Goal: Task Accomplishment & Management: Manage account settings

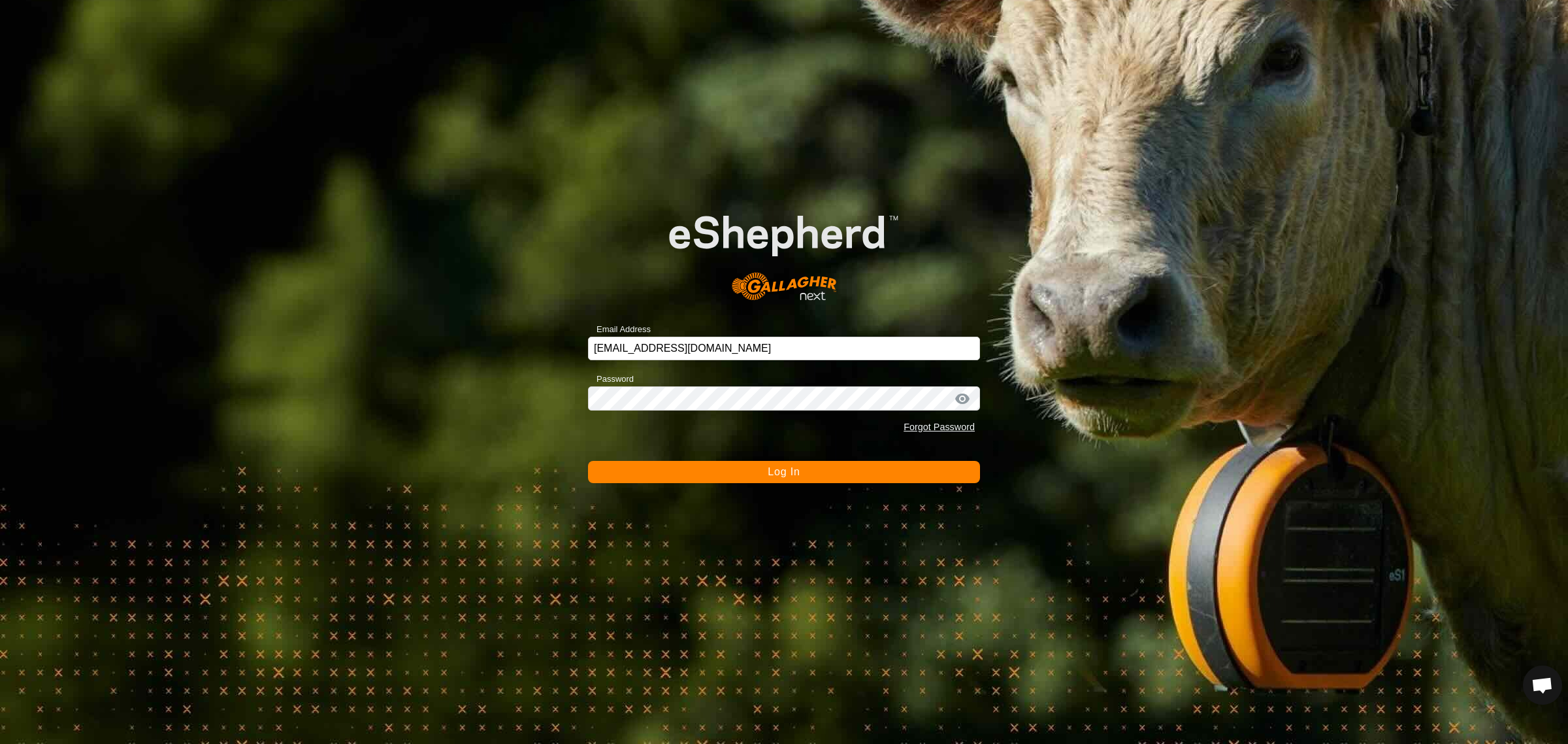
click at [801, 471] on button "Log In" at bounding box center [784, 471] width 392 height 22
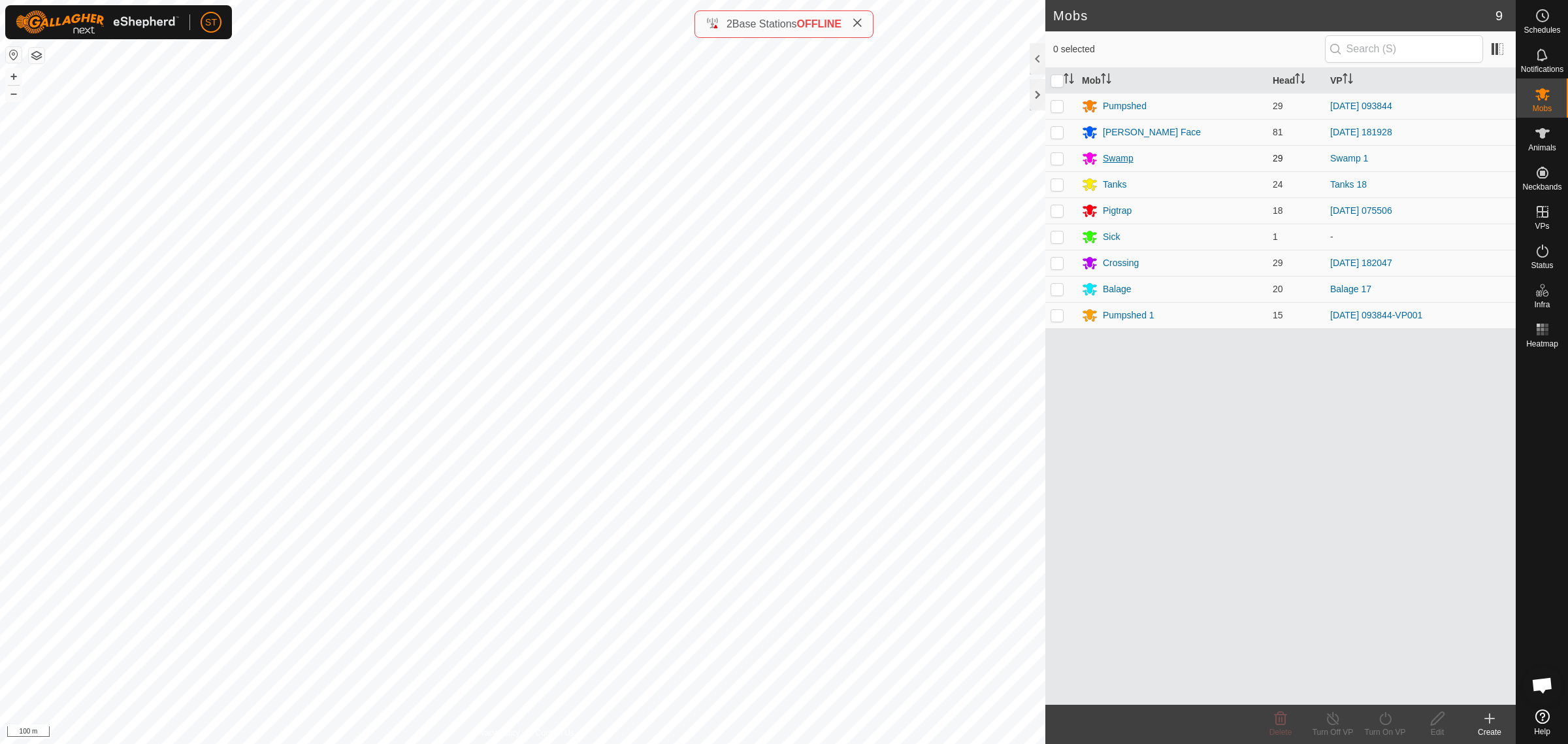
click at [1124, 155] on div "Swamp" at bounding box center [1118, 158] width 30 height 14
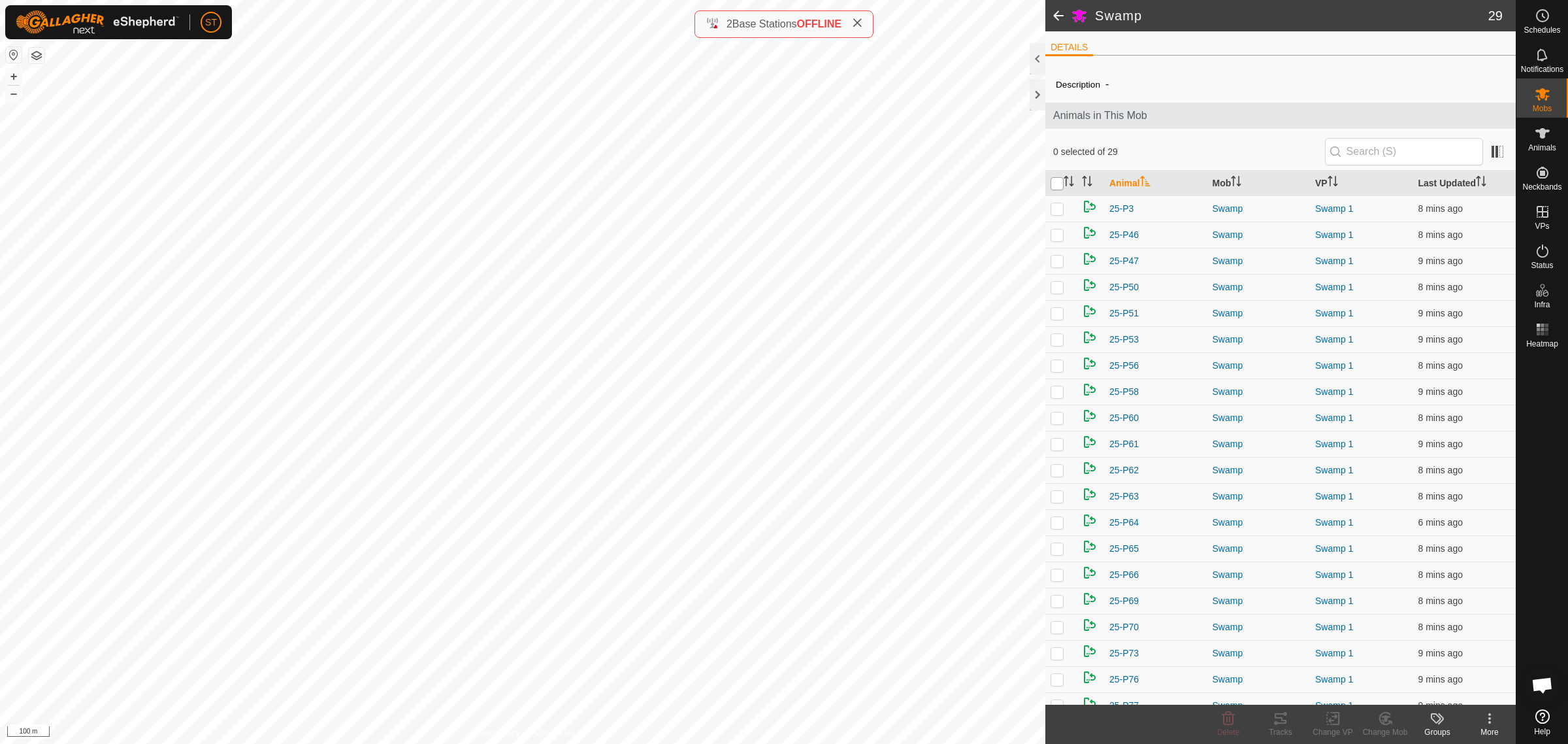
click at [1053, 187] on input "checkbox" at bounding box center [1057, 184] width 13 height 13
checkbox input "true"
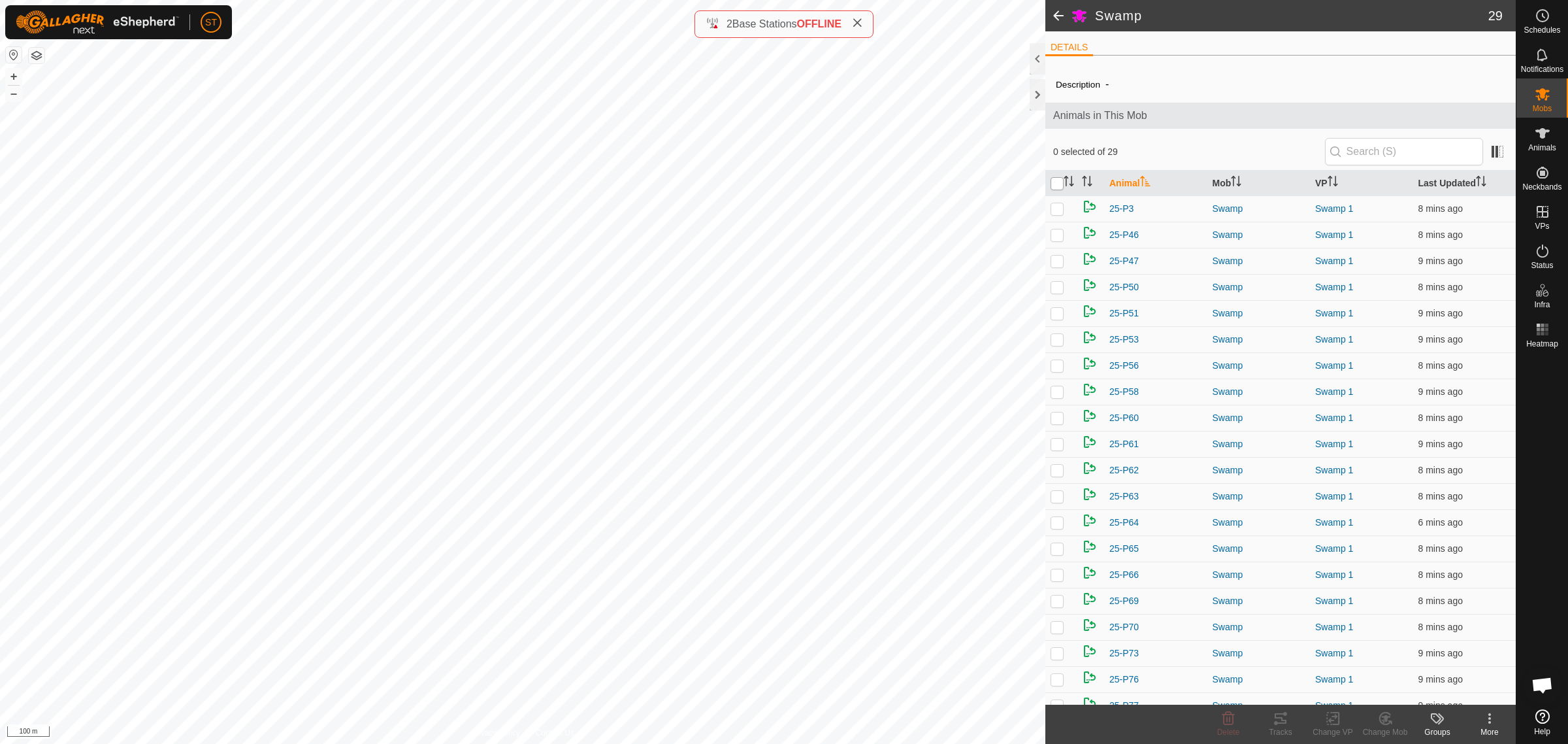
checkbox input "true"
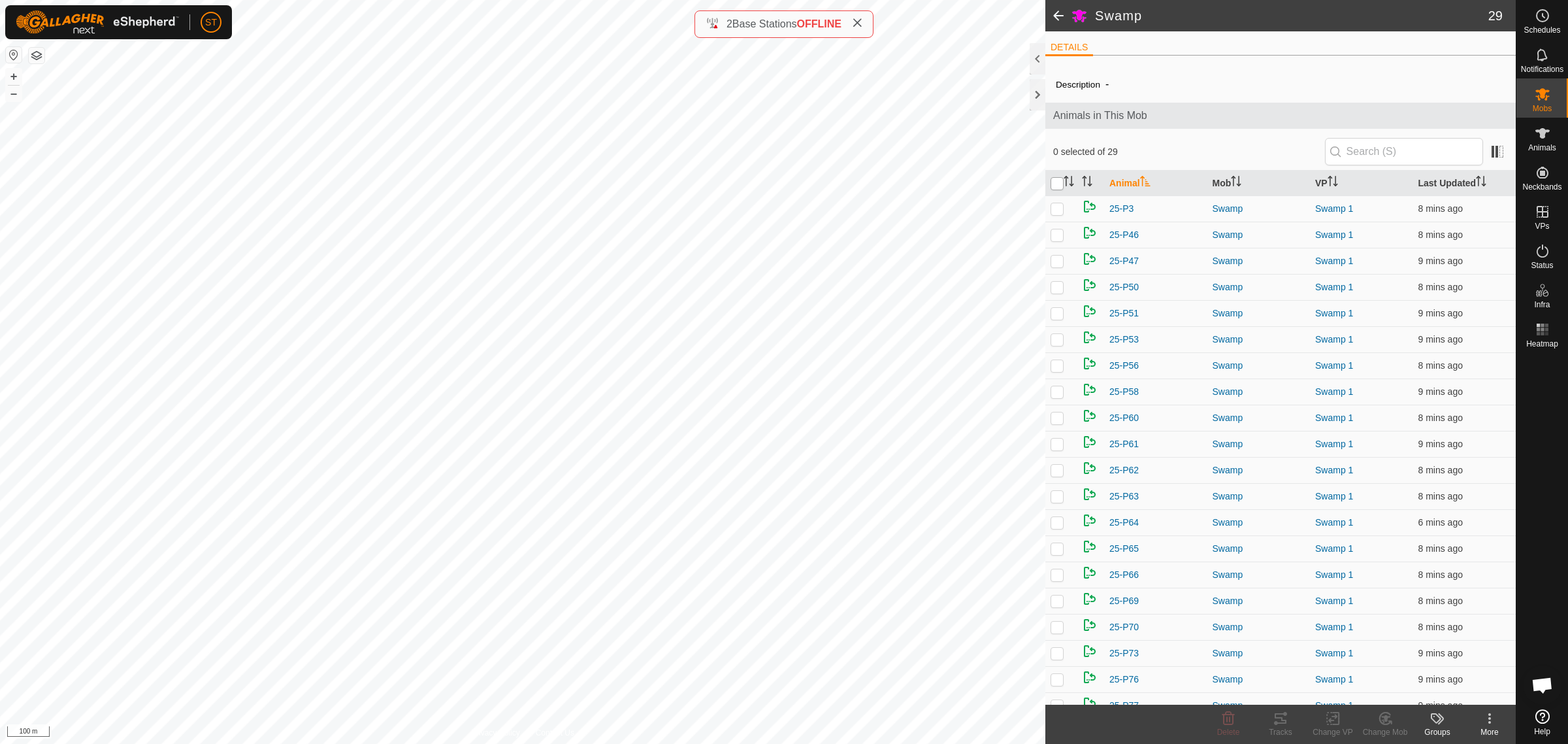
checkbox input "true"
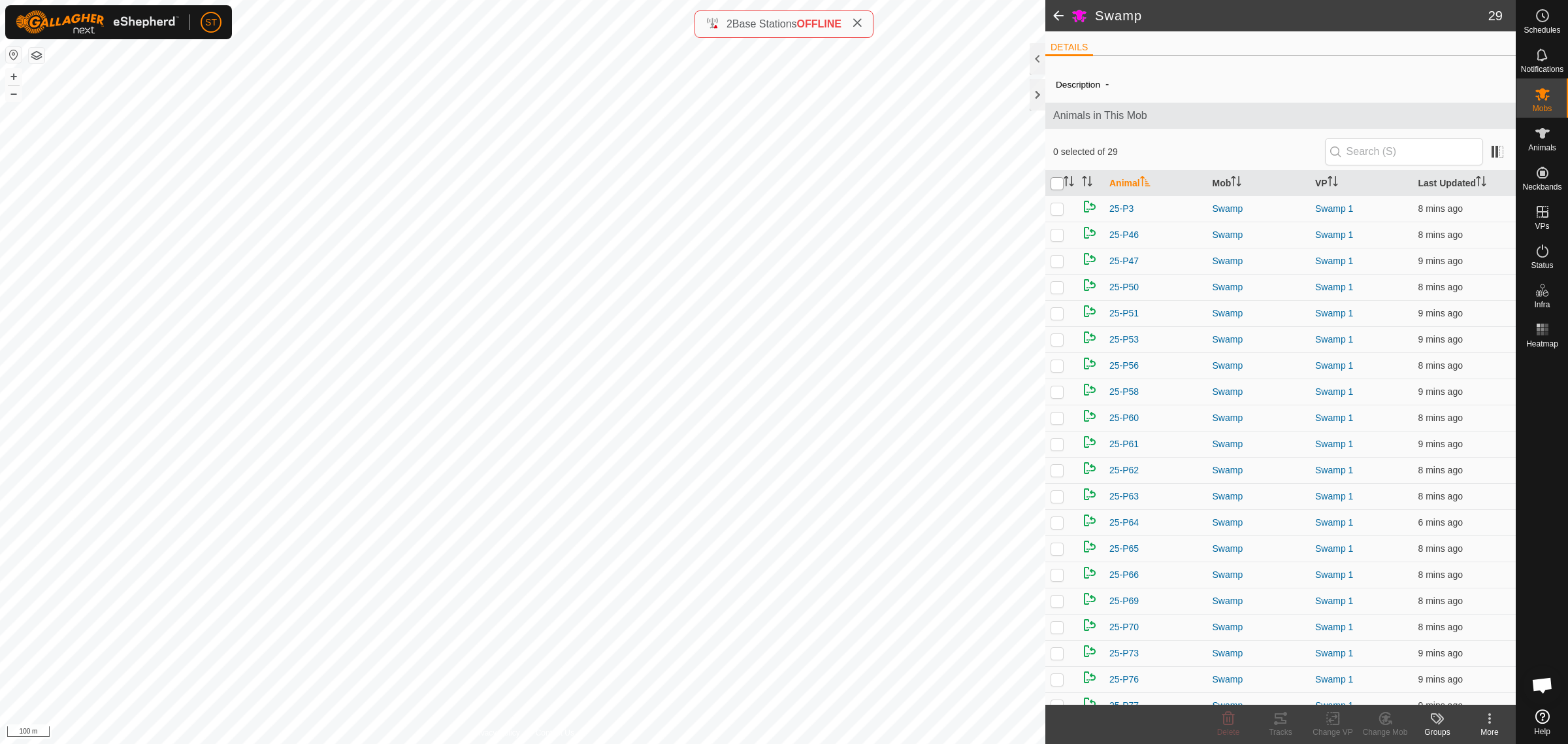
checkbox input "true"
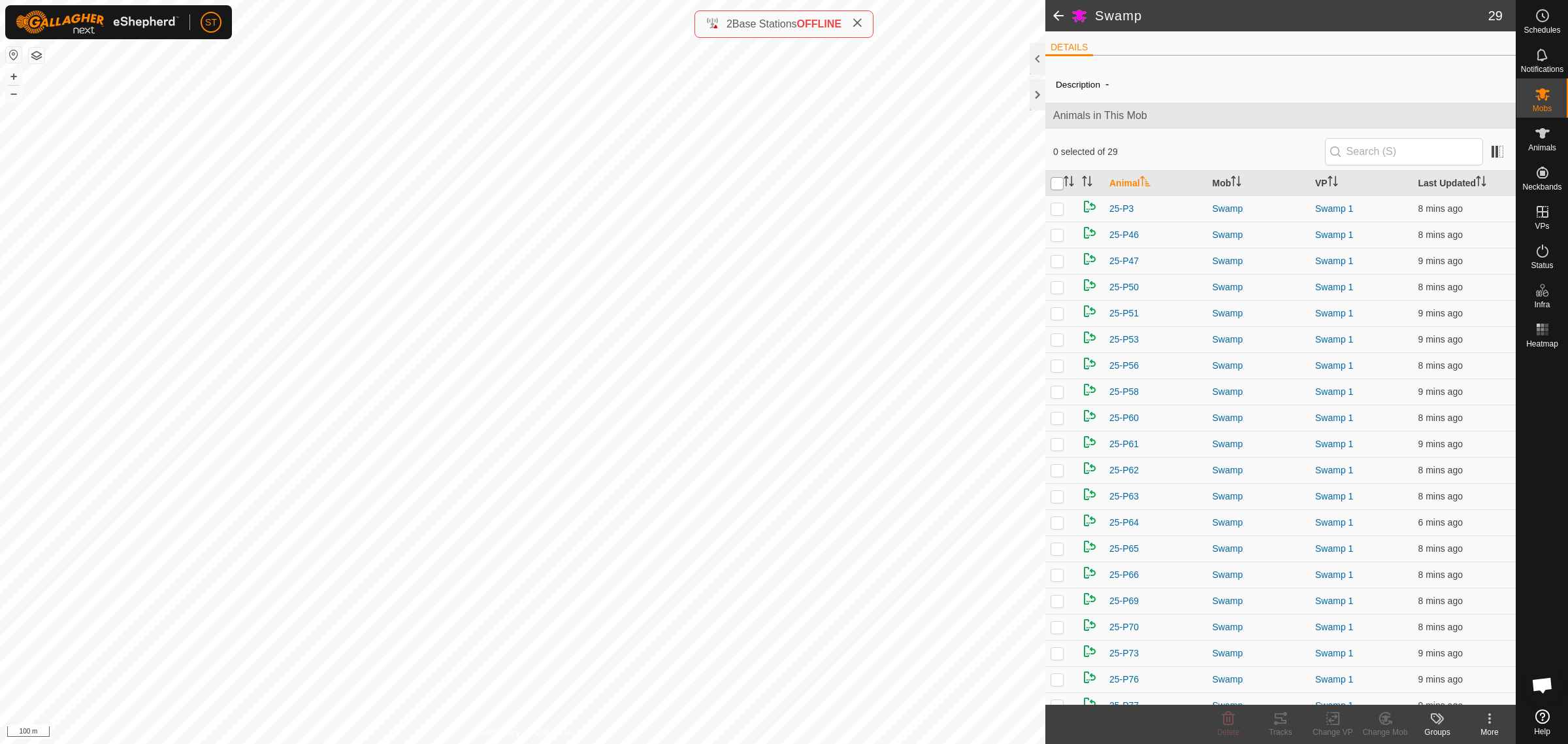
checkbox input "true"
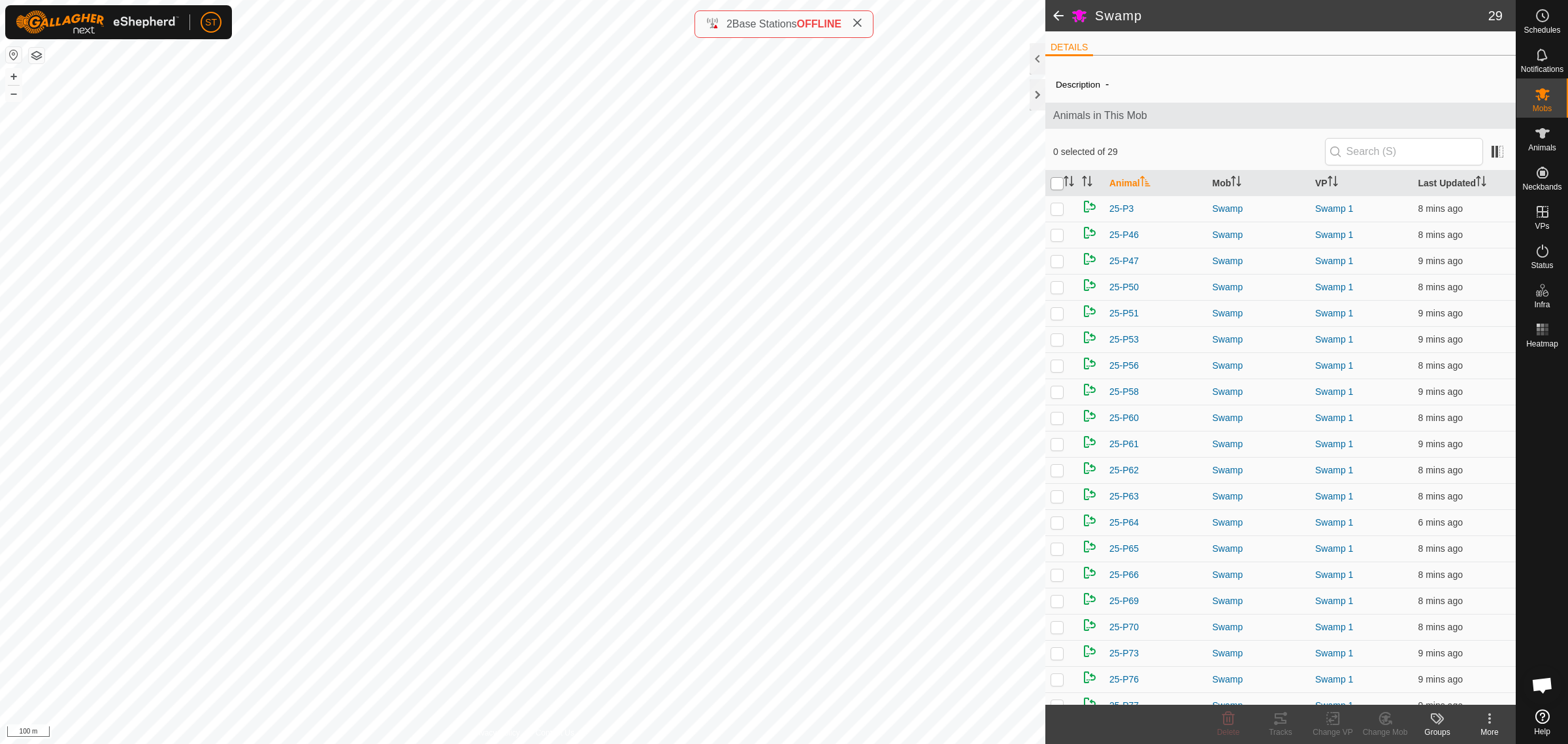
checkbox input "true"
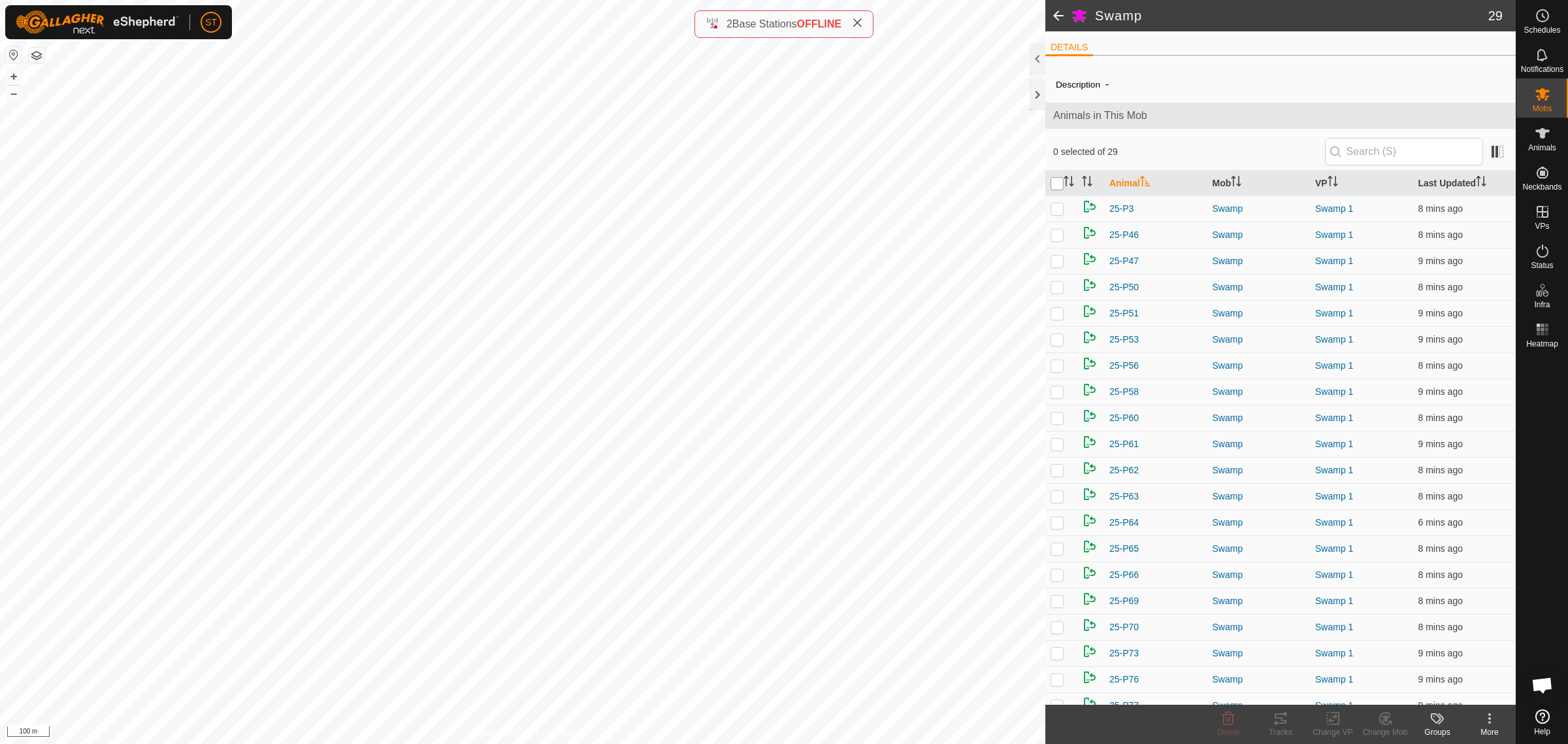
checkbox input "true"
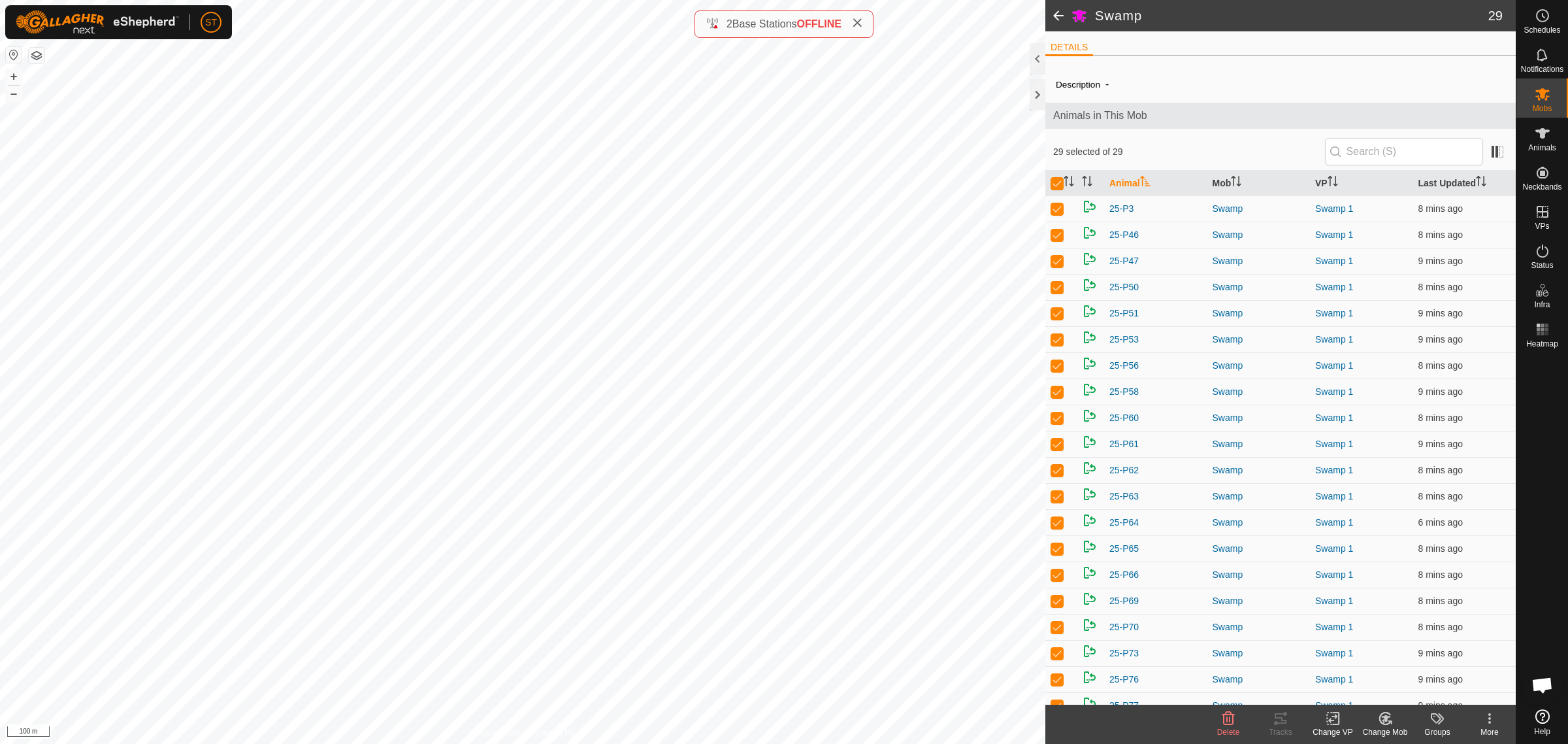
click at [1324, 727] on div "Change VP" at bounding box center [1332, 732] width 52 height 12
click at [1361, 667] on link "Choose VP..." at bounding box center [1371, 663] width 129 height 26
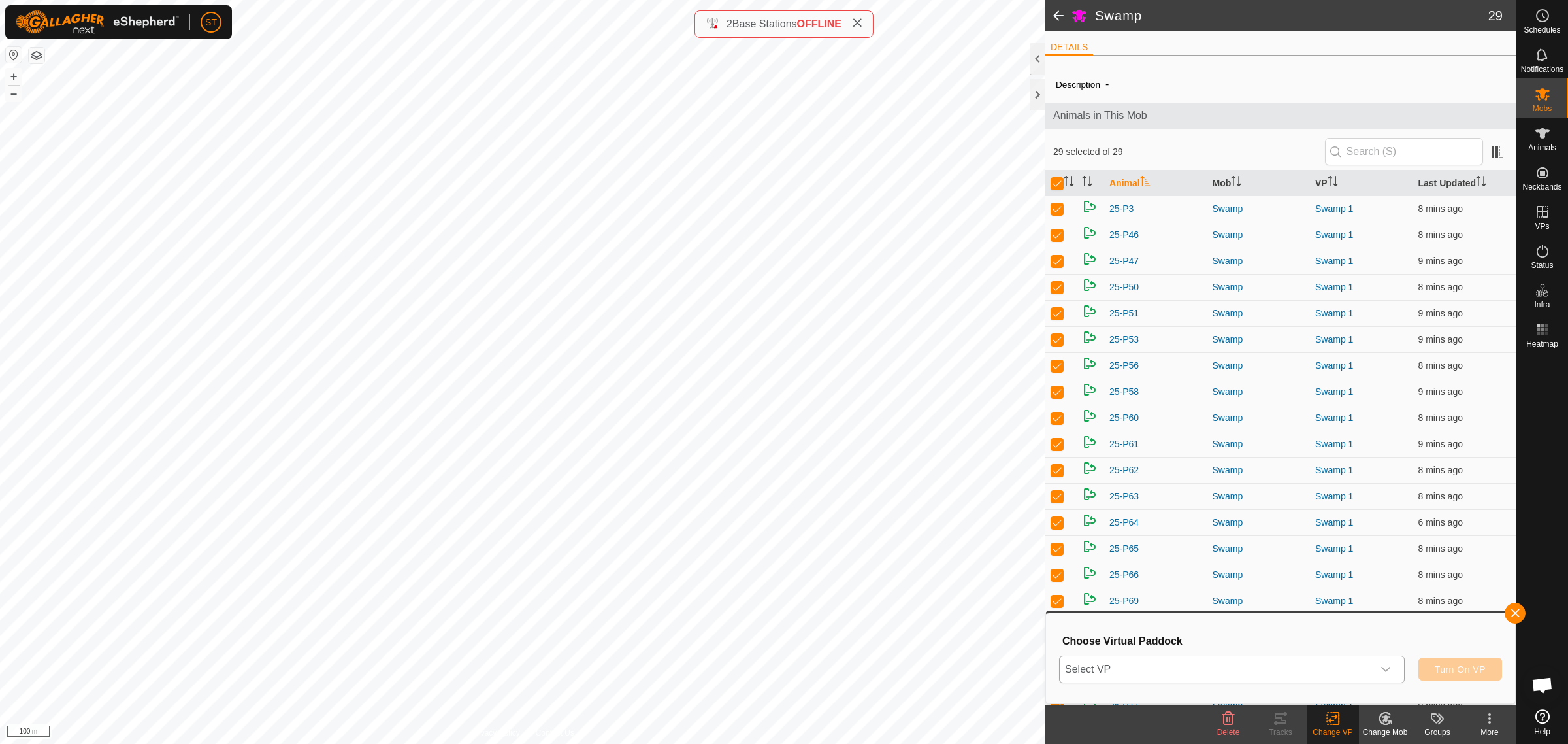
click at [1386, 669] on icon "dropdown trigger" at bounding box center [1385, 670] width 10 height 10
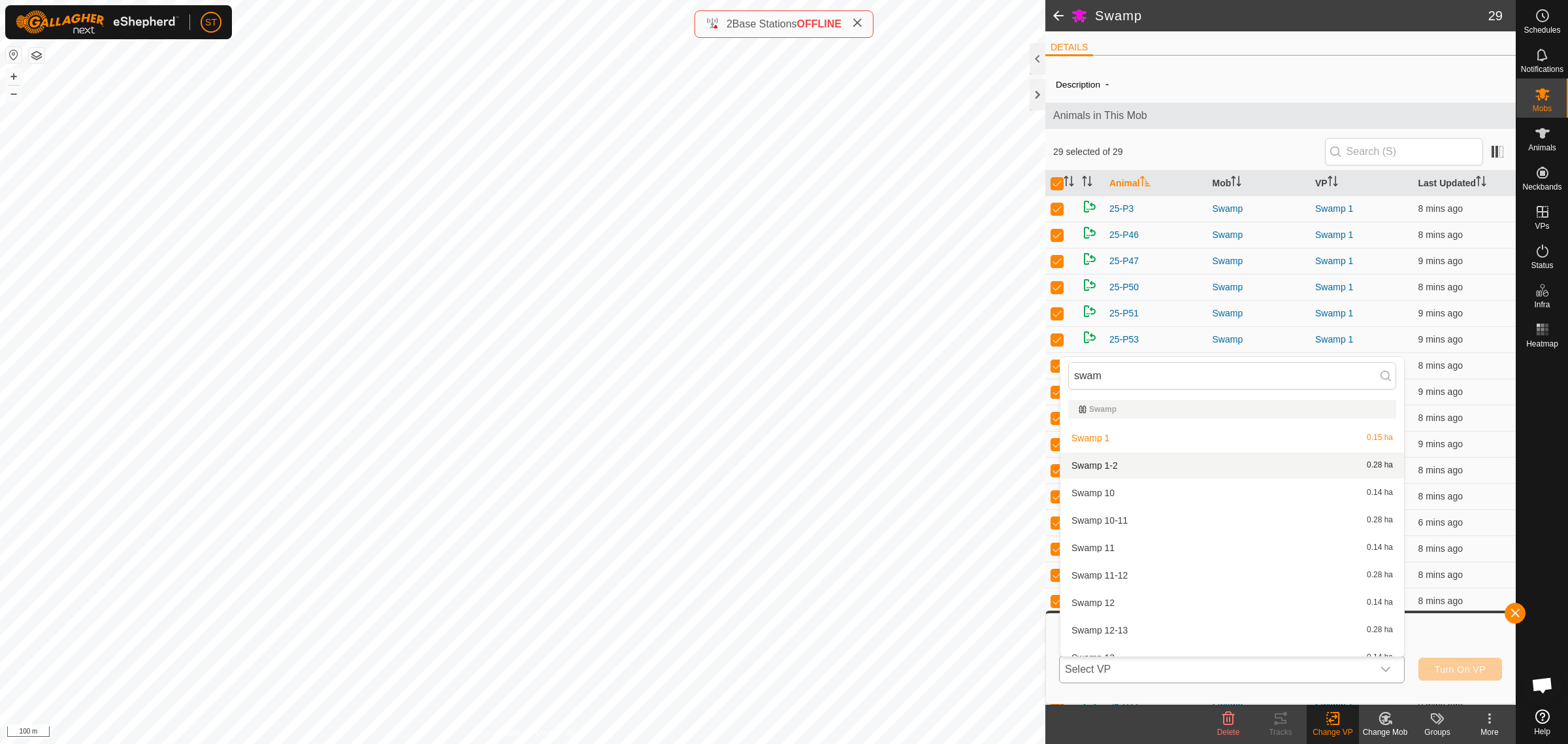
type input "swam"
click at [1118, 461] on span "Swamp 1-2" at bounding box center [1095, 465] width 46 height 9
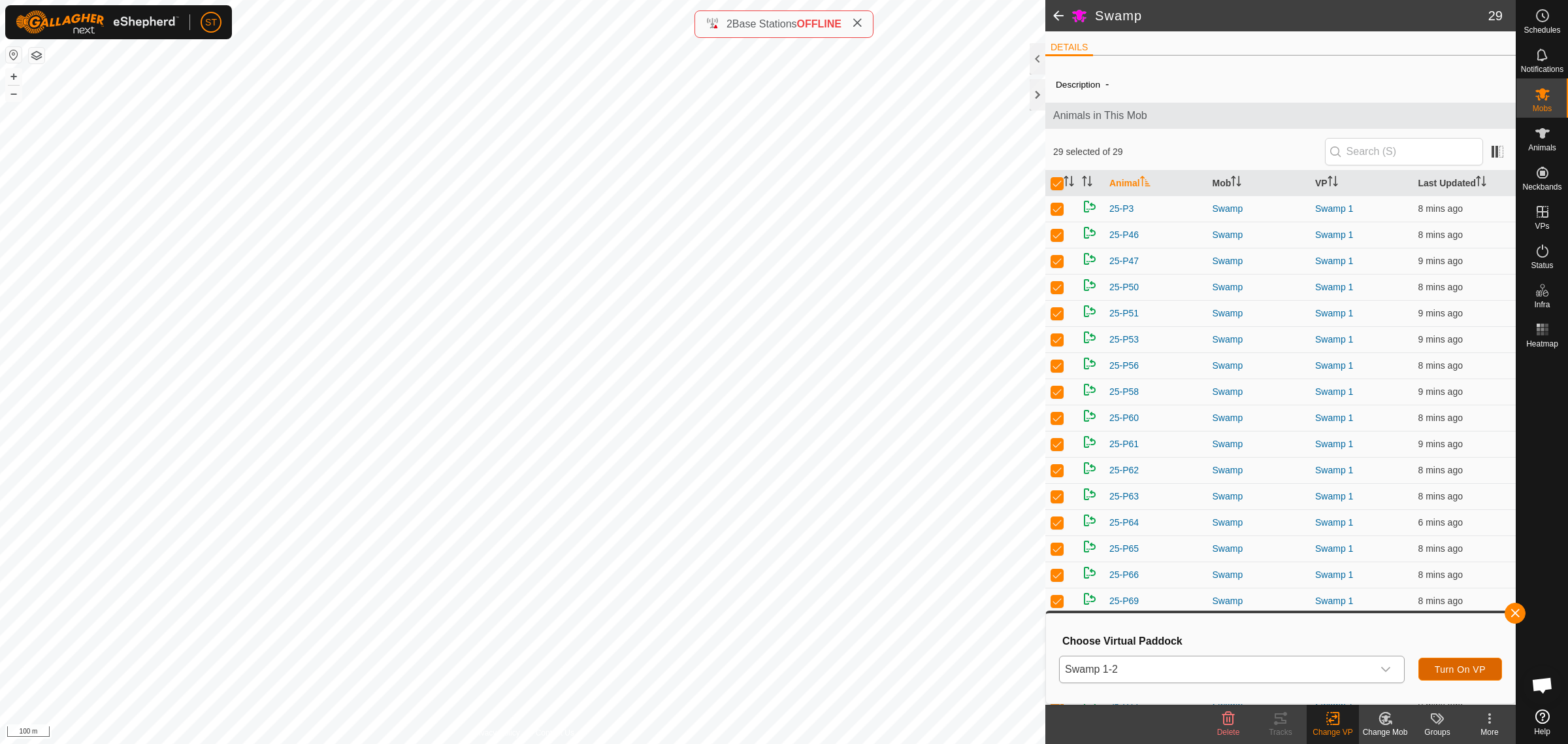
click at [1478, 668] on span "Turn On VP" at bounding box center [1460, 670] width 51 height 10
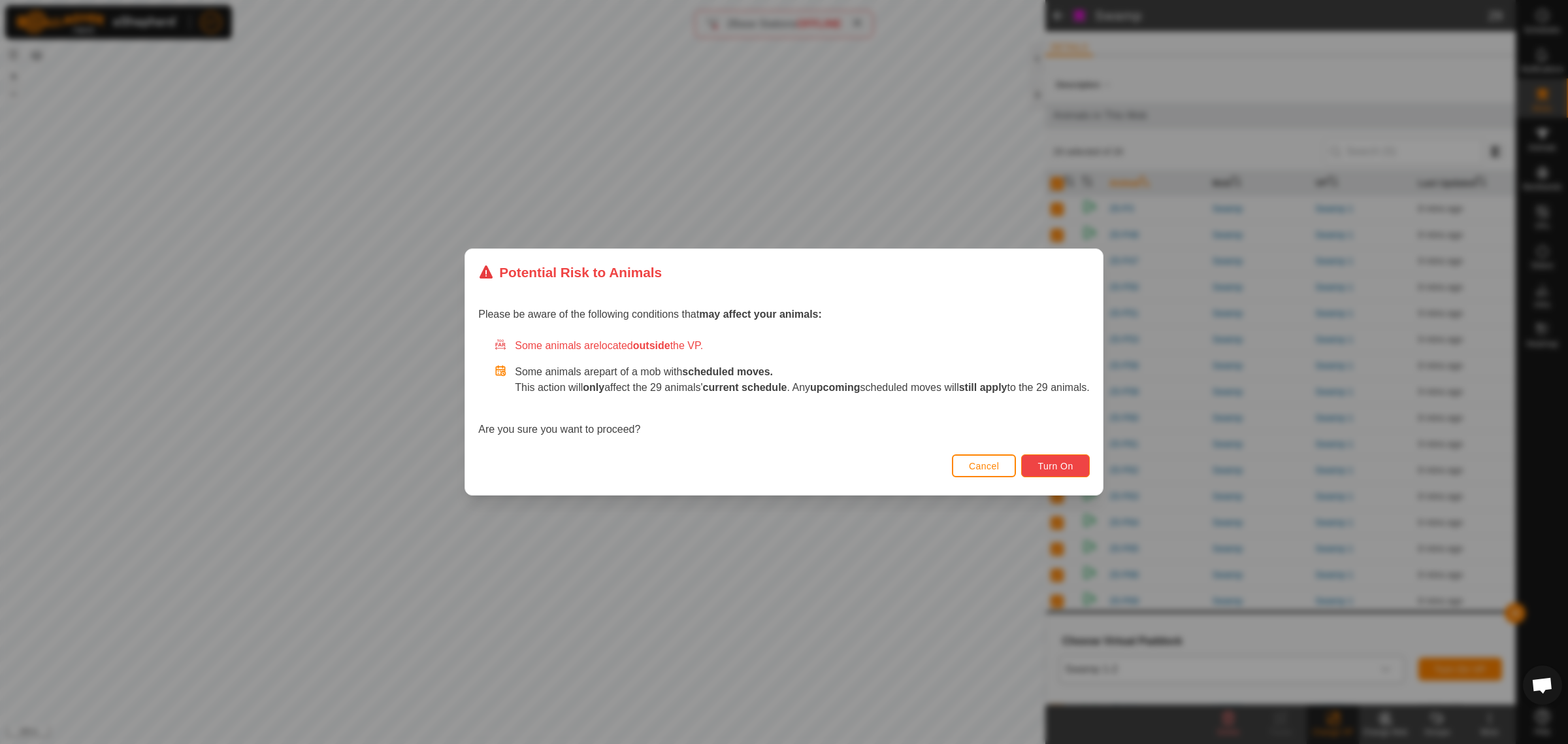
click at [1072, 460] on button "Turn On" at bounding box center [1055, 466] width 68 height 23
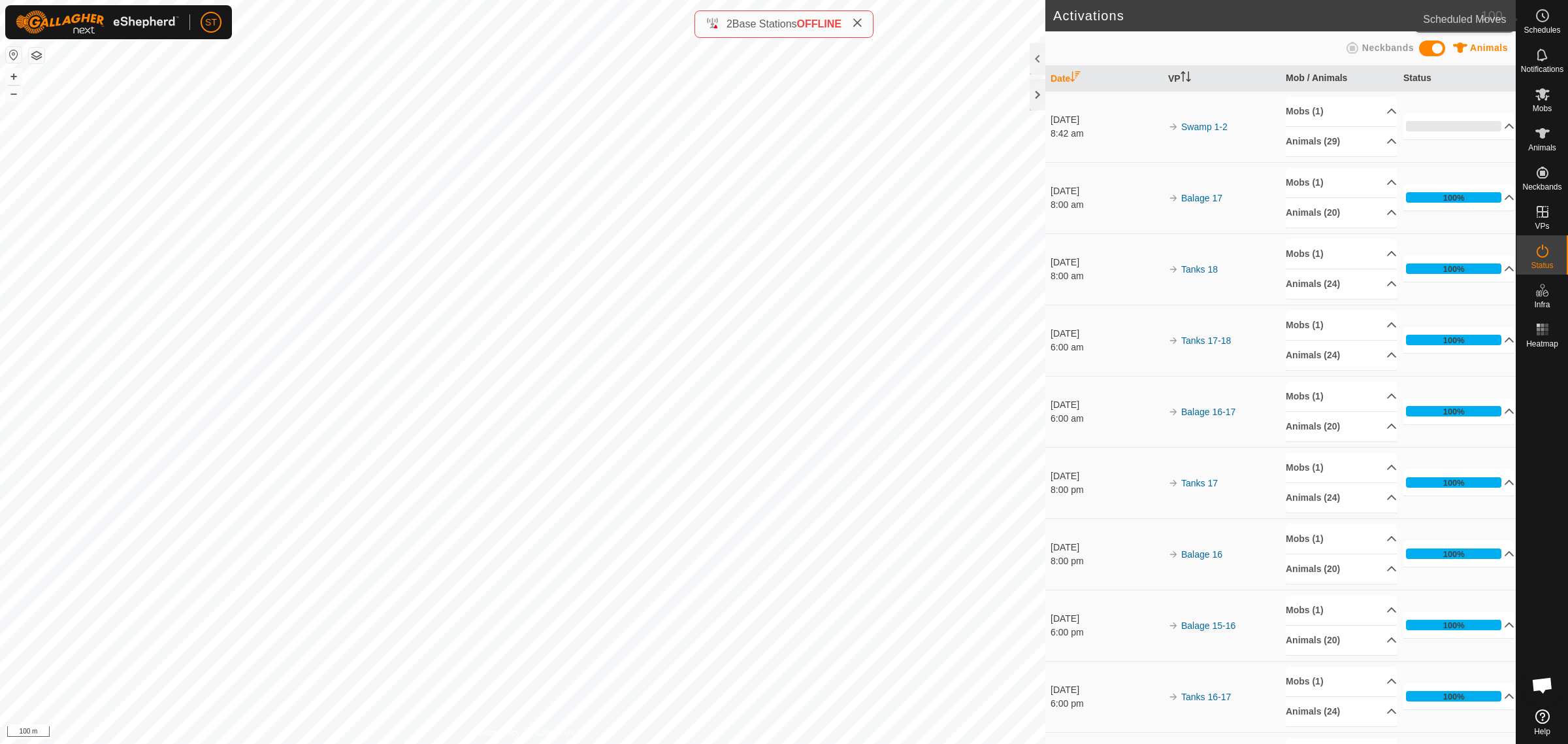
click at [1542, 18] on icon at bounding box center [1543, 16] width 16 height 16
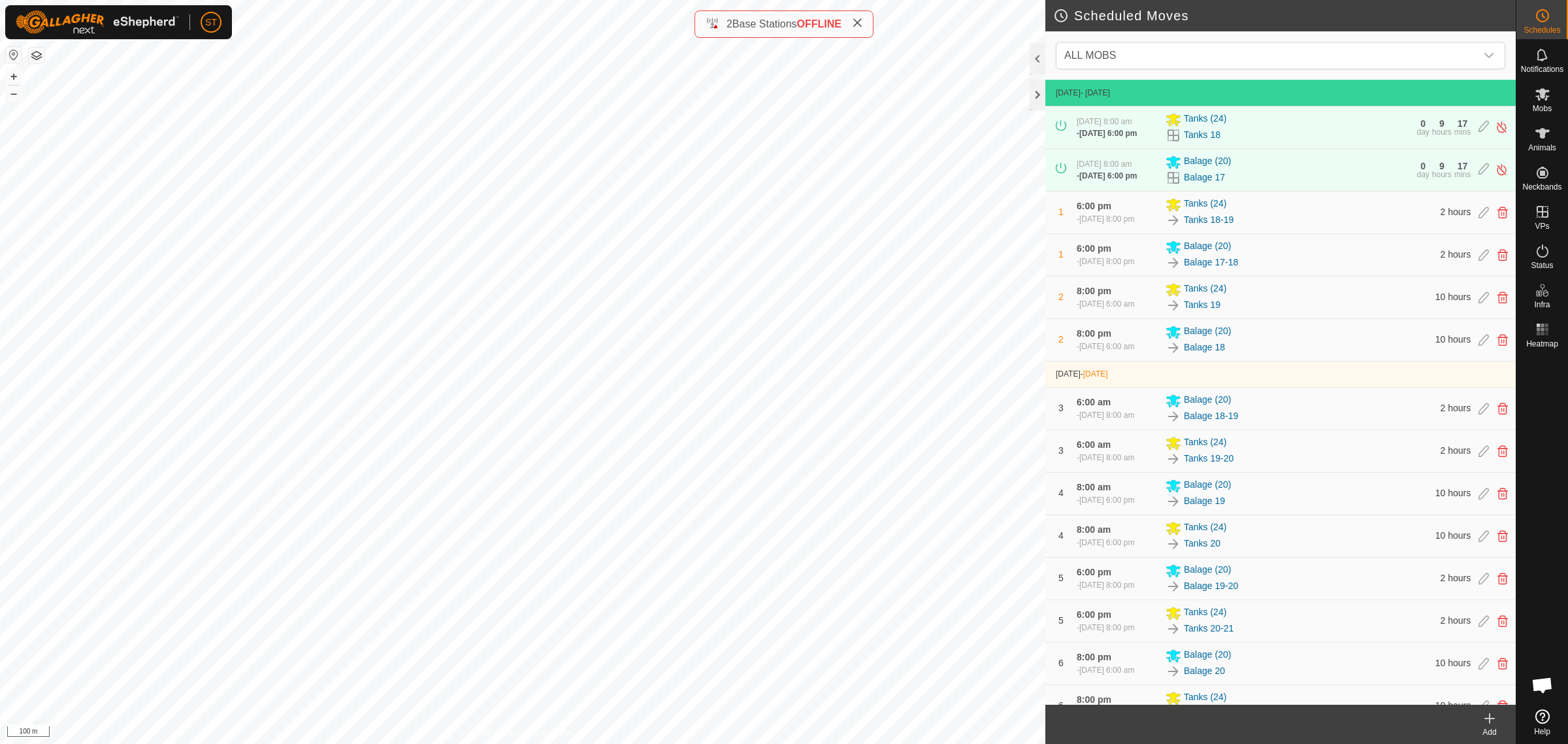
click at [1491, 726] on icon at bounding box center [1489, 719] width 16 height 16
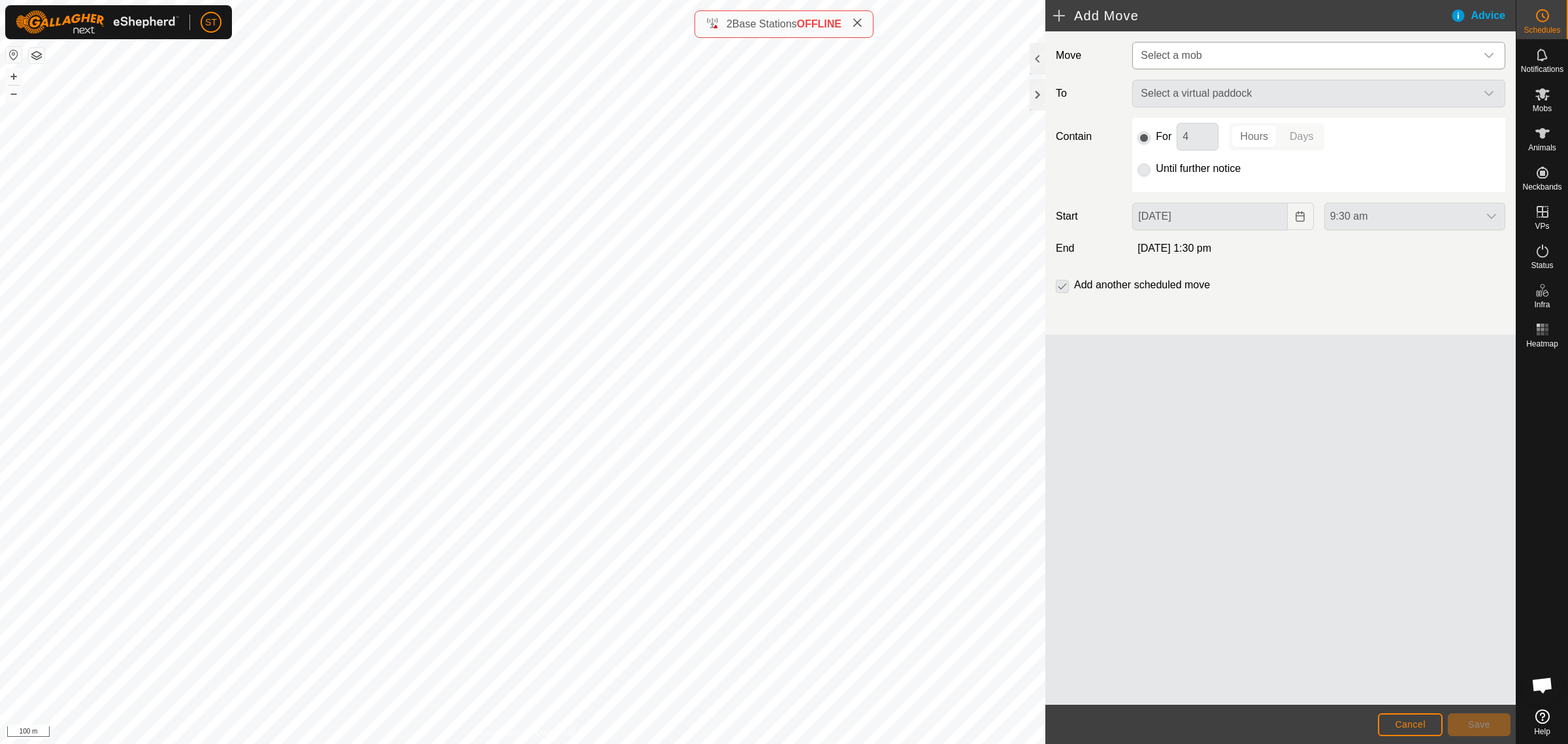
click at [1489, 51] on icon "dropdown trigger" at bounding box center [1489, 56] width 10 height 10
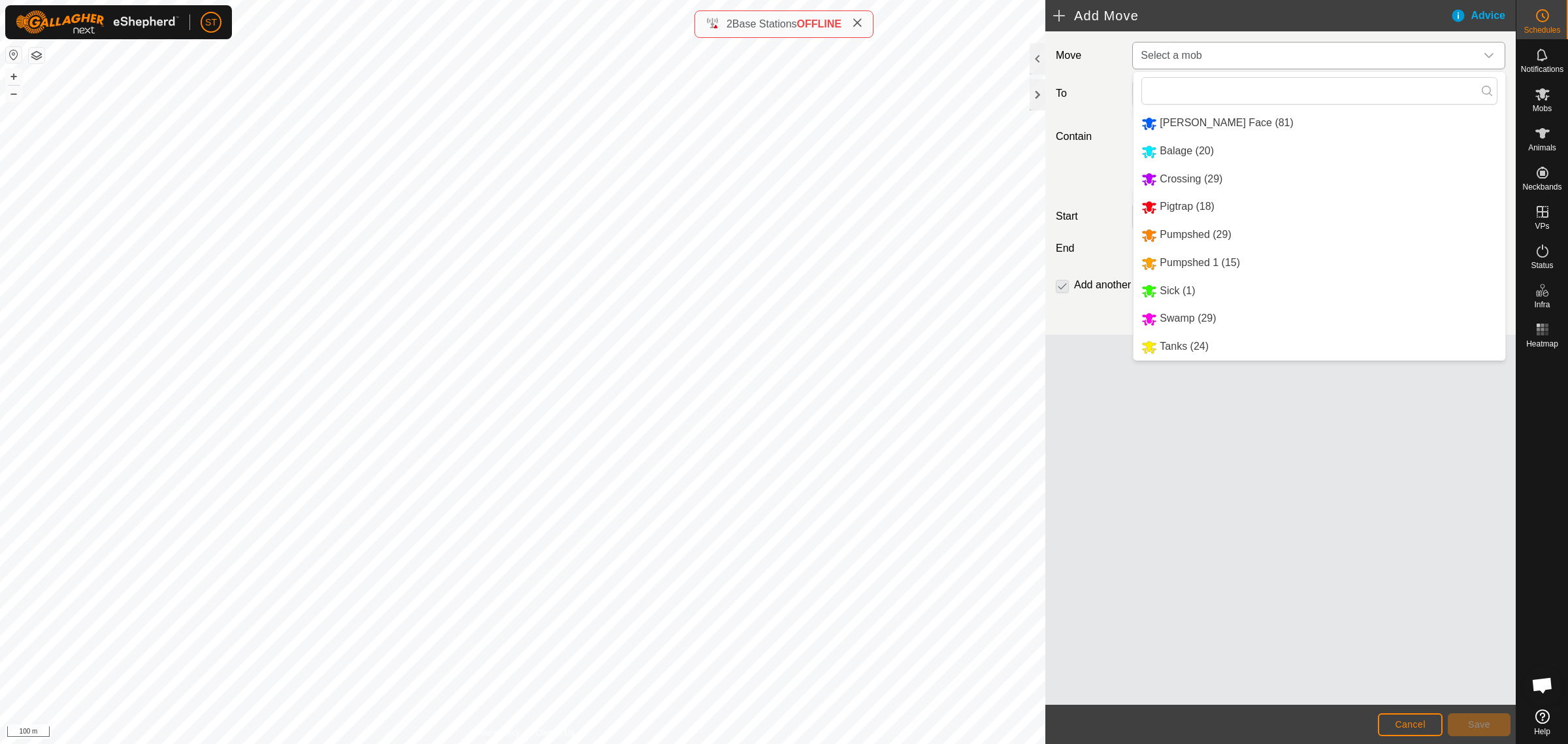
click at [1207, 321] on li "Swamp (29)" at bounding box center [1319, 318] width 371 height 27
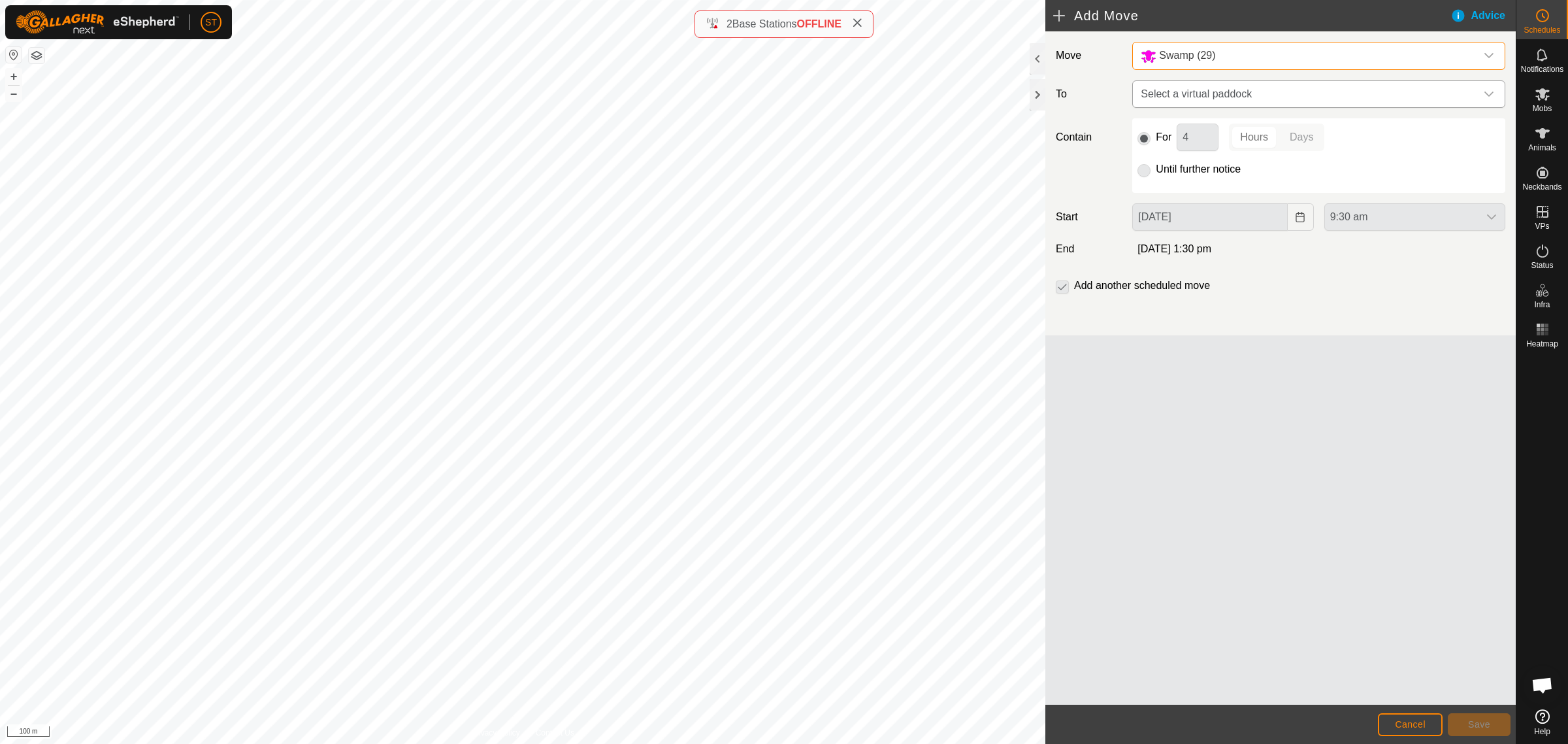
click at [1493, 90] on icon "dropdown trigger" at bounding box center [1489, 94] width 10 height 10
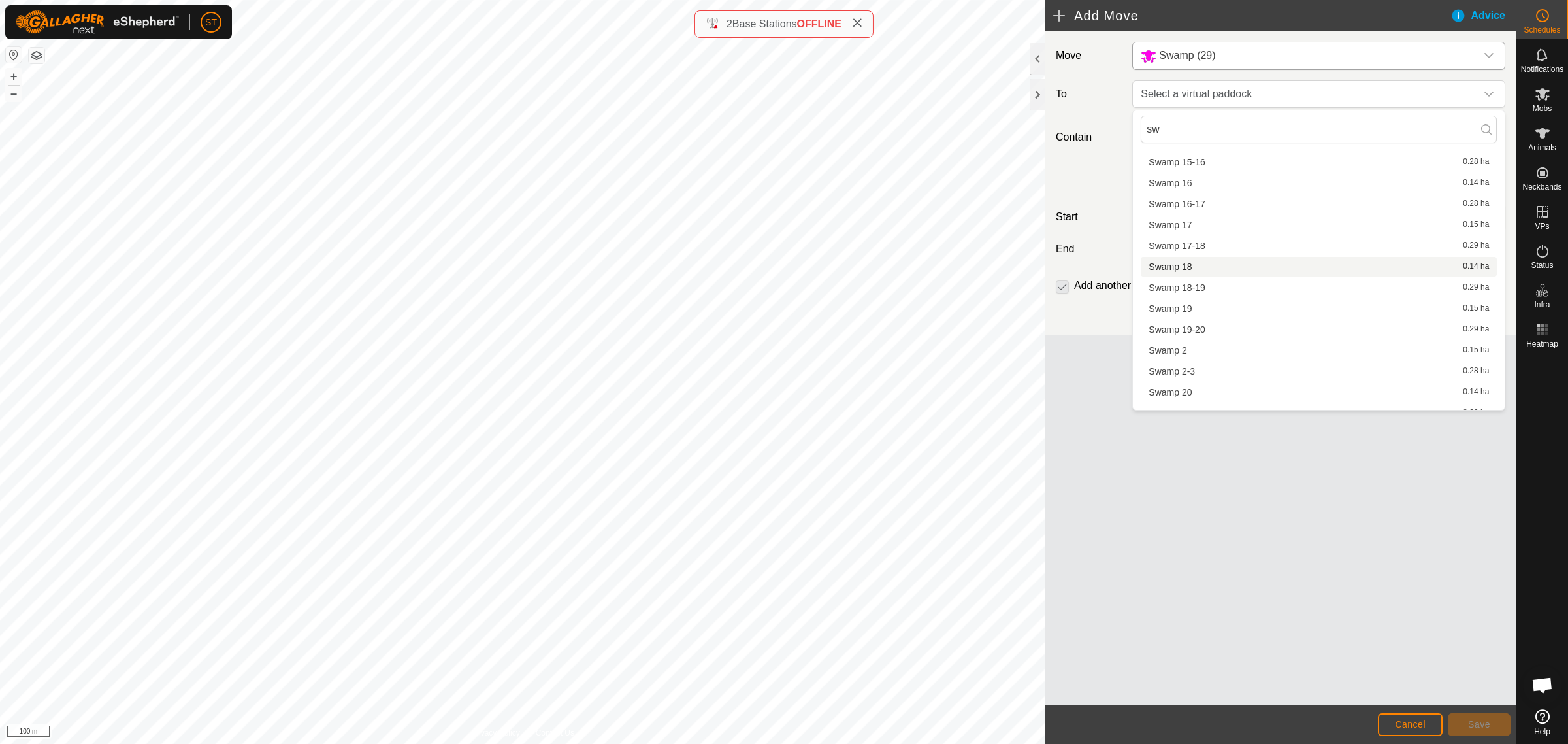
scroll to position [327, 0]
type input "sw"
click at [1184, 342] on span "Swamp 2-3" at bounding box center [1171, 342] width 46 height 9
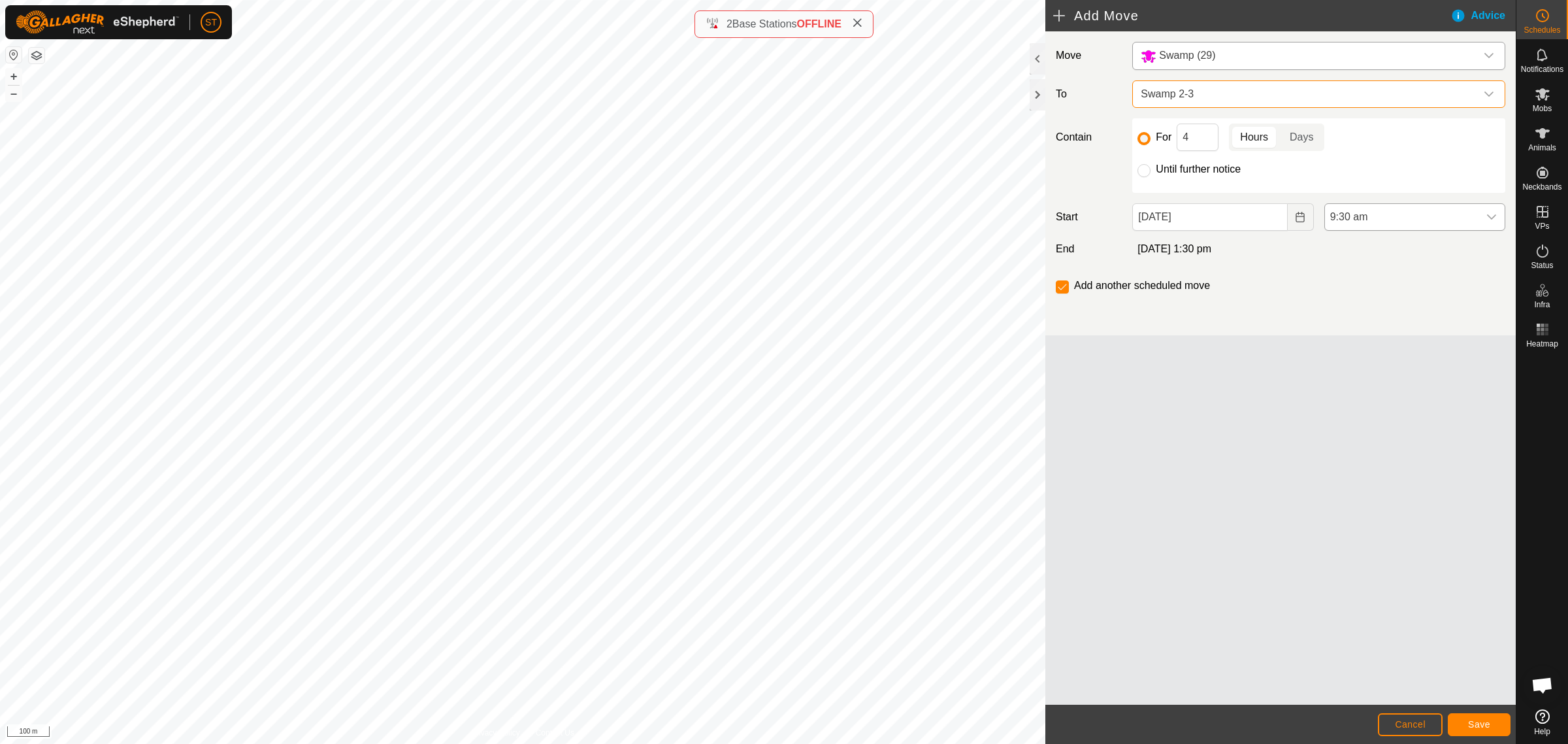
click at [1489, 219] on icon "dropdown trigger" at bounding box center [1491, 217] width 10 height 10
click at [1367, 328] on li "6:00 pm" at bounding box center [1415, 329] width 180 height 26
drag, startPoint x: 1197, startPoint y: 137, endPoint x: 1184, endPoint y: 138, distance: 13.0
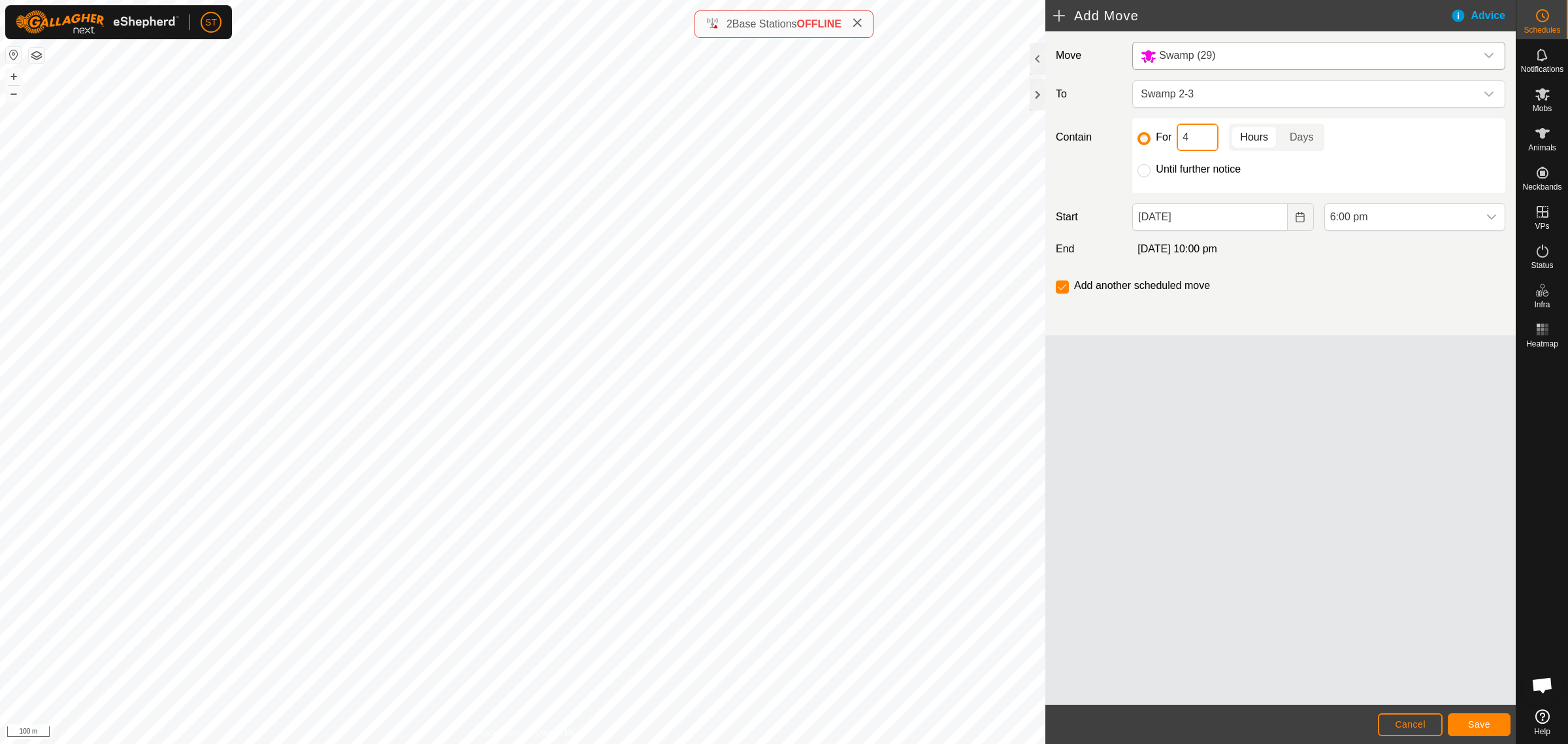
click at [1184, 138] on input "4" at bounding box center [1197, 137] width 42 height 27
type input "2"
click at [1486, 730] on button "Save" at bounding box center [1478, 724] width 63 height 23
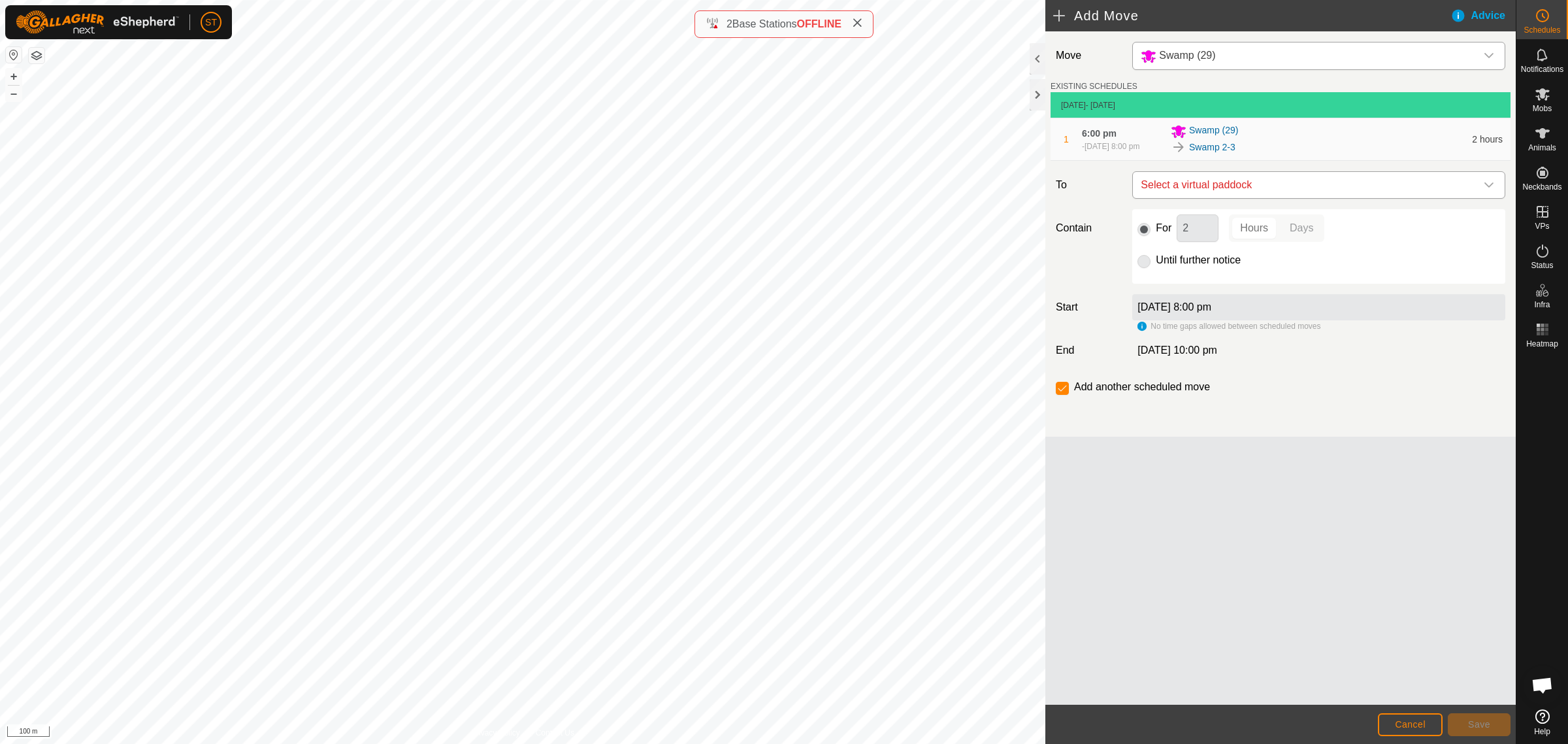
click at [1490, 190] on icon "dropdown trigger" at bounding box center [1489, 185] width 10 height 10
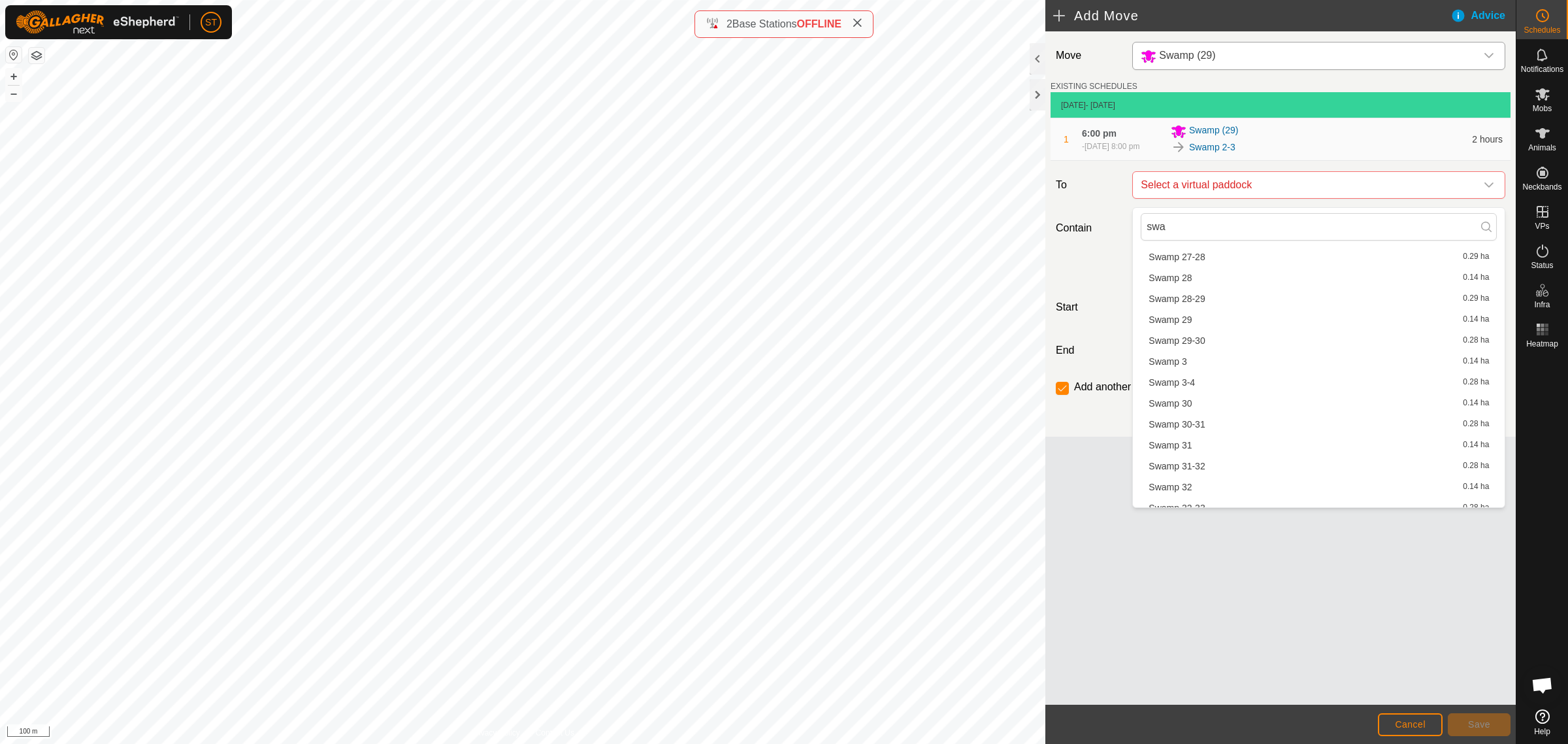
scroll to position [817, 0]
type input "swa"
click at [1179, 368] on li "Swamp 3 0.14 ha" at bounding box center [1319, 367] width 356 height 20
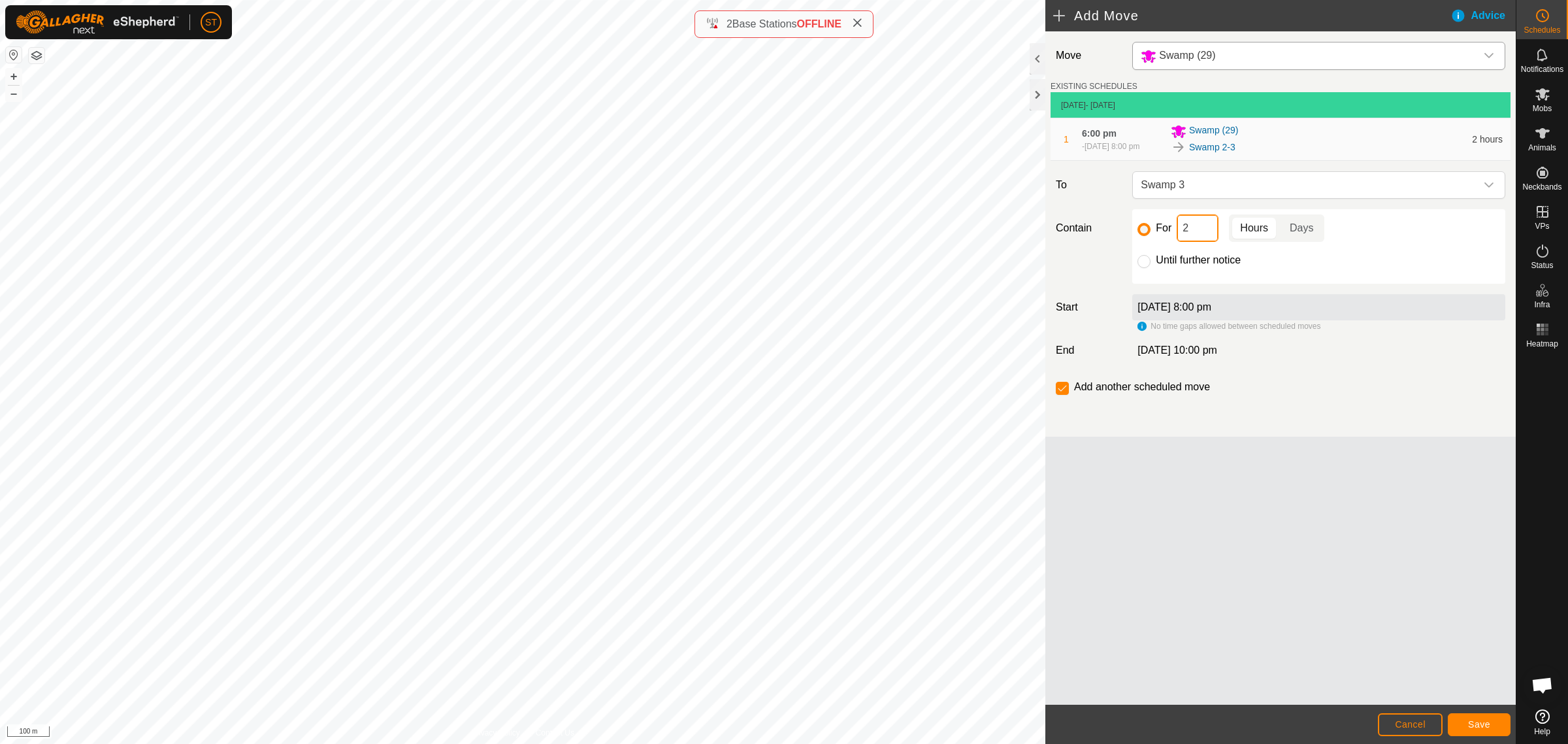
drag, startPoint x: 1195, startPoint y: 236, endPoint x: 1174, endPoint y: 242, distance: 21.8
click at [1174, 242] on div "For 2 Hours Days" at bounding box center [1319, 228] width 363 height 27
click at [1475, 724] on span "Save" at bounding box center [1479, 724] width 22 height 10
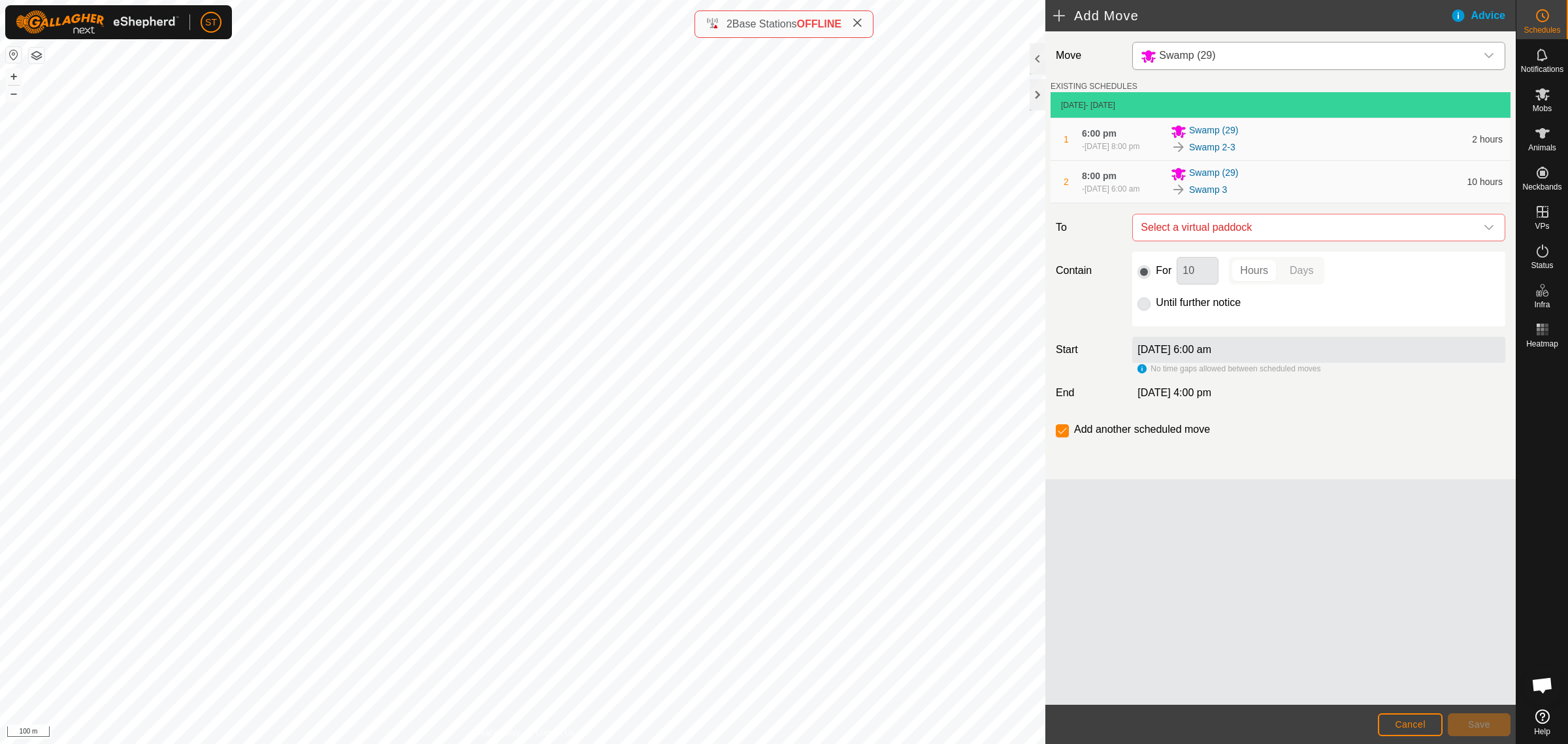
click at [1489, 233] on icon "dropdown trigger" at bounding box center [1489, 227] width 10 height 10
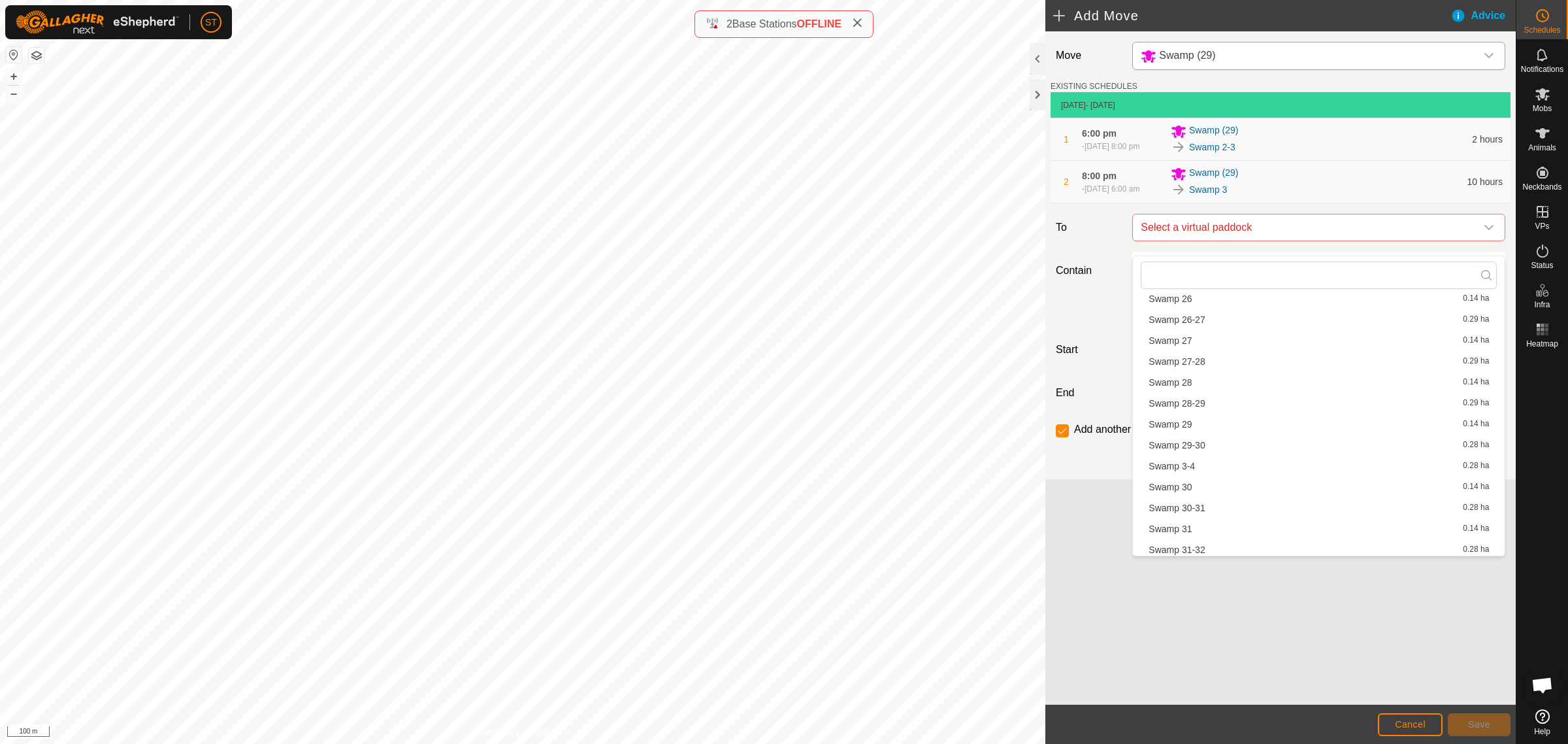
scroll to position [1062, 0]
click at [1171, 442] on li "Swamp 3-4 0.28 ha" at bounding box center [1319, 442] width 356 height 20
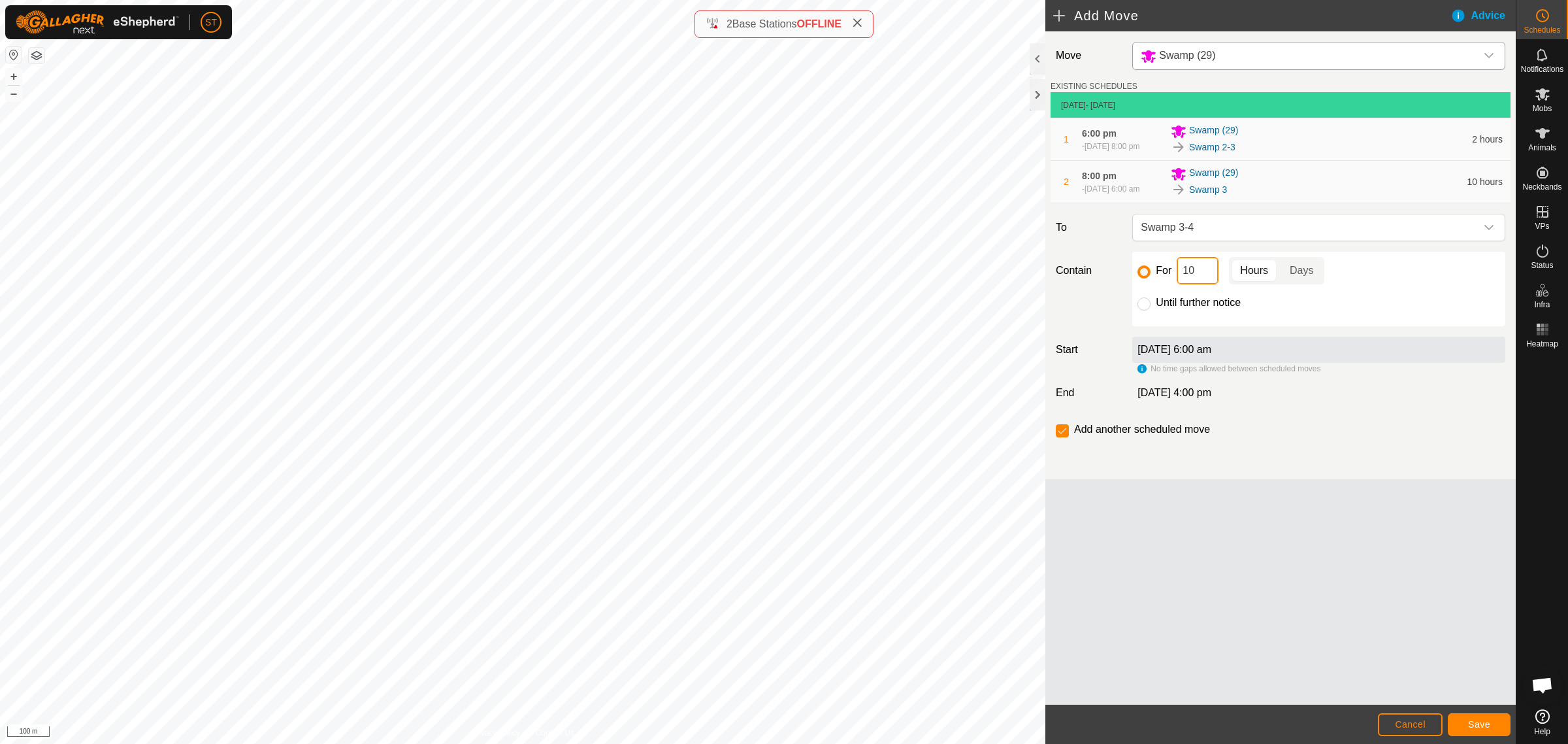
click at [1170, 284] on div "For 10 Hours Days" at bounding box center [1319, 270] width 363 height 27
type input "2"
click at [1470, 723] on span "Save" at bounding box center [1479, 724] width 22 height 10
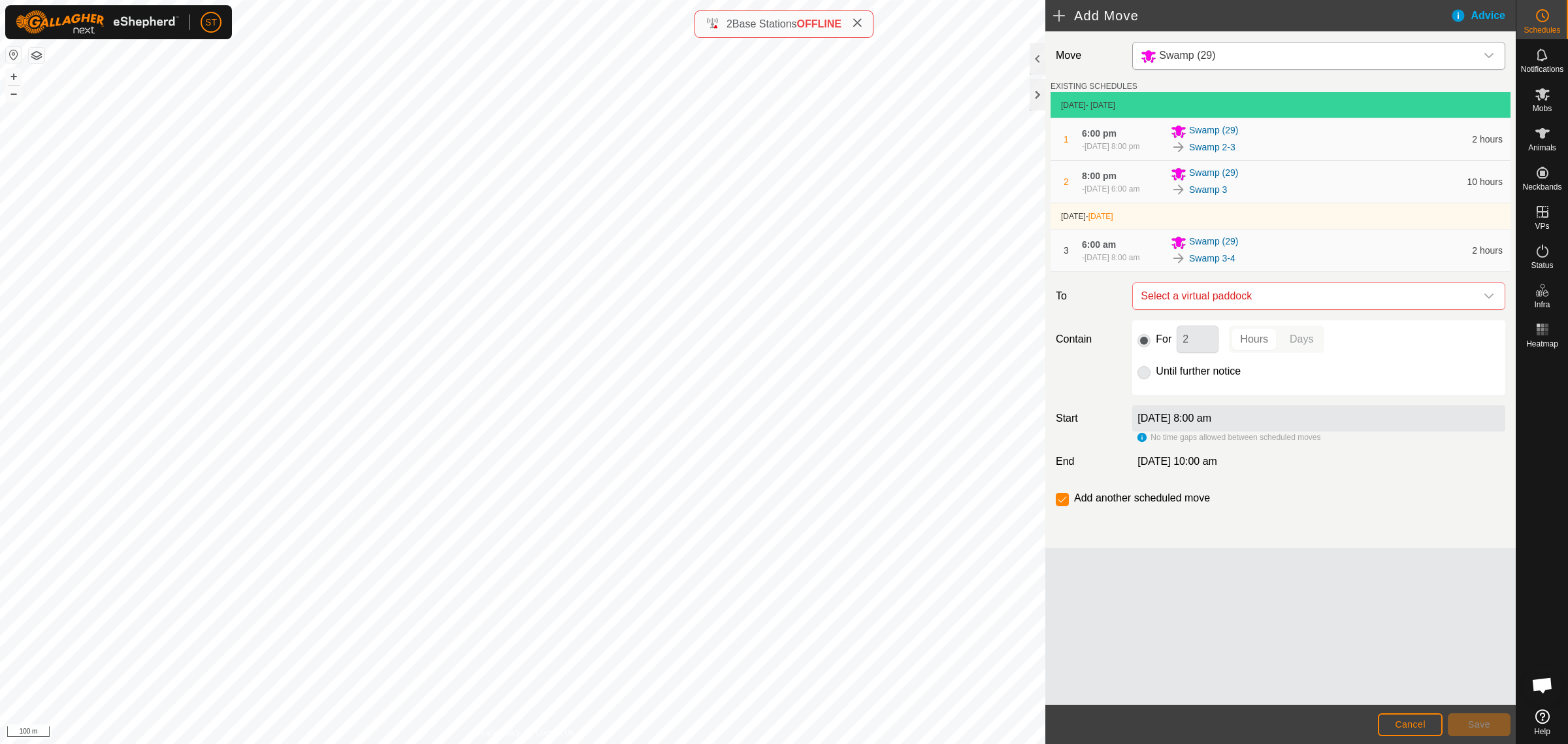
click at [1490, 302] on icon "dropdown trigger" at bounding box center [1489, 296] width 10 height 10
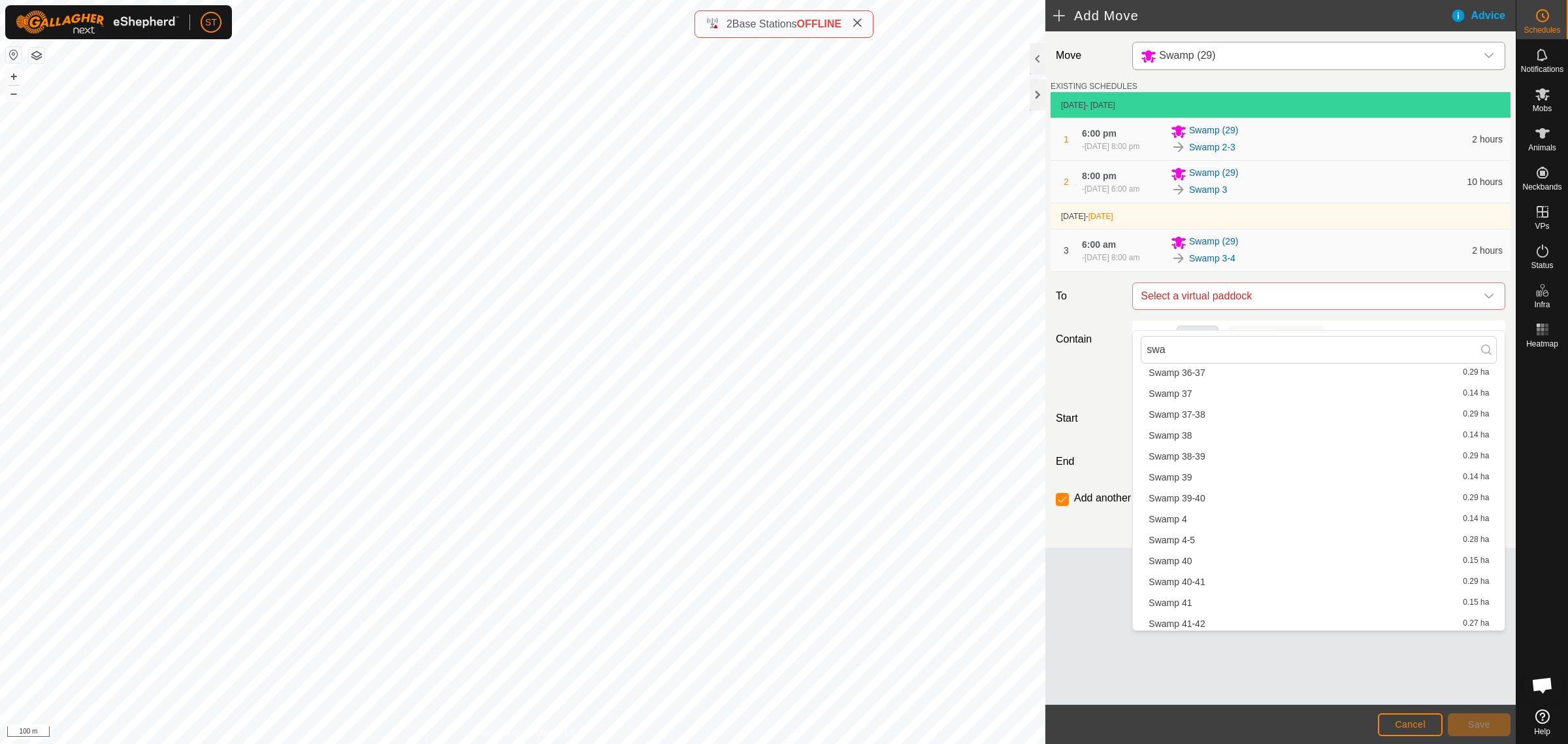
scroll to position [1226, 0]
type input "swa"
click at [1186, 542] on li "Swamp 4 0.14 ha" at bounding box center [1319, 542] width 356 height 20
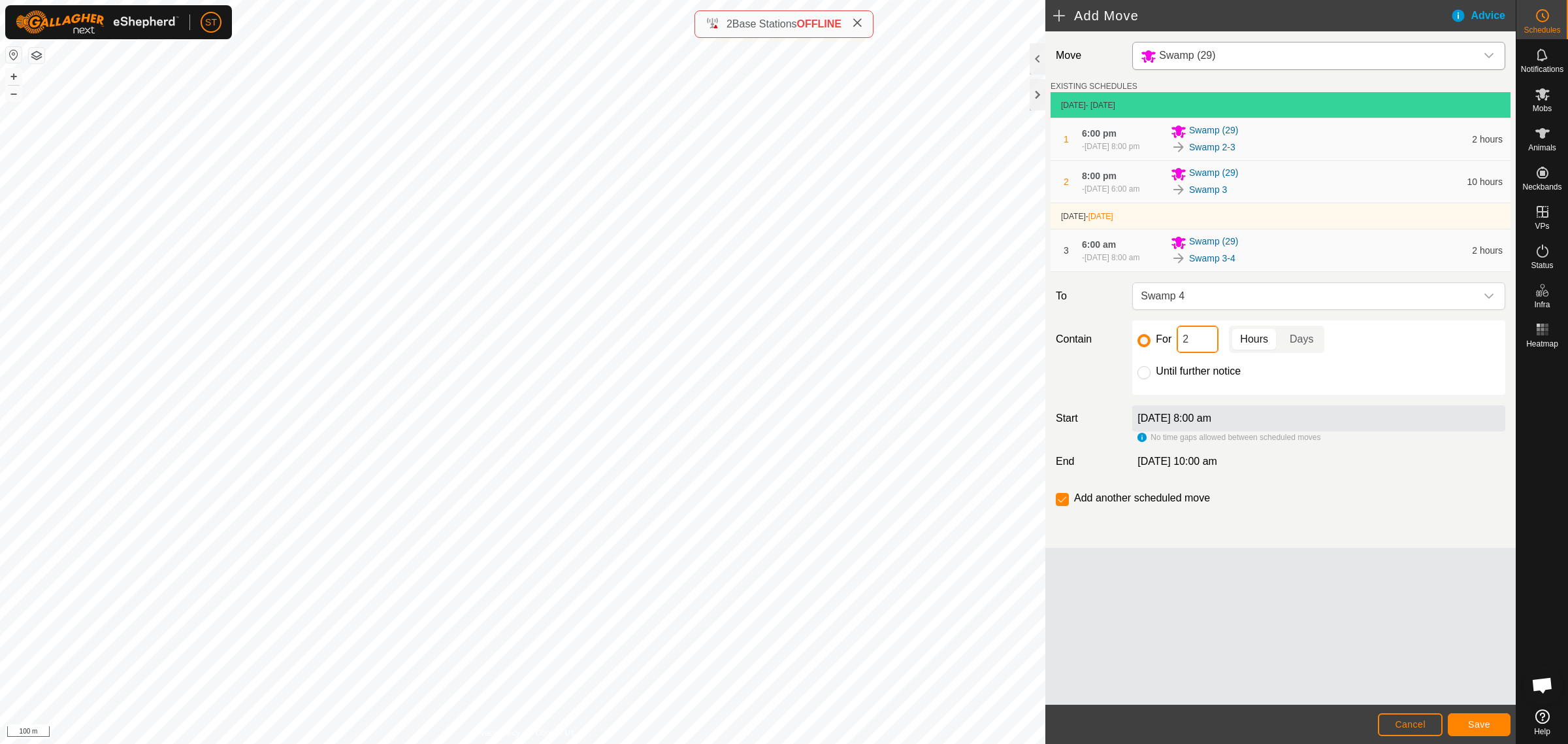
drag, startPoint x: 1191, startPoint y: 358, endPoint x: 1168, endPoint y: 358, distance: 23.0
click at [1168, 353] on div "For 2 Hours Days" at bounding box center [1319, 339] width 363 height 27
type input "10"
click at [1483, 723] on span "Save" at bounding box center [1479, 724] width 22 height 10
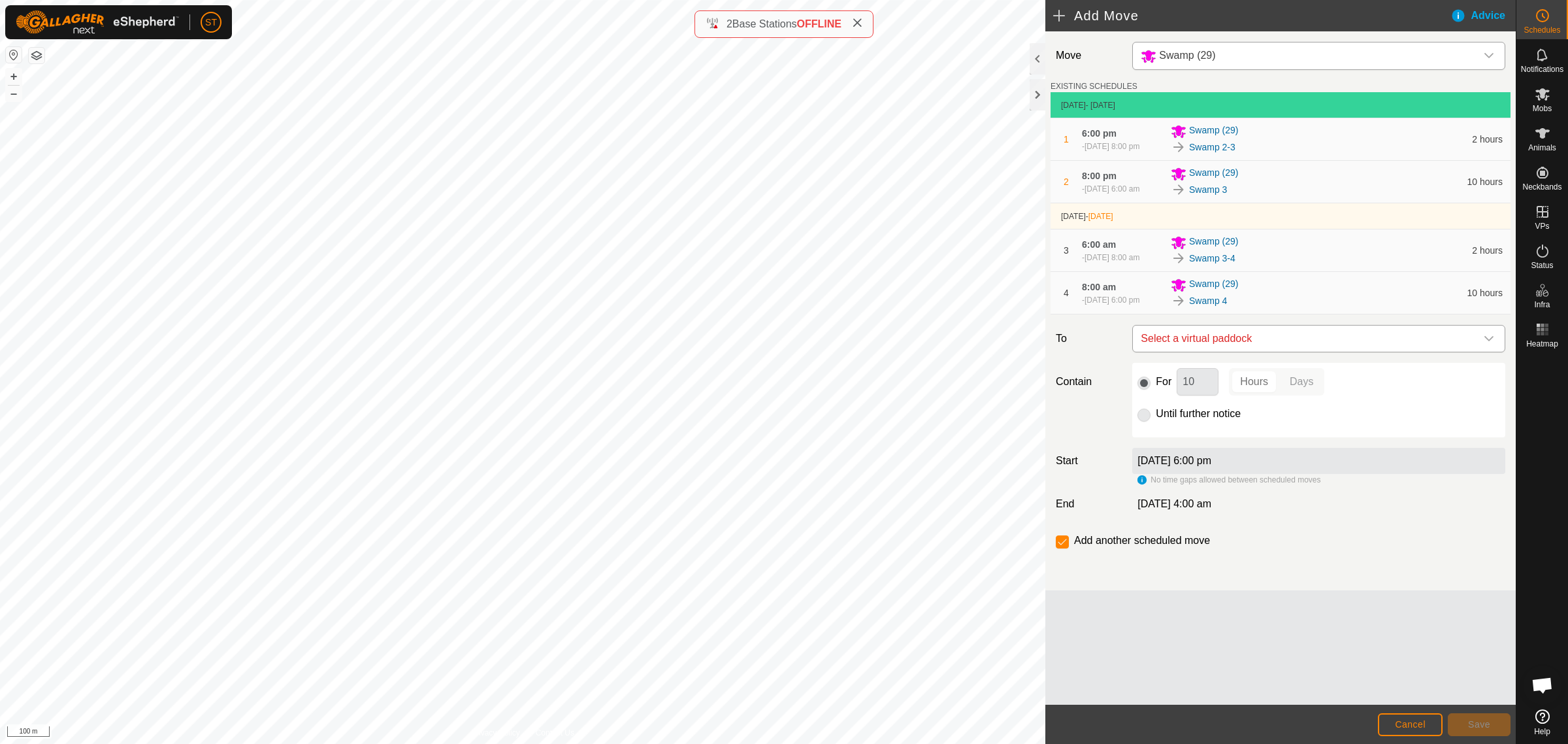
click at [1487, 341] on icon "dropdown trigger" at bounding box center [1489, 338] width 9 height 5
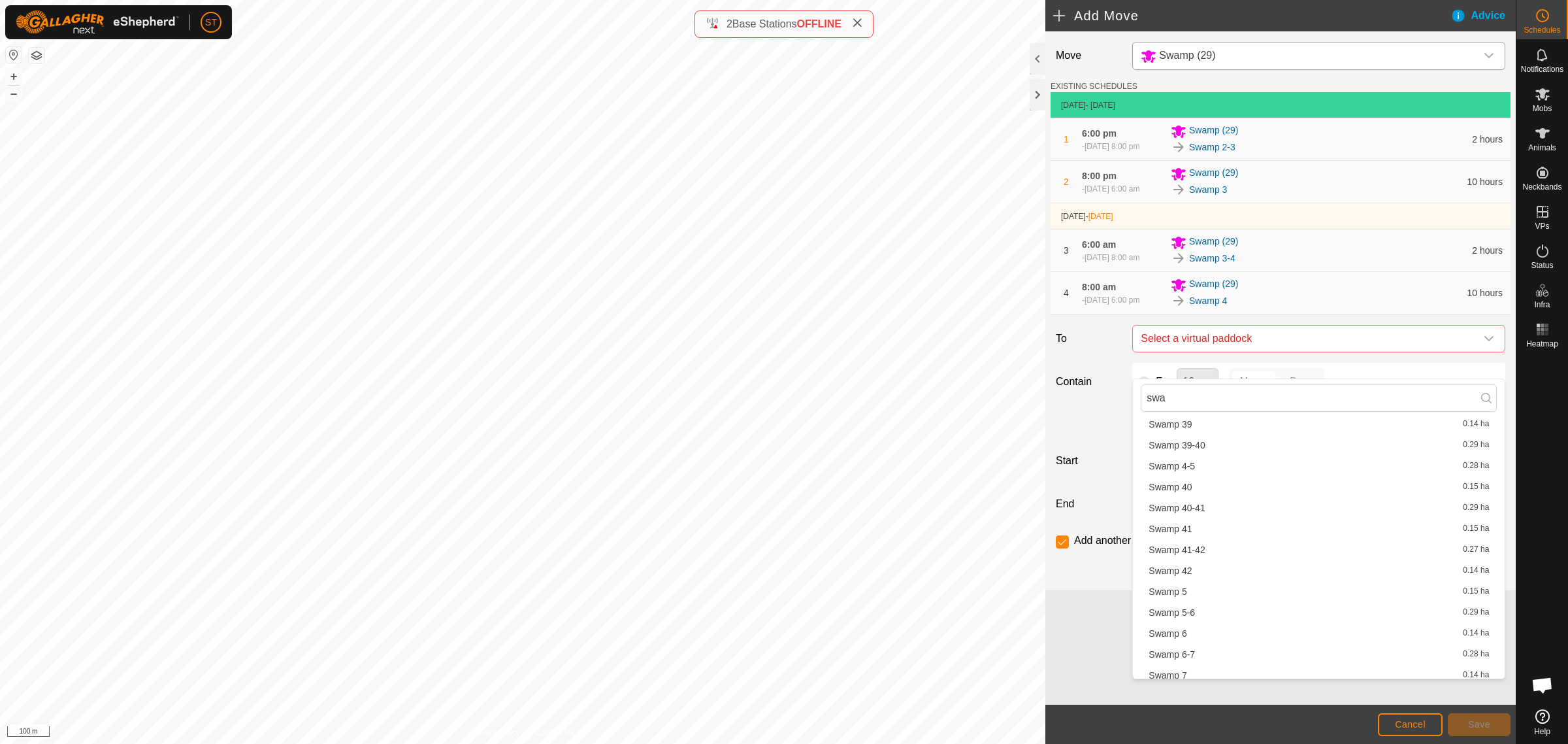
scroll to position [1389, 0]
type input "swa"
click at [1194, 445] on li "Swamp 4-5 0.28 ha" at bounding box center [1319, 448] width 356 height 20
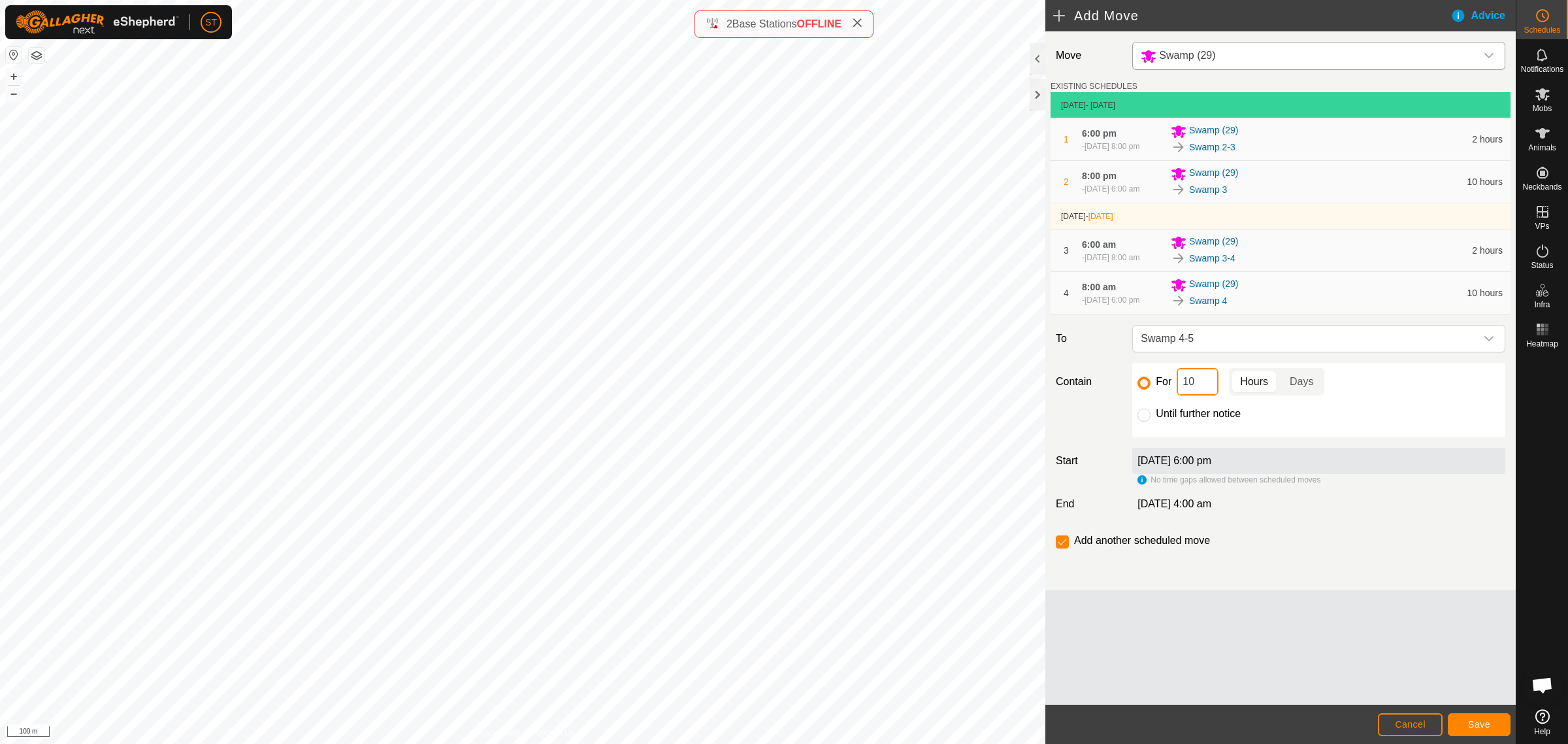
drag, startPoint x: 1194, startPoint y: 412, endPoint x: 1180, endPoint y: 416, distance: 14.6
click at [1181, 395] on input "10" at bounding box center [1197, 382] width 42 height 27
type input "2"
click at [1476, 727] on span "Save" at bounding box center [1479, 724] width 22 height 10
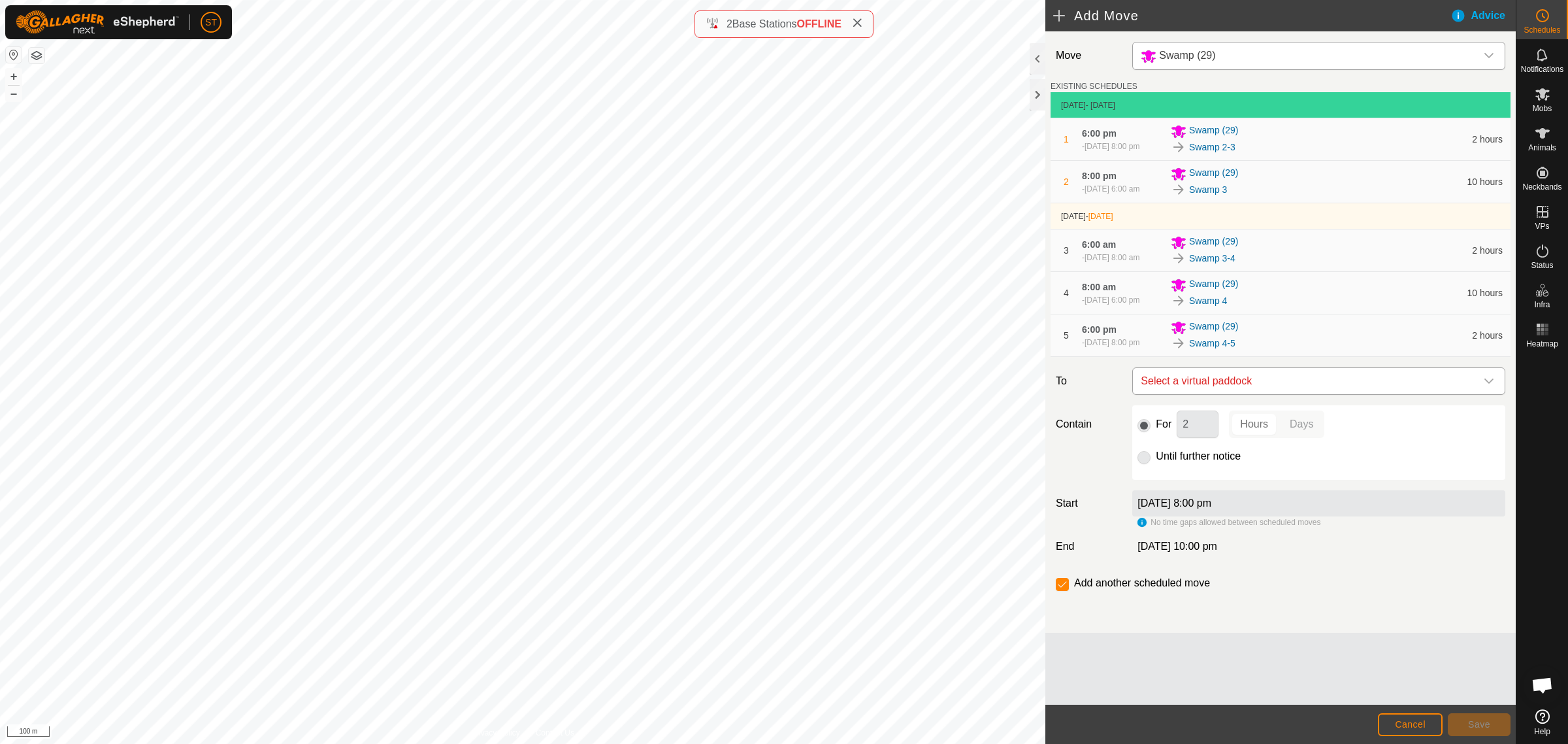
click at [1489, 384] on icon "dropdown trigger" at bounding box center [1489, 380] width 9 height 5
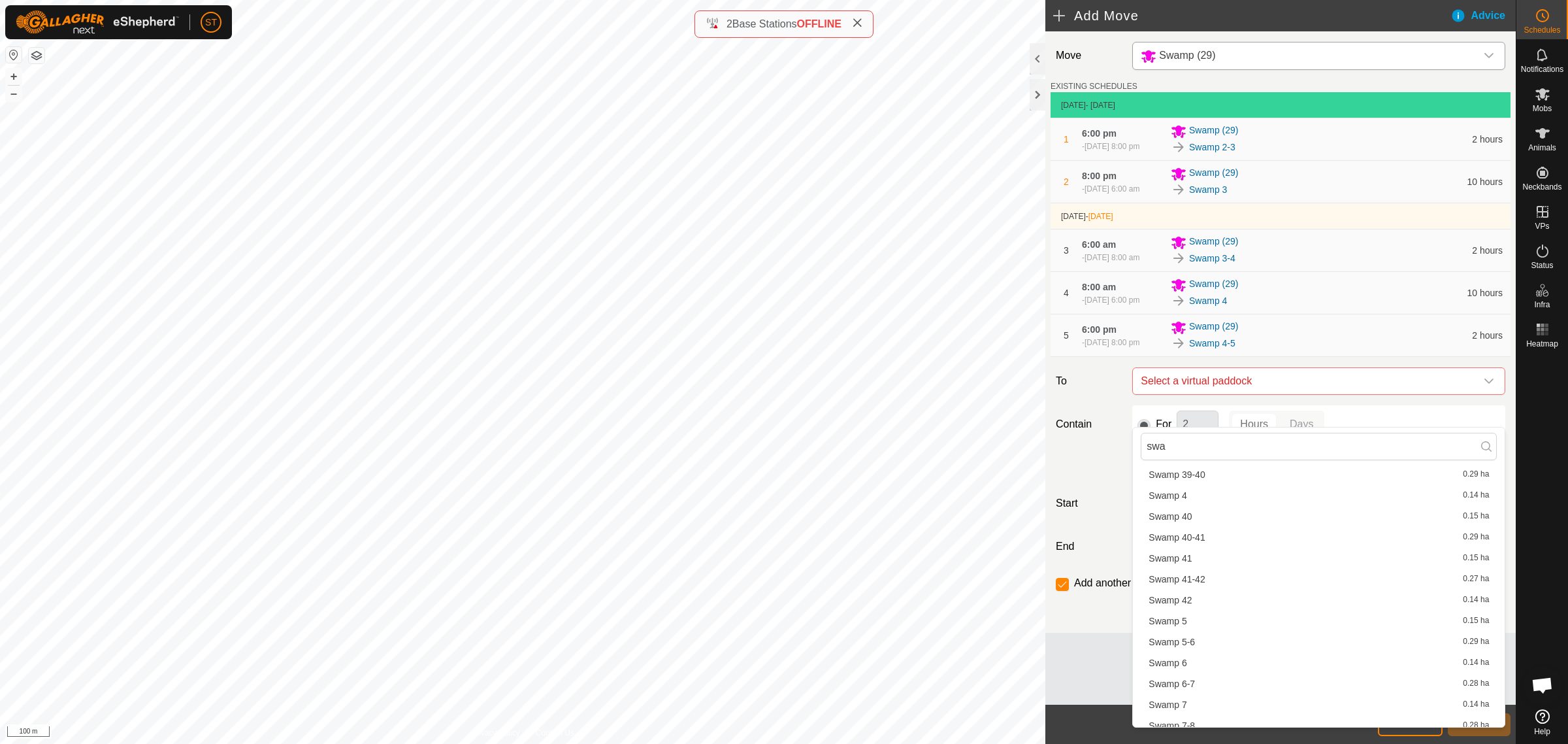
scroll to position [1471, 0]
type input "swa"
click at [1187, 539] on li "Swamp 5 0.15 ha" at bounding box center [1319, 540] width 356 height 20
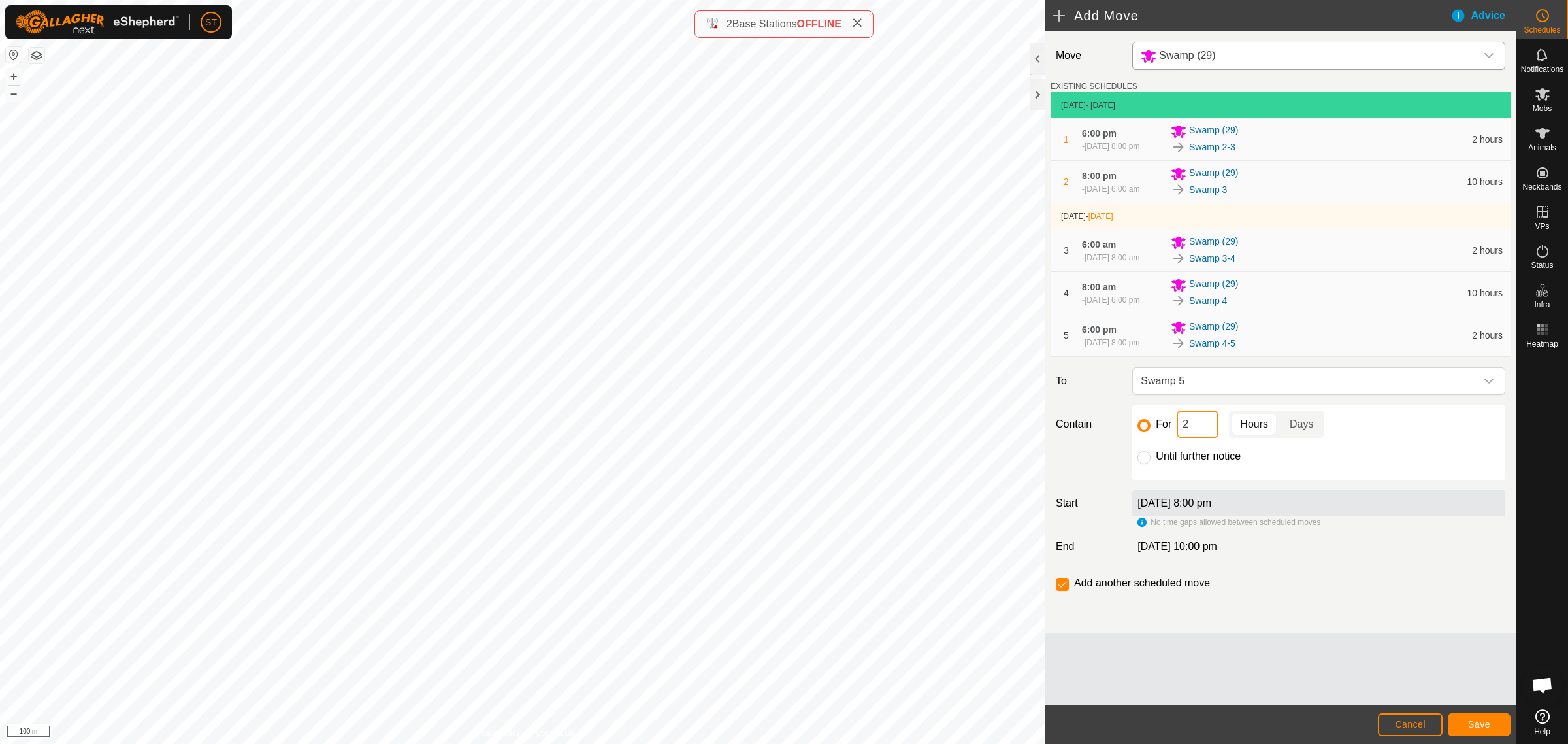
drag, startPoint x: 1197, startPoint y: 456, endPoint x: 1155, endPoint y: 458, distance: 42.0
click at [1155, 438] on div "For 2 Hours Days" at bounding box center [1319, 424] width 363 height 27
type input "10"
click at [1465, 722] on button "Save" at bounding box center [1478, 724] width 63 height 23
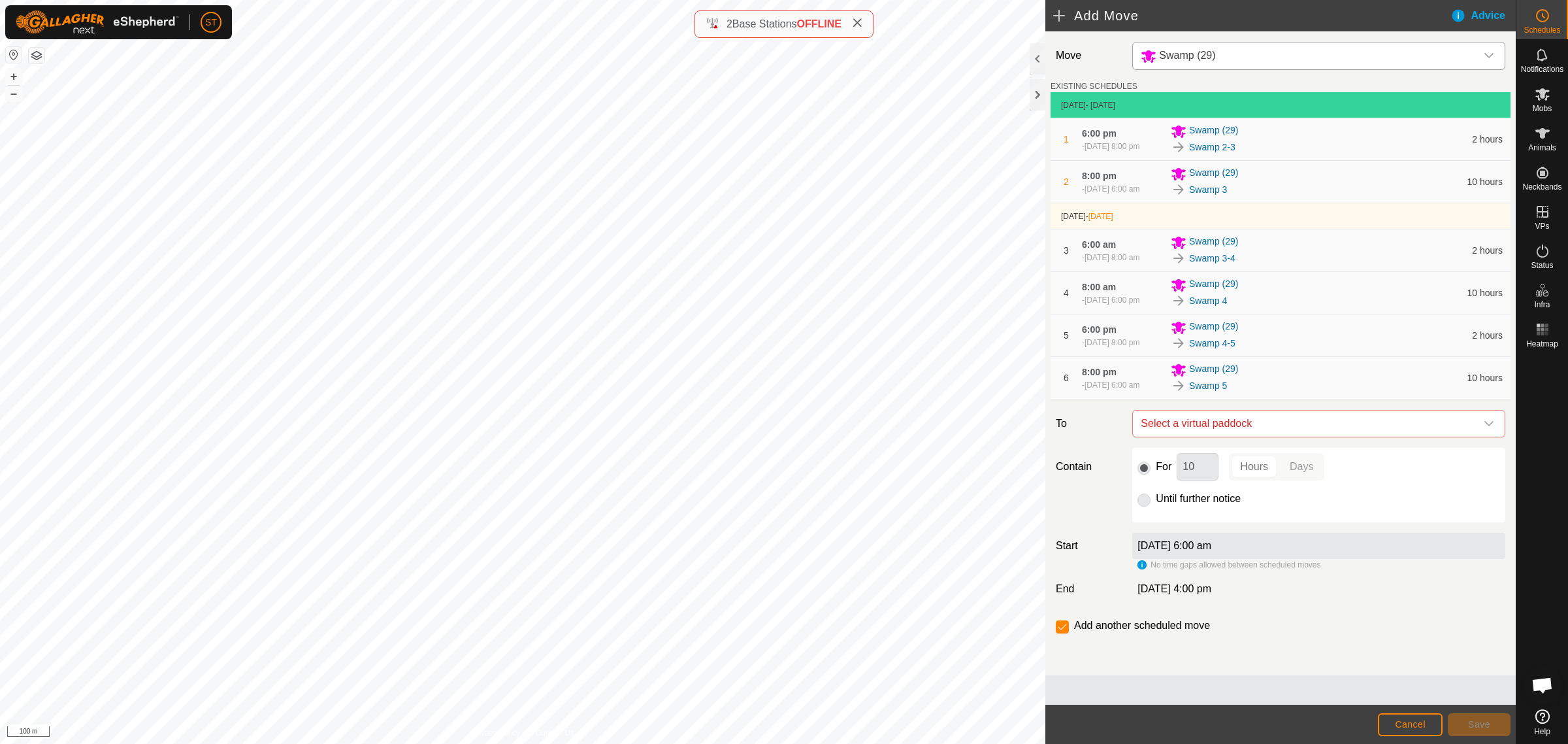
click at [1484, 426] on icon "dropdown trigger" at bounding box center [1489, 423] width 9 height 5
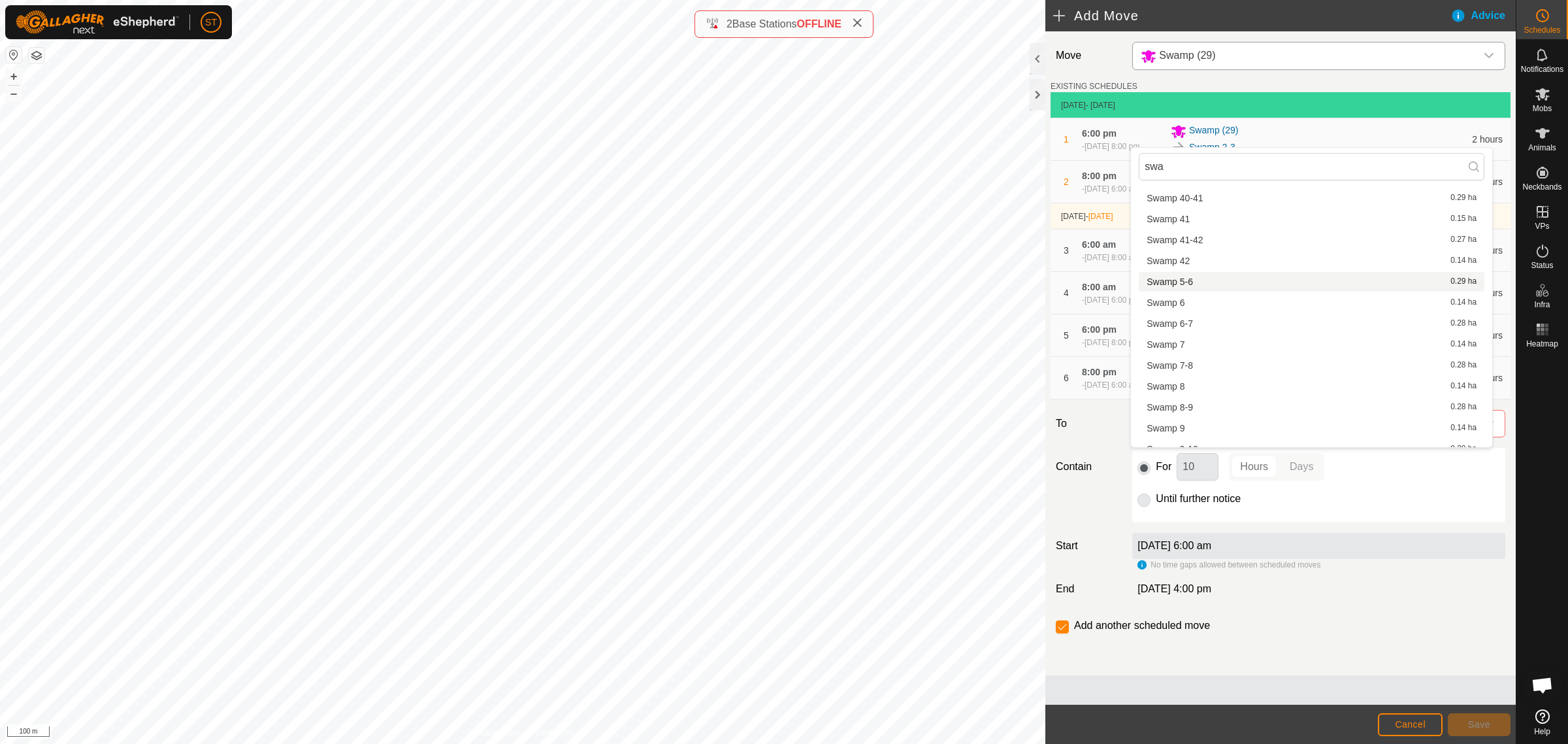
type input "swa"
click at [1189, 281] on li "Swamp 5-6 0.29 ha" at bounding box center [1311, 281] width 345 height 20
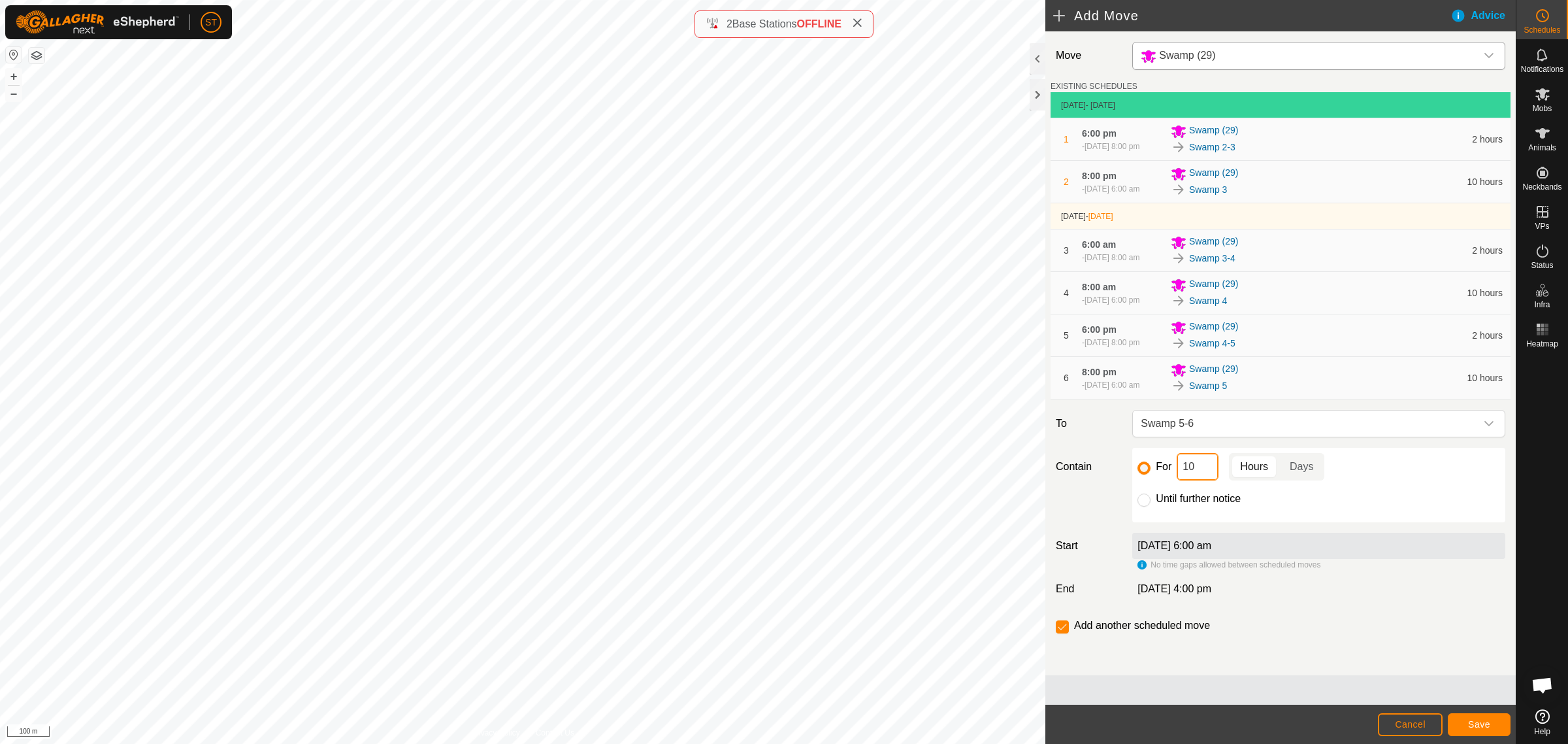
drag, startPoint x: 1187, startPoint y: 503, endPoint x: 1155, endPoint y: 503, distance: 32.0
click at [1155, 481] on div "For 10 Hours Days" at bounding box center [1319, 467] width 363 height 27
type input "2"
click at [1489, 721] on span "Save" at bounding box center [1479, 724] width 22 height 10
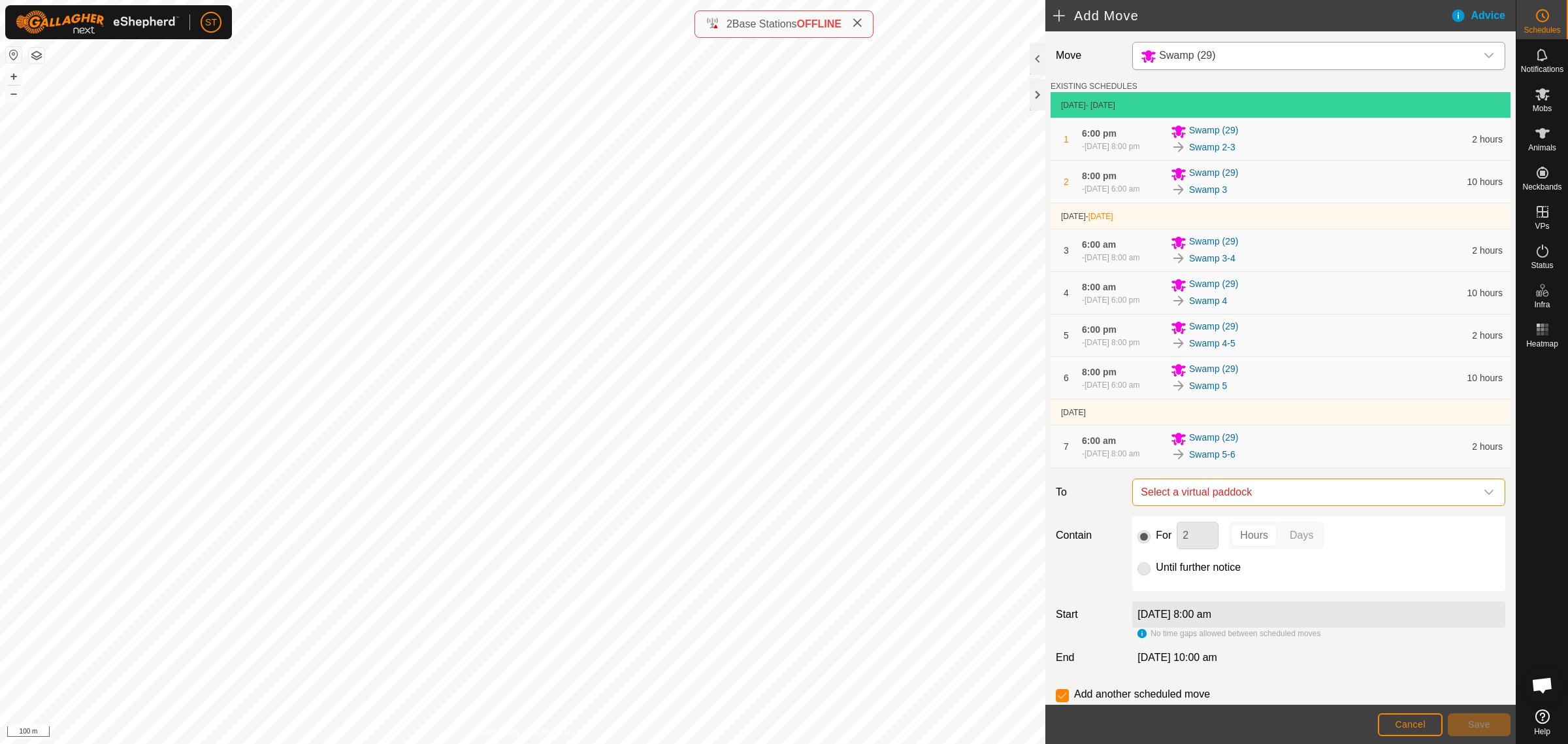
click at [1270, 505] on span "Select a virtual paddock" at bounding box center [1305, 492] width 340 height 26
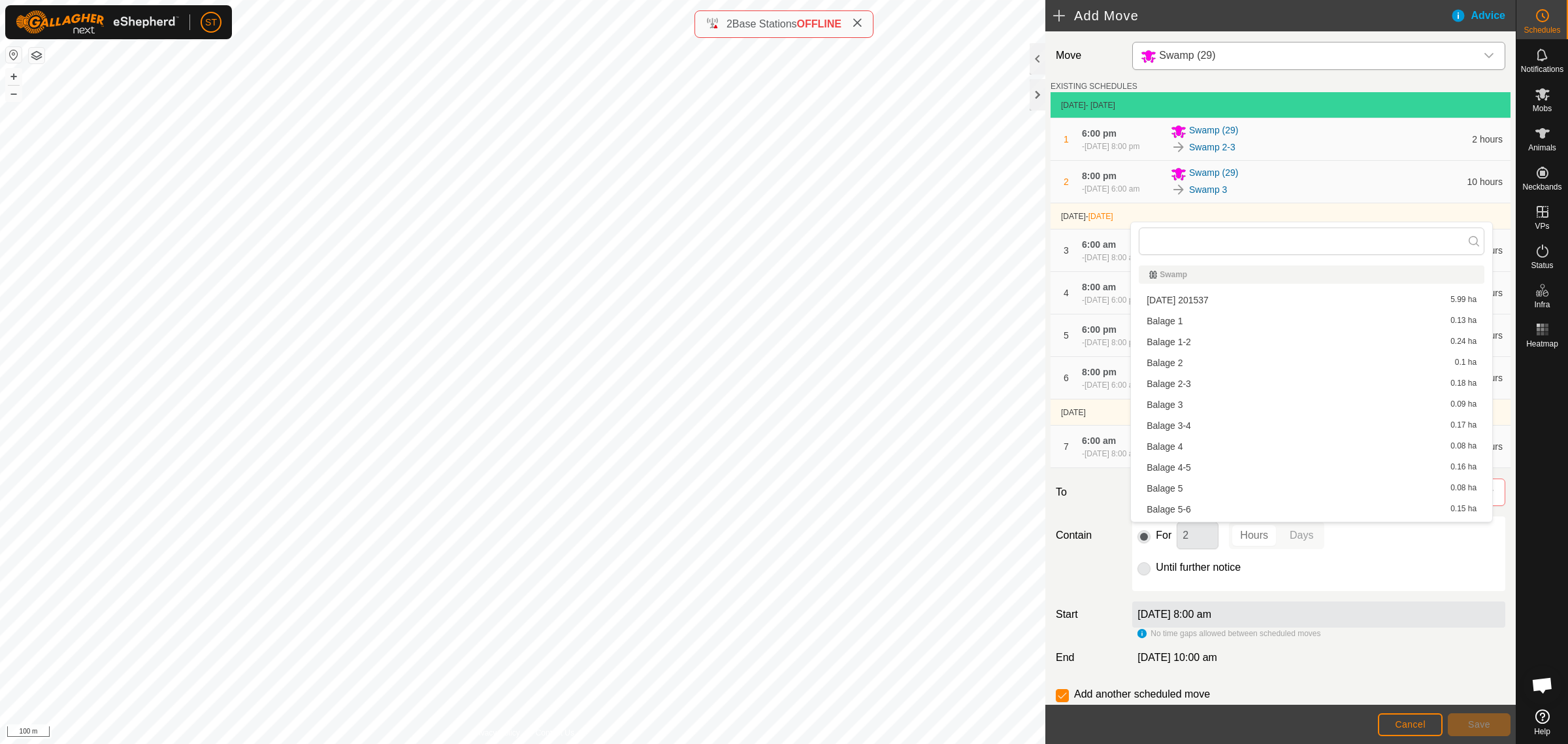
click at [1427, 591] on div "For 2 Hours Days Until further notice" at bounding box center [1319, 553] width 373 height 74
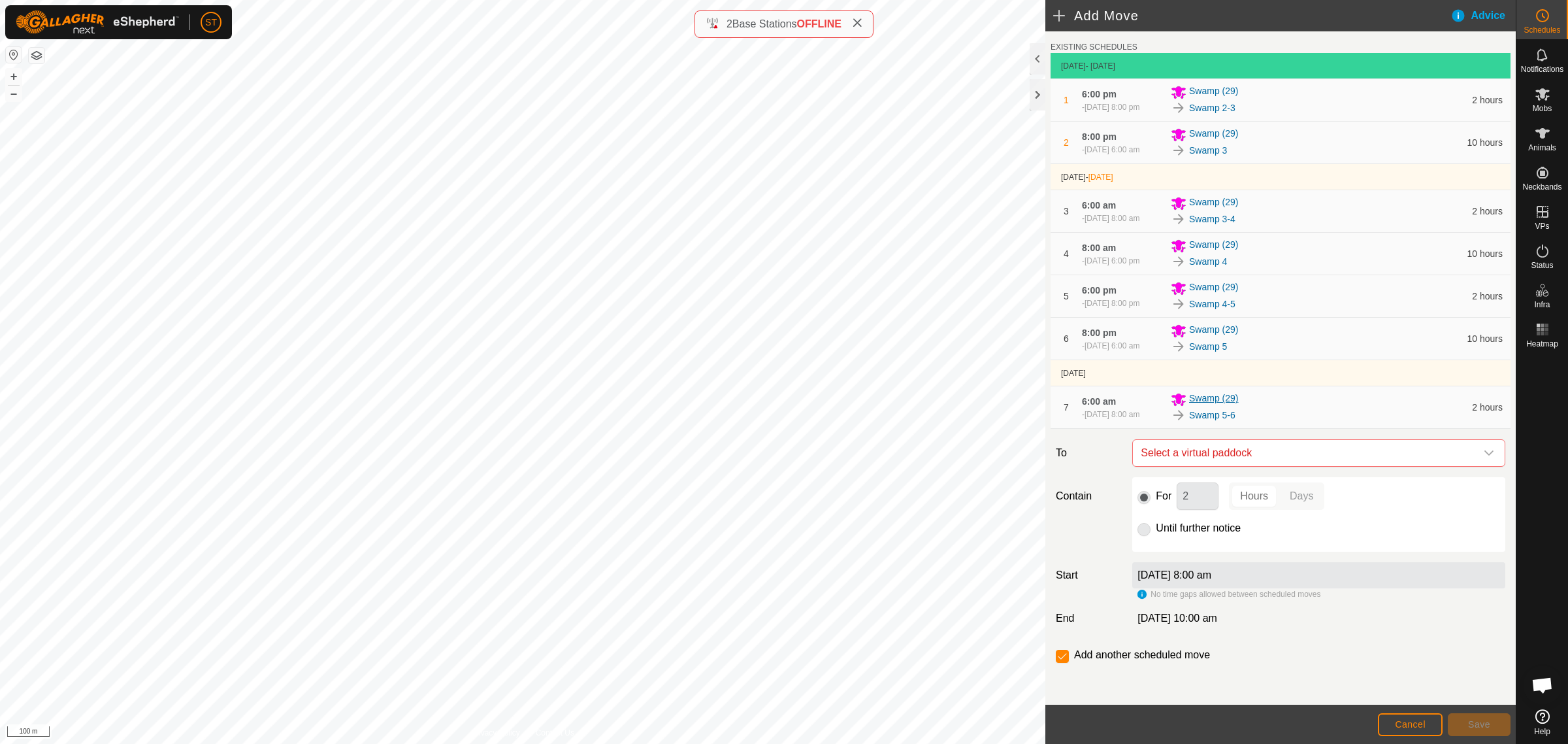
scroll to position [82, 0]
click at [1483, 451] on icon "dropdown trigger" at bounding box center [1489, 453] width 10 height 10
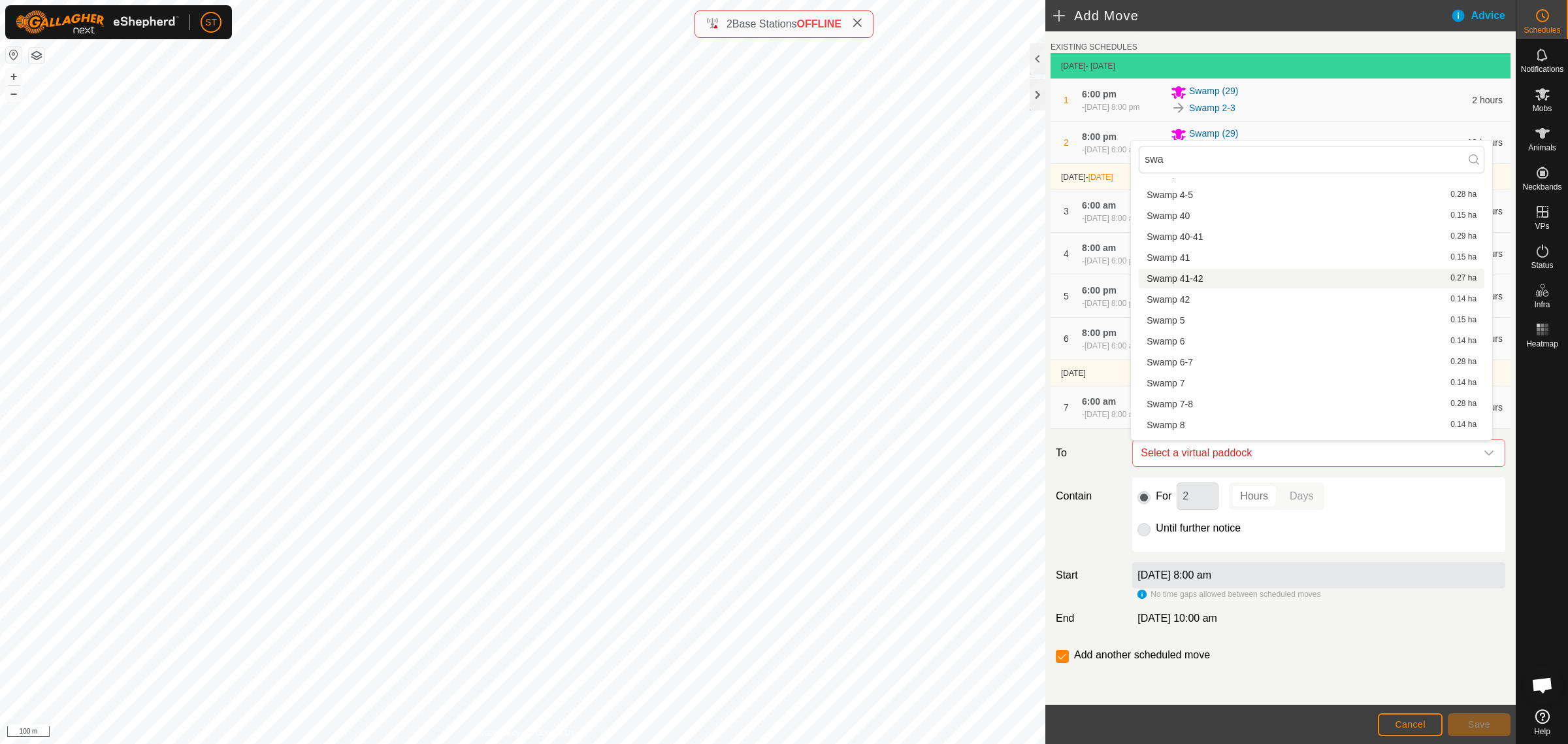
scroll to position [1481, 0]
type input "swa"
click at [1179, 279] on li "Swamp 6 0.14 ha" at bounding box center [1311, 286] width 345 height 20
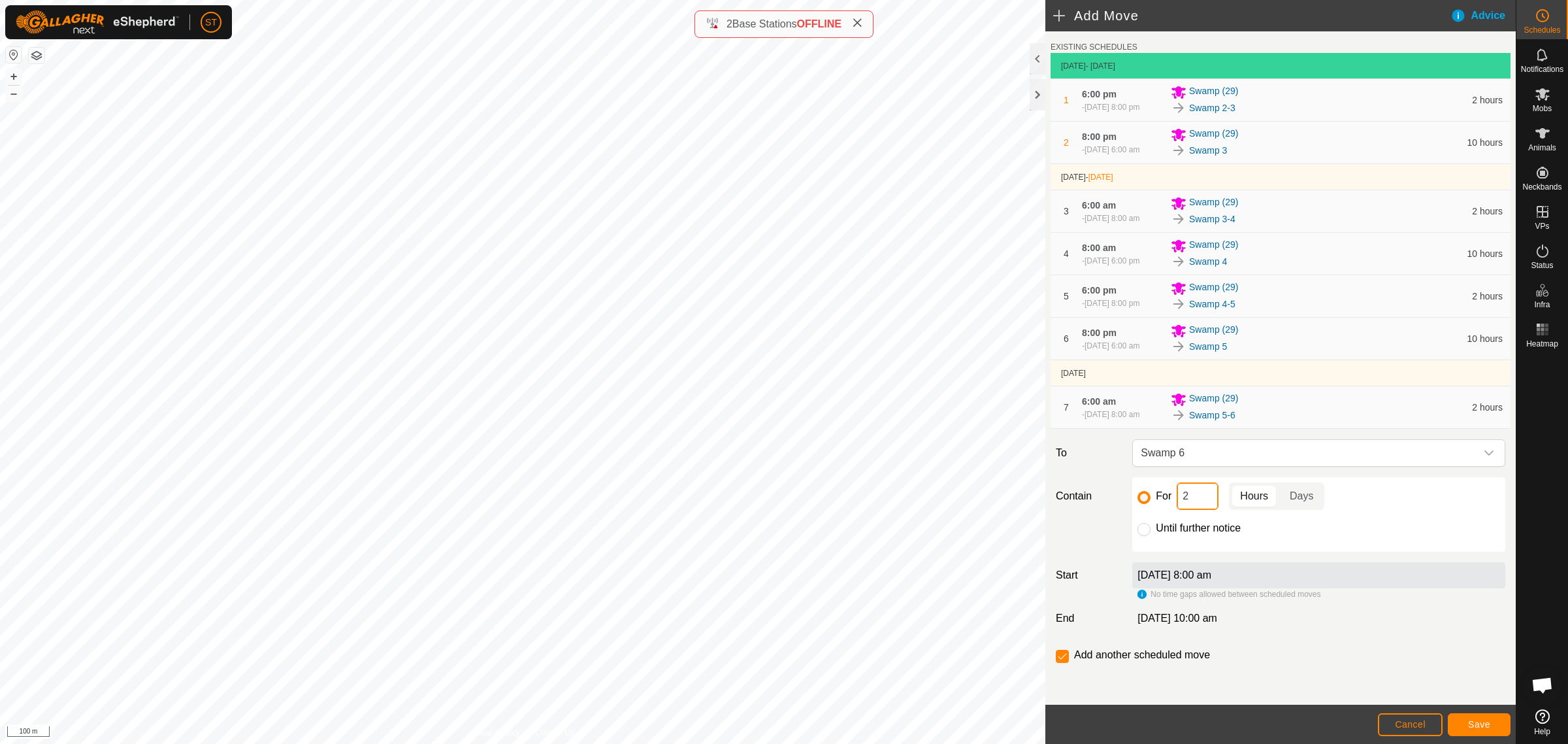
drag, startPoint x: 1195, startPoint y: 503, endPoint x: 1148, endPoint y: 503, distance: 47.0
click at [1148, 503] on div "For 2 Hours Days" at bounding box center [1319, 496] width 363 height 27
type input "10"
click at [1475, 721] on span "Save" at bounding box center [1479, 724] width 22 height 10
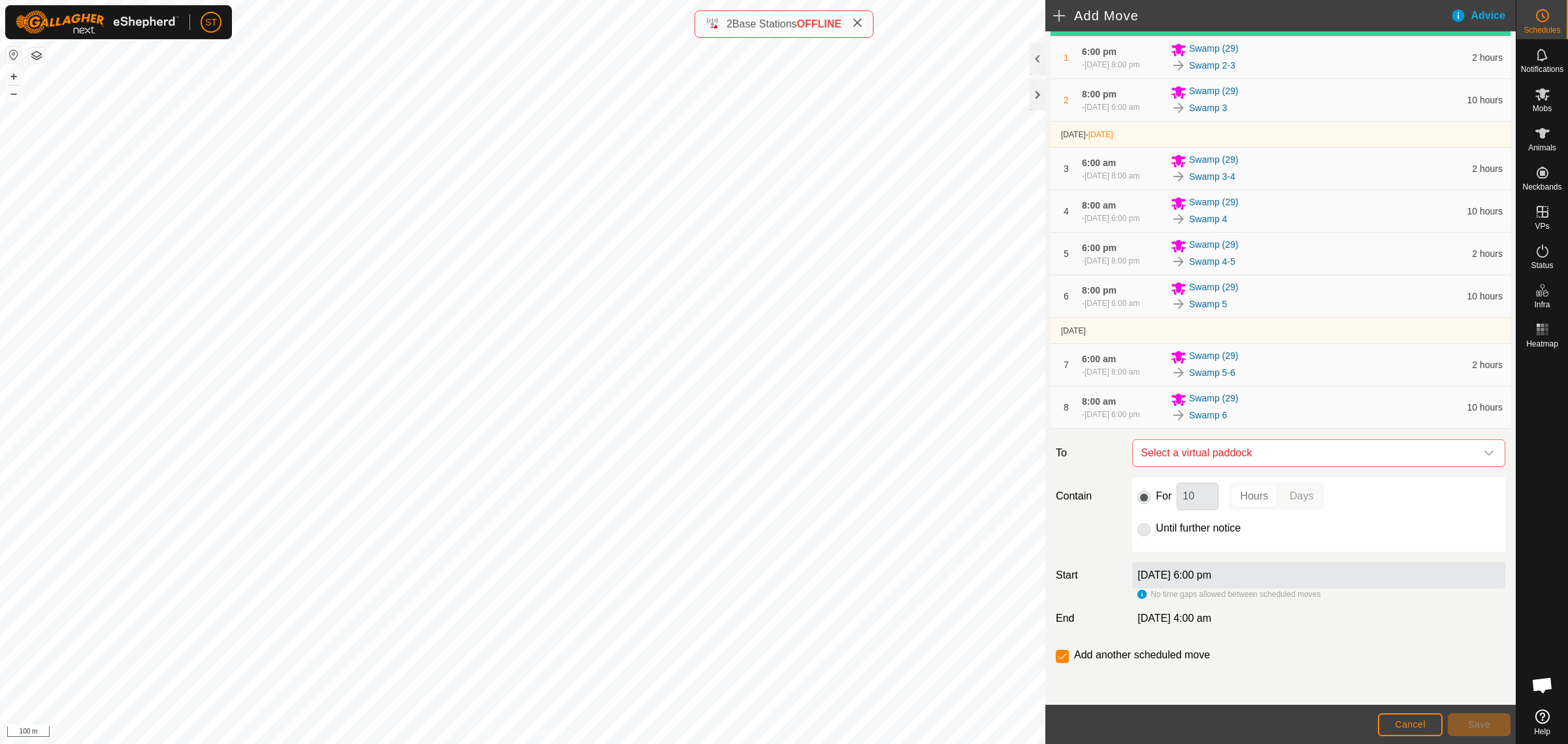
scroll to position [131, 0]
click at [1484, 454] on icon "dropdown trigger" at bounding box center [1489, 453] width 9 height 5
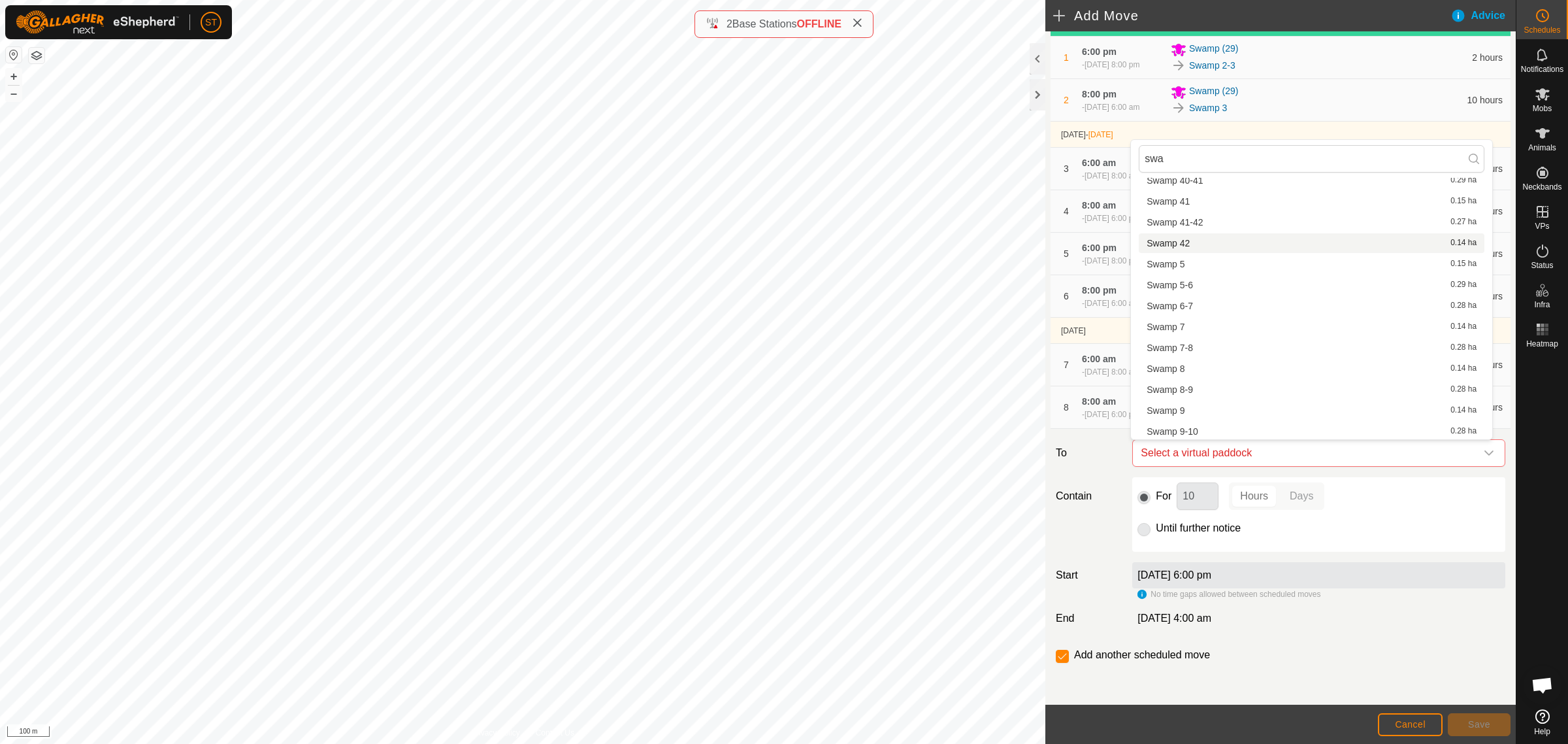
scroll to position [1481, 0]
type input "swa"
click at [1190, 301] on li "Swamp 6-7 0.28 ha" at bounding box center [1311, 305] width 345 height 20
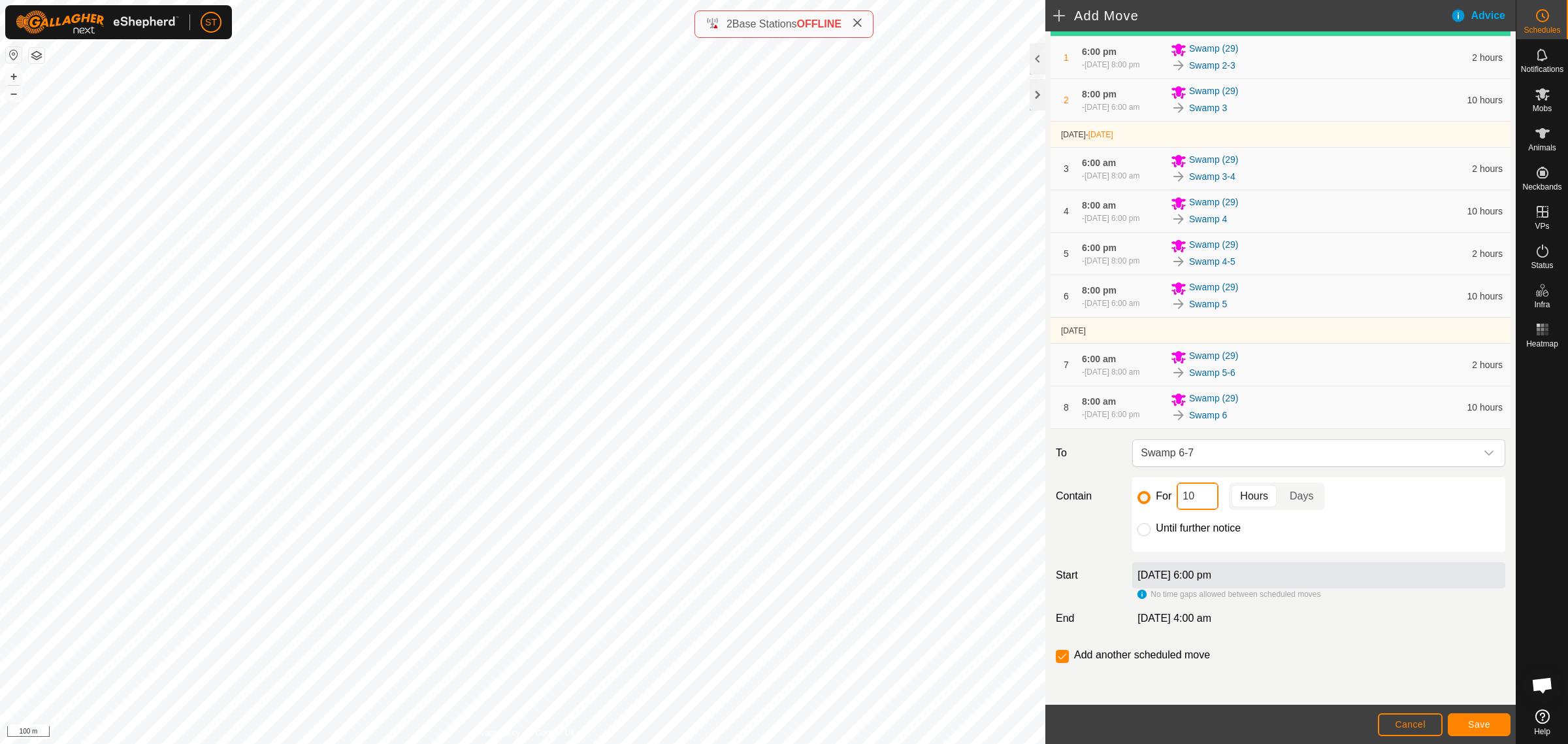
drag, startPoint x: 1196, startPoint y: 497, endPoint x: 1108, endPoint y: 491, distance: 88.2
click at [1108, 491] on div "Contain For 10 Hours Days Until further notice" at bounding box center [1280, 514] width 460 height 74
type input "2"
click at [1468, 723] on span "Save" at bounding box center [1479, 724] width 22 height 10
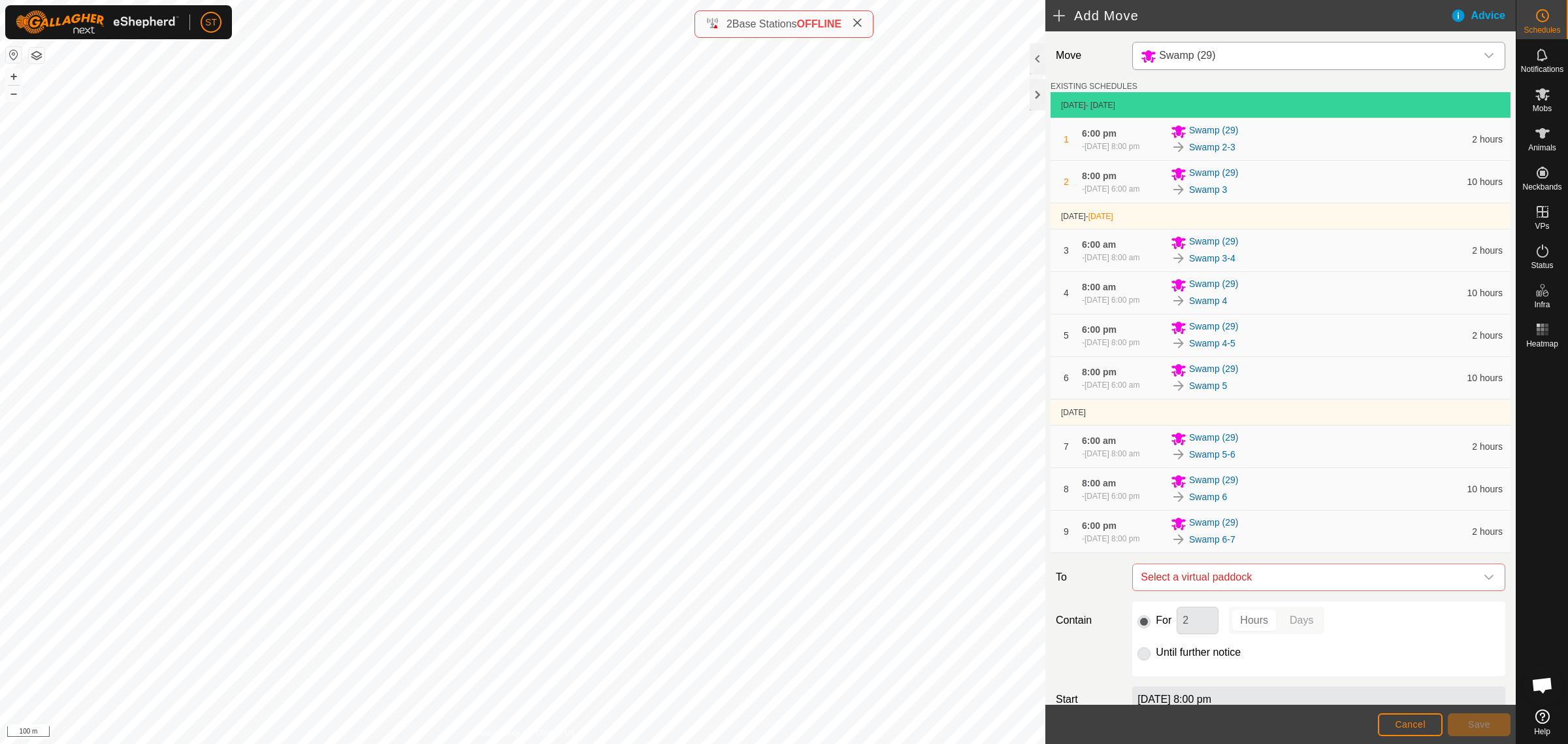
scroll to position [179, 0]
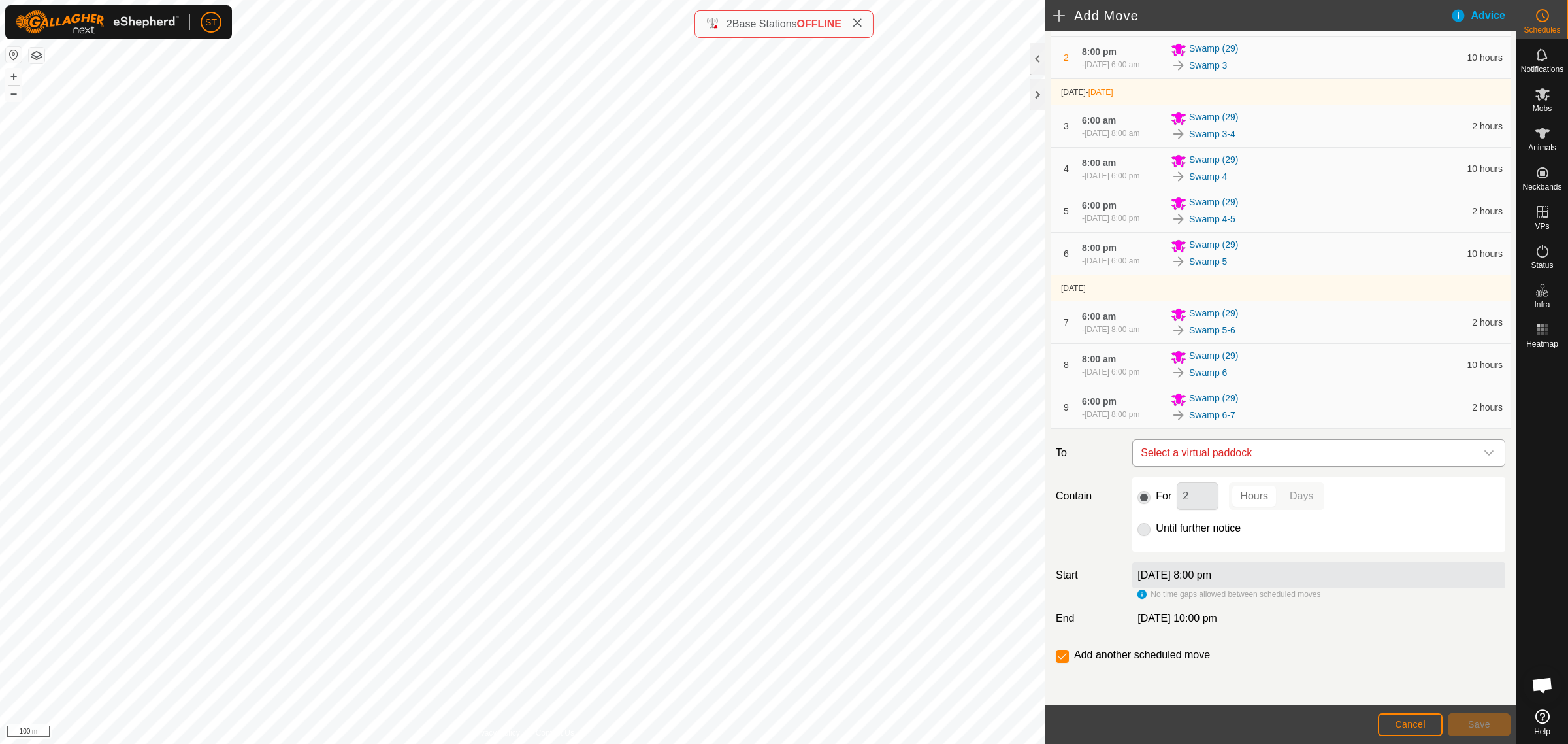
click at [1422, 458] on span "Select a virtual paddock" at bounding box center [1305, 453] width 340 height 26
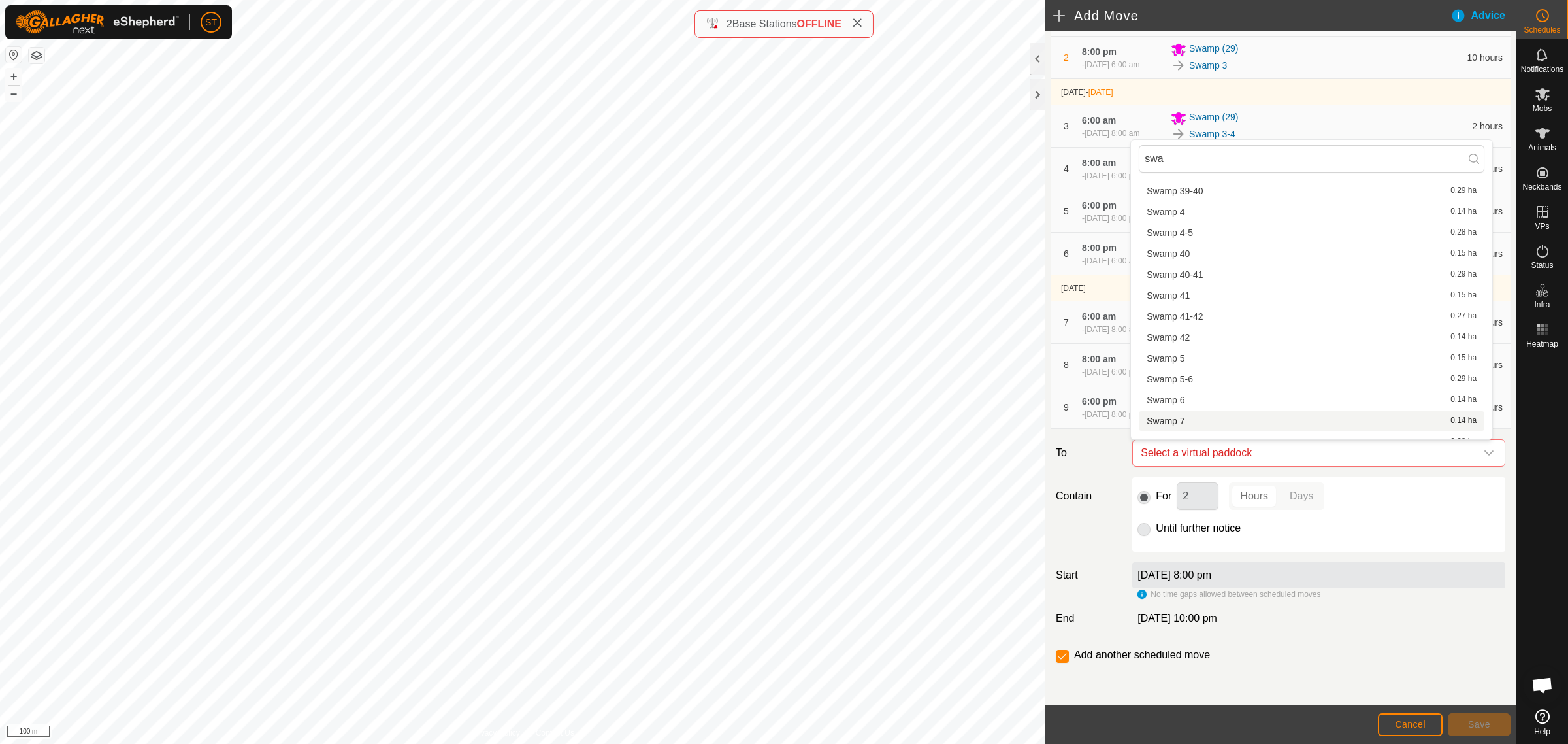
scroll to position [1481, 0]
type input "swa"
click at [1197, 325] on li "Swamp 7 0.14 ha" at bounding box center [1311, 326] width 345 height 20
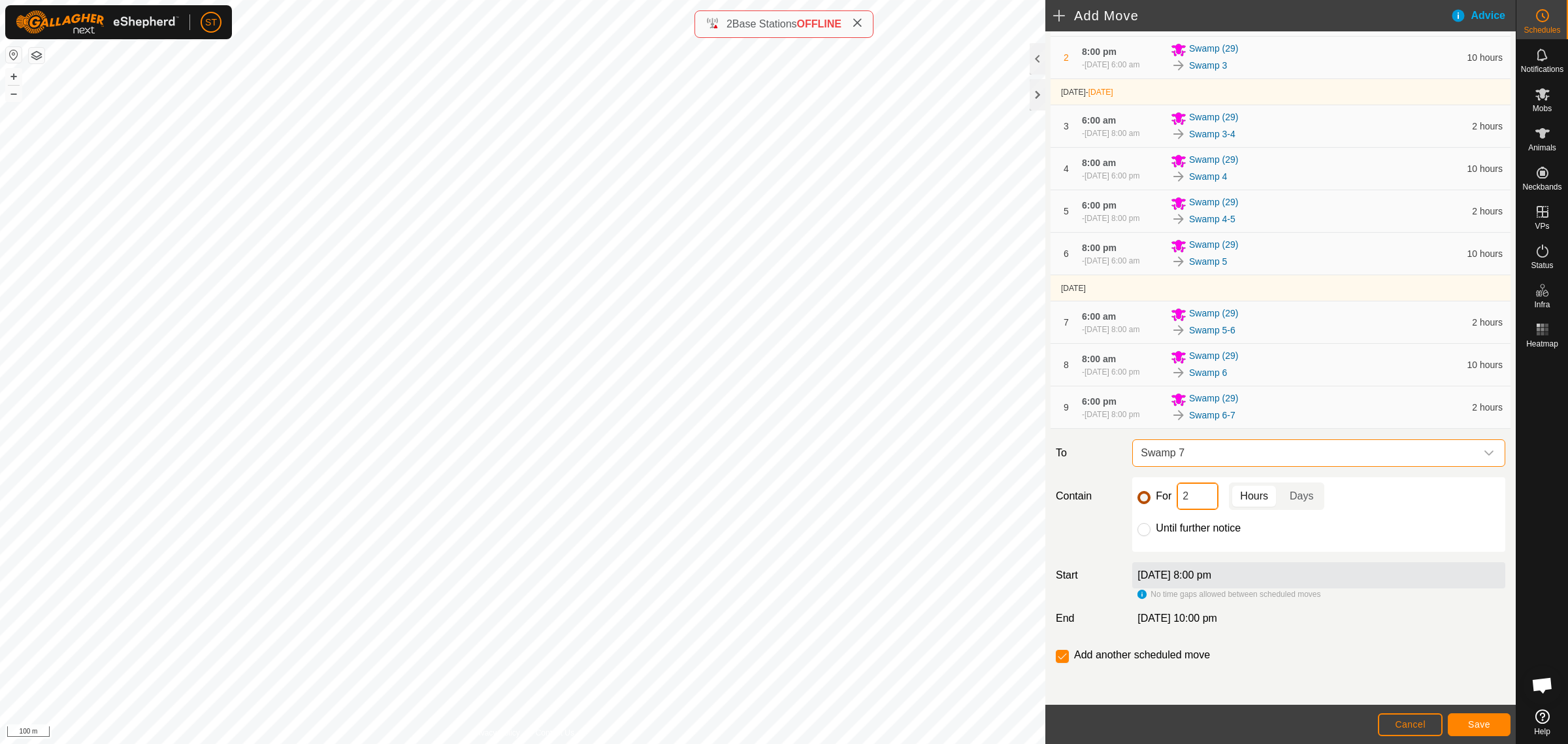
drag, startPoint x: 1193, startPoint y: 504, endPoint x: 1139, endPoint y: 497, distance: 54.5
click at [1139, 497] on div "For 2 Hours Days" at bounding box center [1319, 496] width 363 height 27
type input "10"
click at [1474, 719] on button "Save" at bounding box center [1478, 724] width 63 height 23
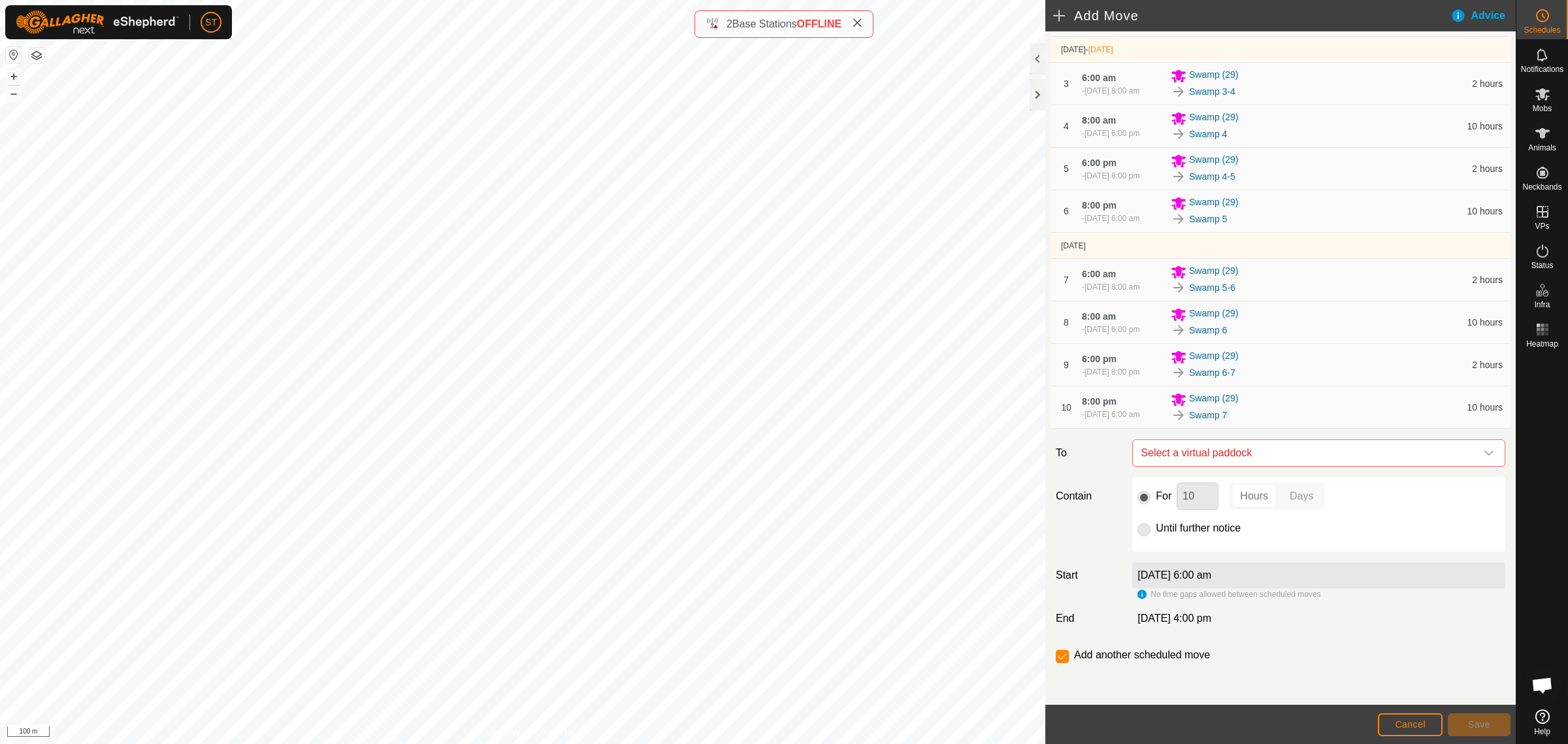
scroll to position [227, 0]
click at [1246, 451] on span "Select a virtual paddock" at bounding box center [1305, 453] width 340 height 26
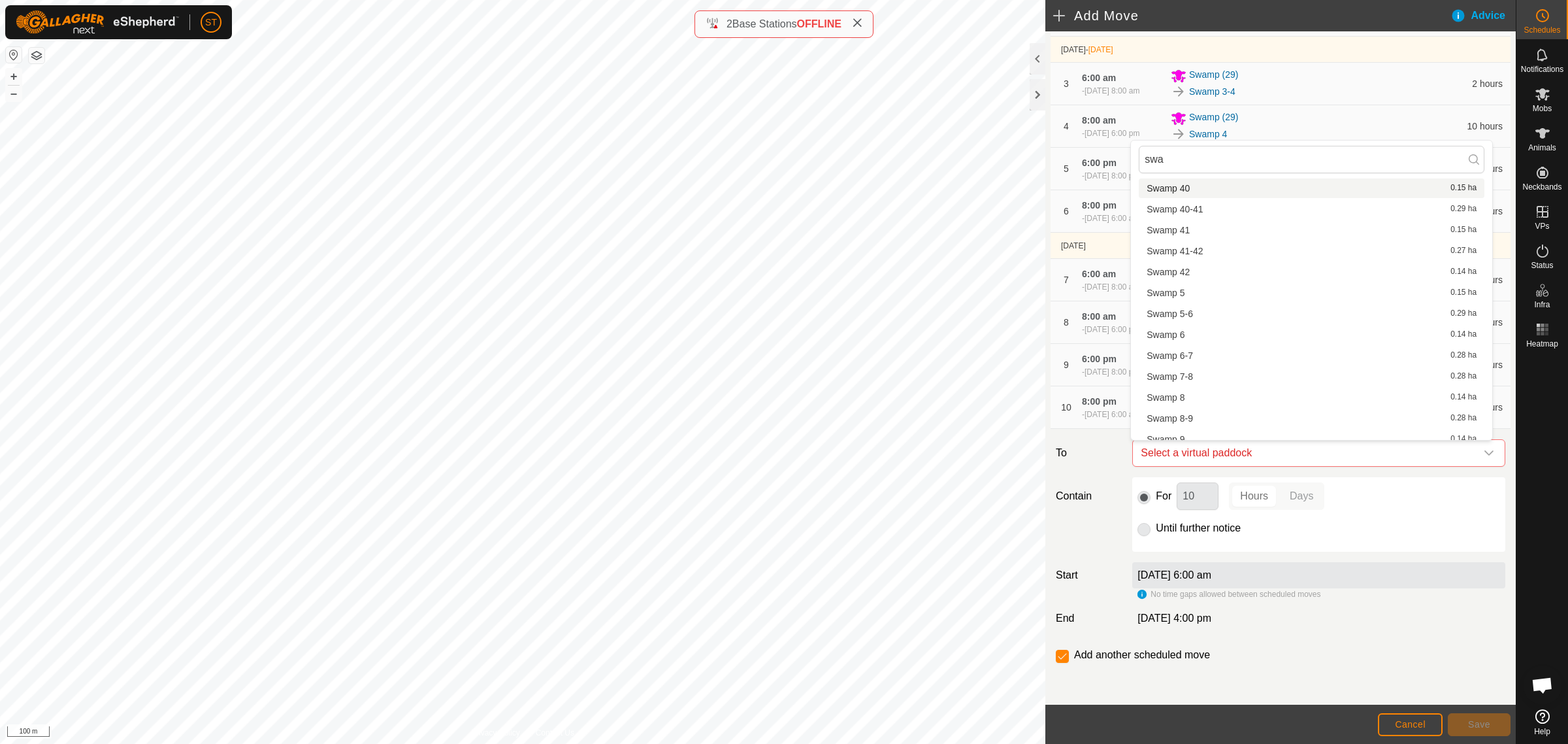
scroll to position [1481, 0]
type input "swa"
click at [1186, 349] on li "Swamp 7-8 0.28 ha" at bounding box center [1311, 348] width 345 height 20
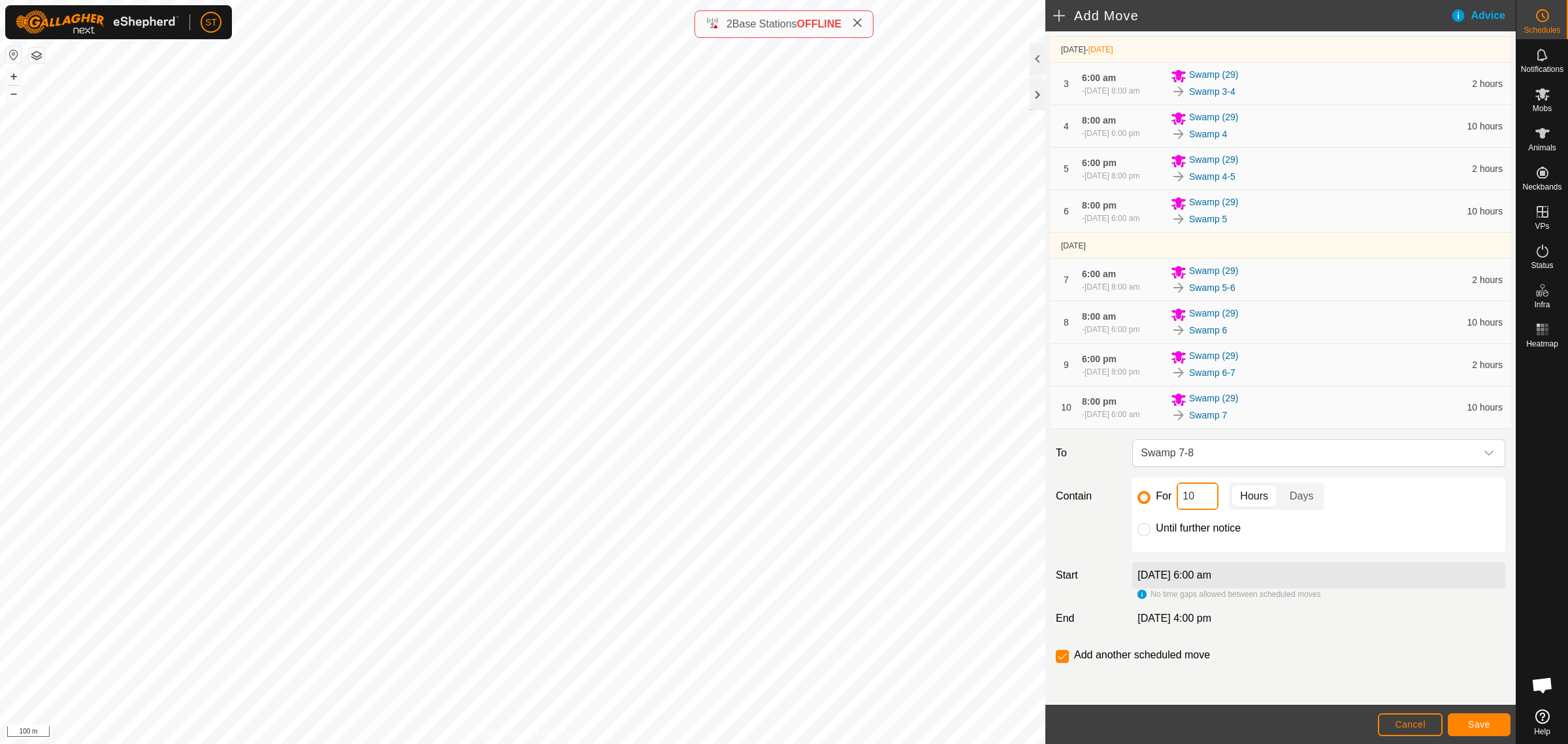
drag, startPoint x: 1183, startPoint y: 503, endPoint x: 1153, endPoint y: 502, distance: 30.0
click at [1153, 502] on div "For 10 Hours Days" at bounding box center [1319, 496] width 363 height 27
type input "2"
click at [1478, 726] on span "Save" at bounding box center [1479, 724] width 22 height 10
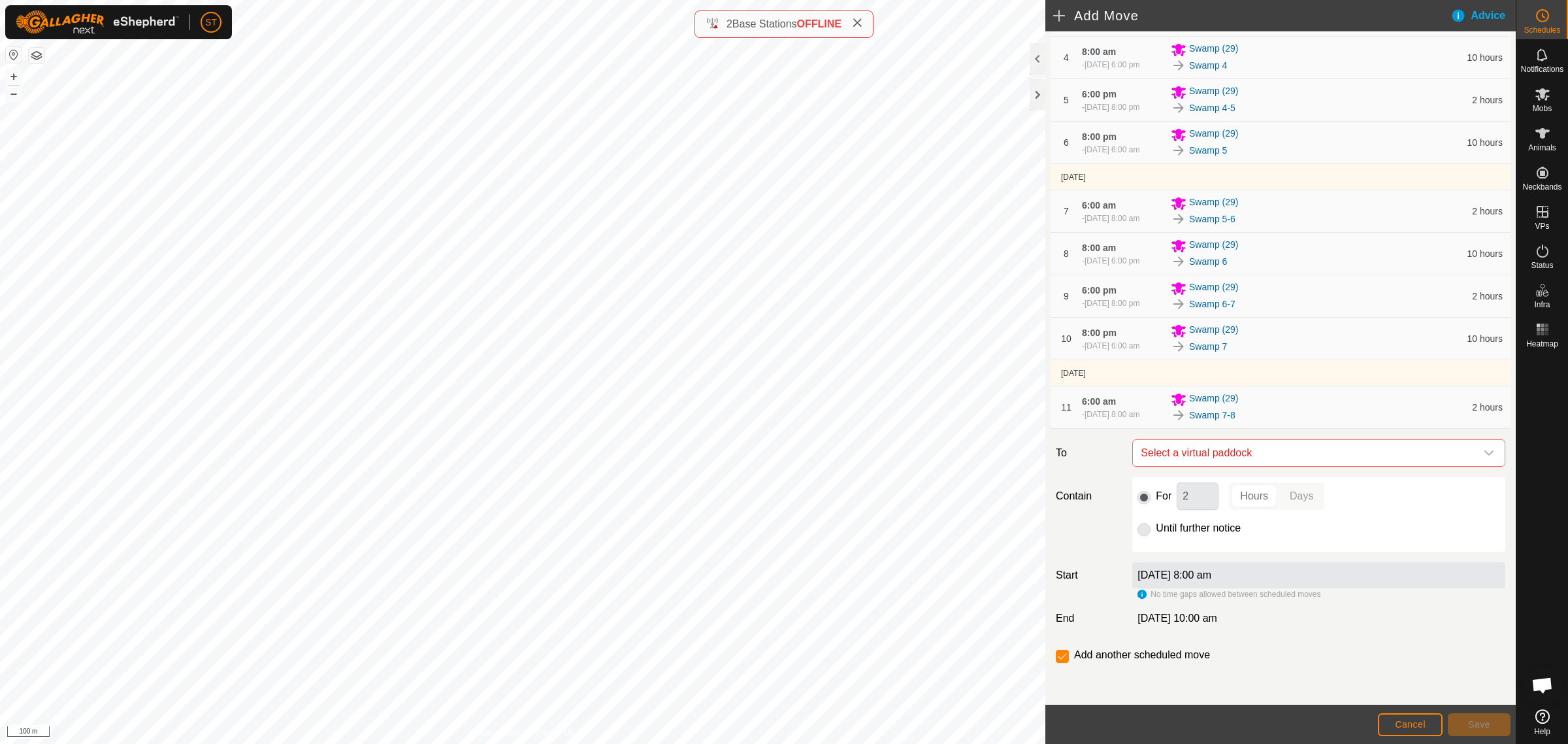
scroll to position [302, 0]
click at [1253, 454] on span "Select a virtual paddock" at bounding box center [1305, 453] width 340 height 26
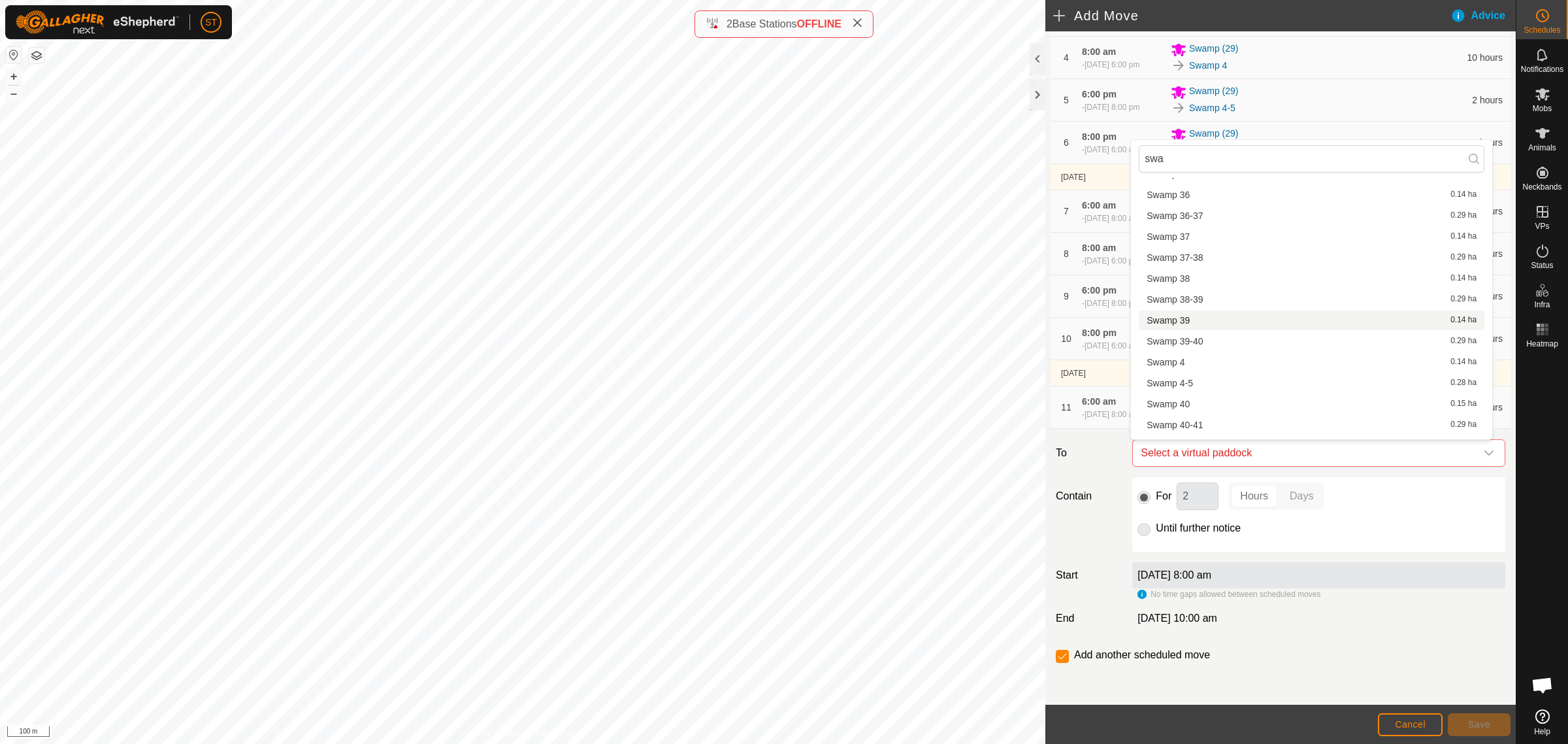
scroll to position [1481, 0]
type input "swa"
click at [1194, 372] on li "Swamp 8 0.14 ha" at bounding box center [1311, 367] width 345 height 20
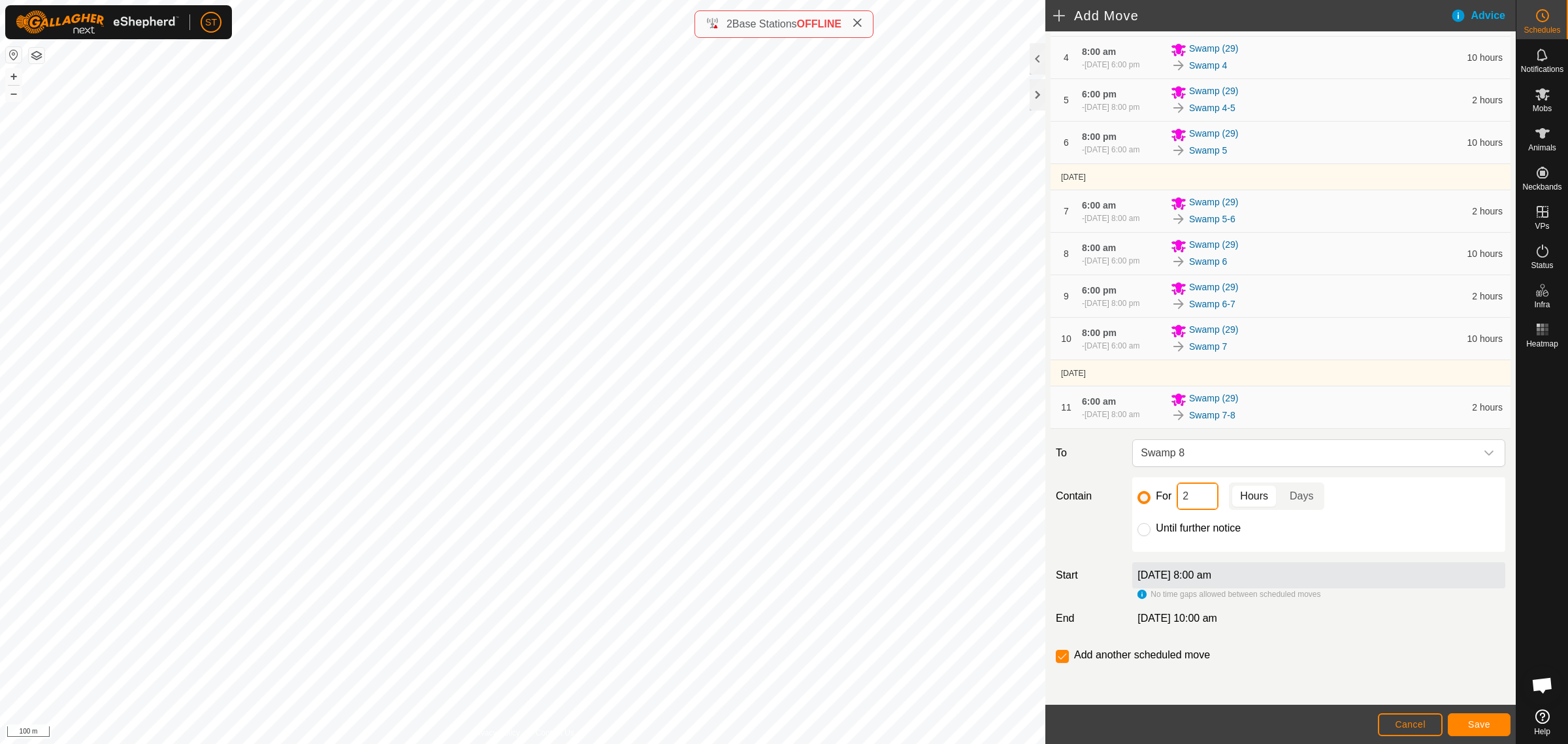
drag, startPoint x: 1194, startPoint y: 492, endPoint x: 1121, endPoint y: 492, distance: 73.0
click at [1122, 492] on div "Contain For 2 Hours Days Until further notice" at bounding box center [1280, 514] width 460 height 74
type input "10"
click at [1468, 726] on span "Save" at bounding box center [1479, 724] width 22 height 10
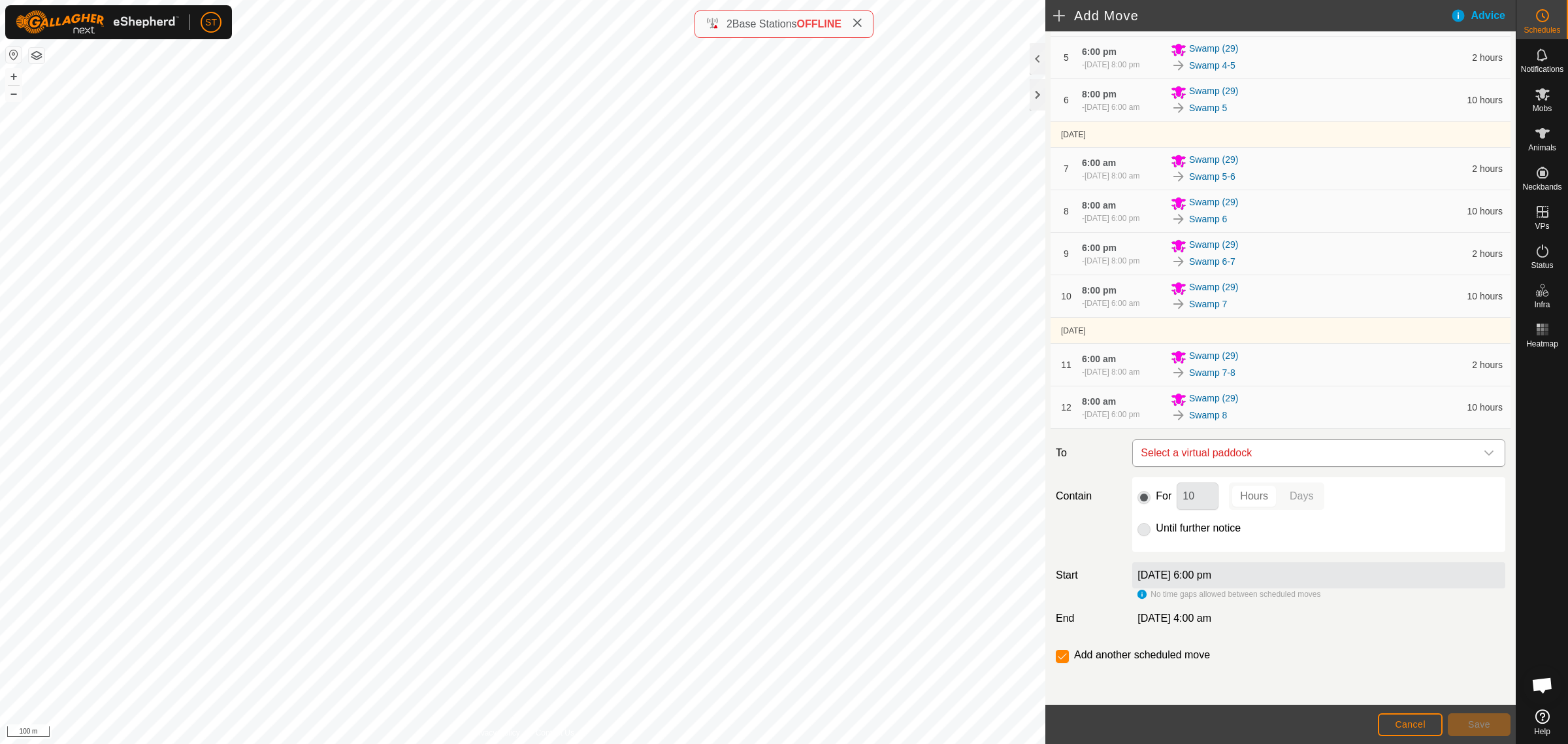
scroll to position [351, 0]
click at [1364, 458] on span "Select a virtual paddock" at bounding box center [1305, 453] width 340 height 26
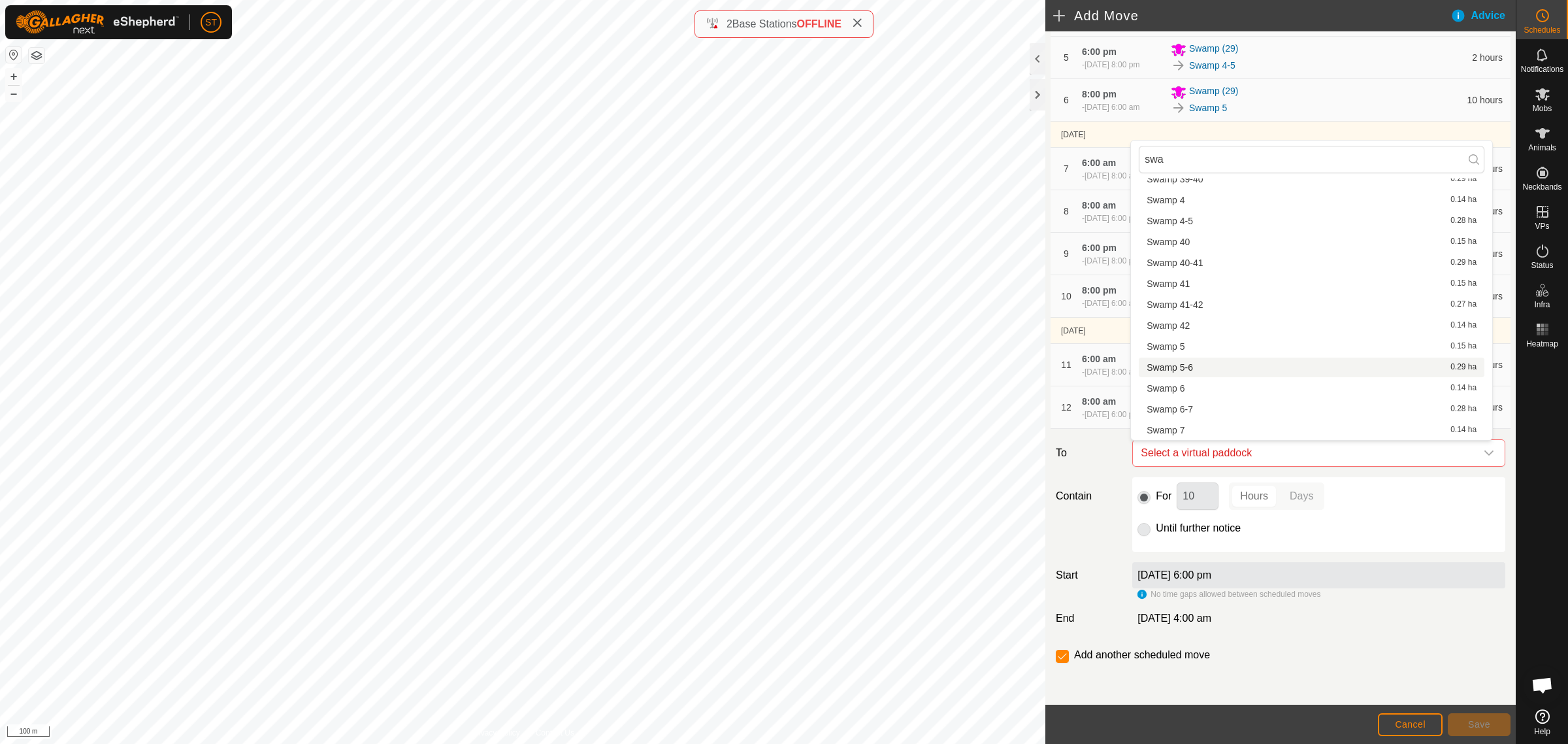
scroll to position [1481, 0]
type input "swa"
click at [1183, 387] on li "Swamp 8-9 0.28 ha" at bounding box center [1311, 390] width 345 height 20
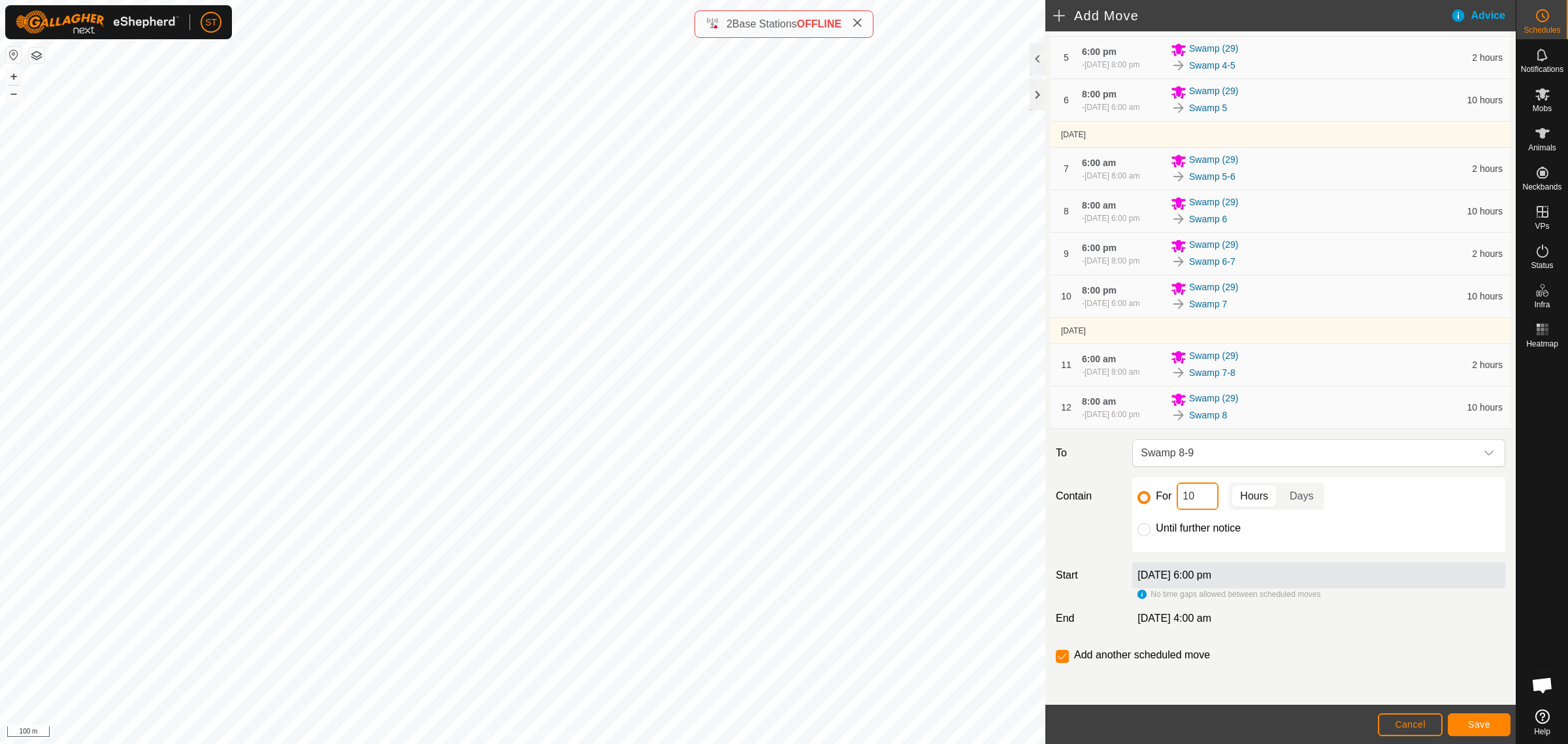
drag, startPoint x: 1196, startPoint y: 501, endPoint x: 1148, endPoint y: 497, distance: 48.2
click at [1148, 497] on div "For 10 Hours Days" at bounding box center [1319, 496] width 363 height 27
type input "2"
click at [1475, 729] on span "Save" at bounding box center [1479, 724] width 22 height 10
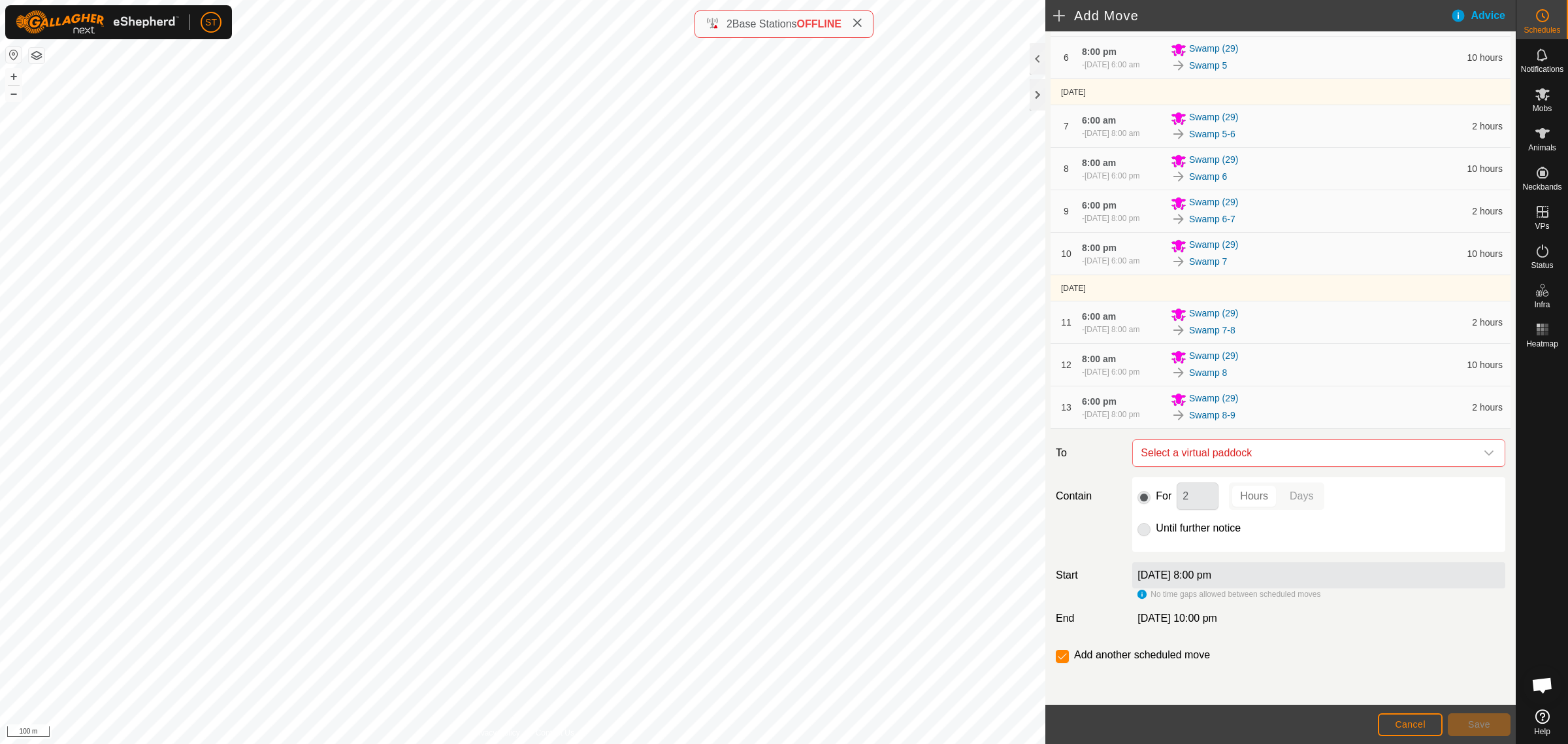
scroll to position [398, 0]
click at [1287, 459] on span "Select a virtual paddock" at bounding box center [1305, 453] width 340 height 26
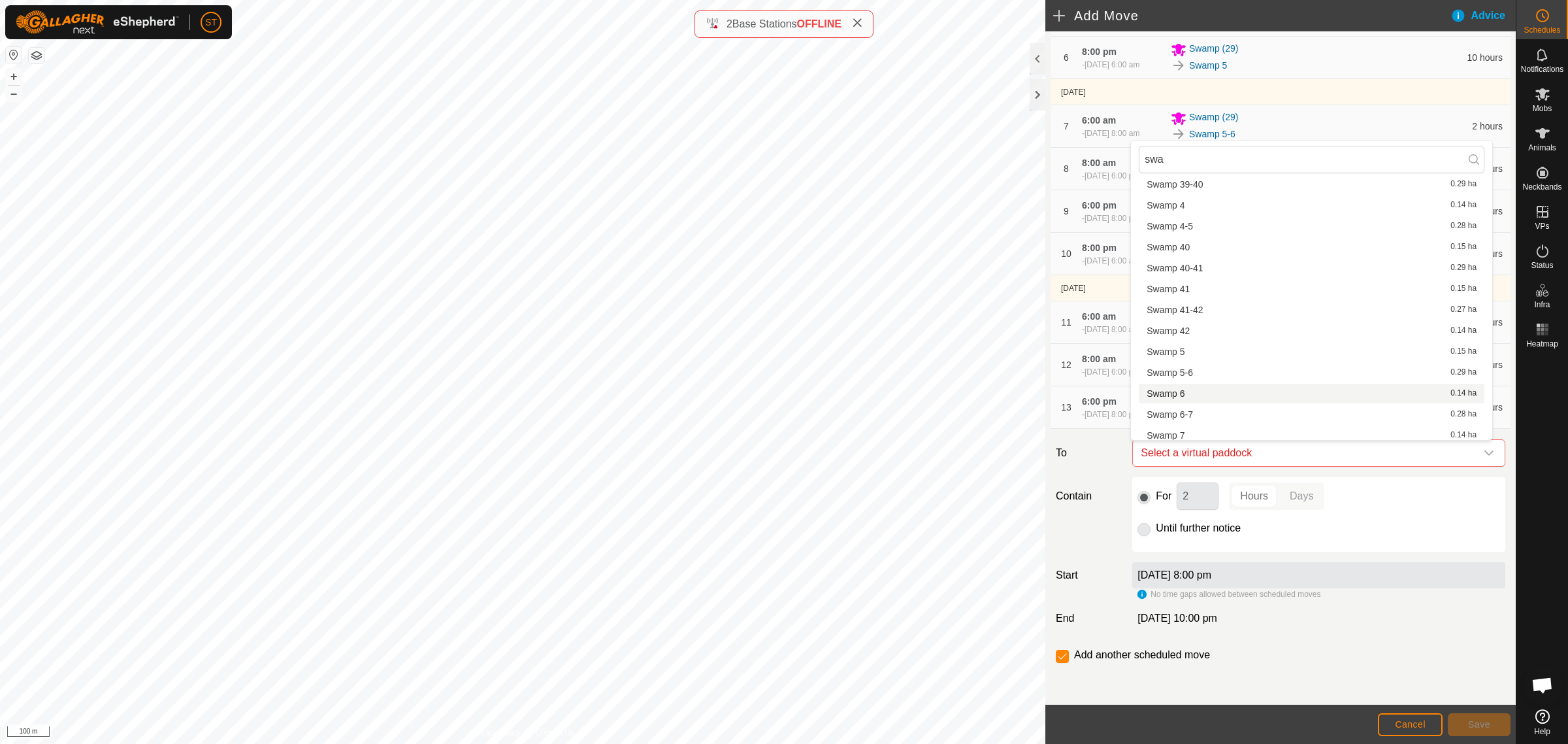
scroll to position [1481, 0]
type input "swa"
click at [1199, 411] on li "Swamp 9 0.14 ha" at bounding box center [1311, 410] width 345 height 20
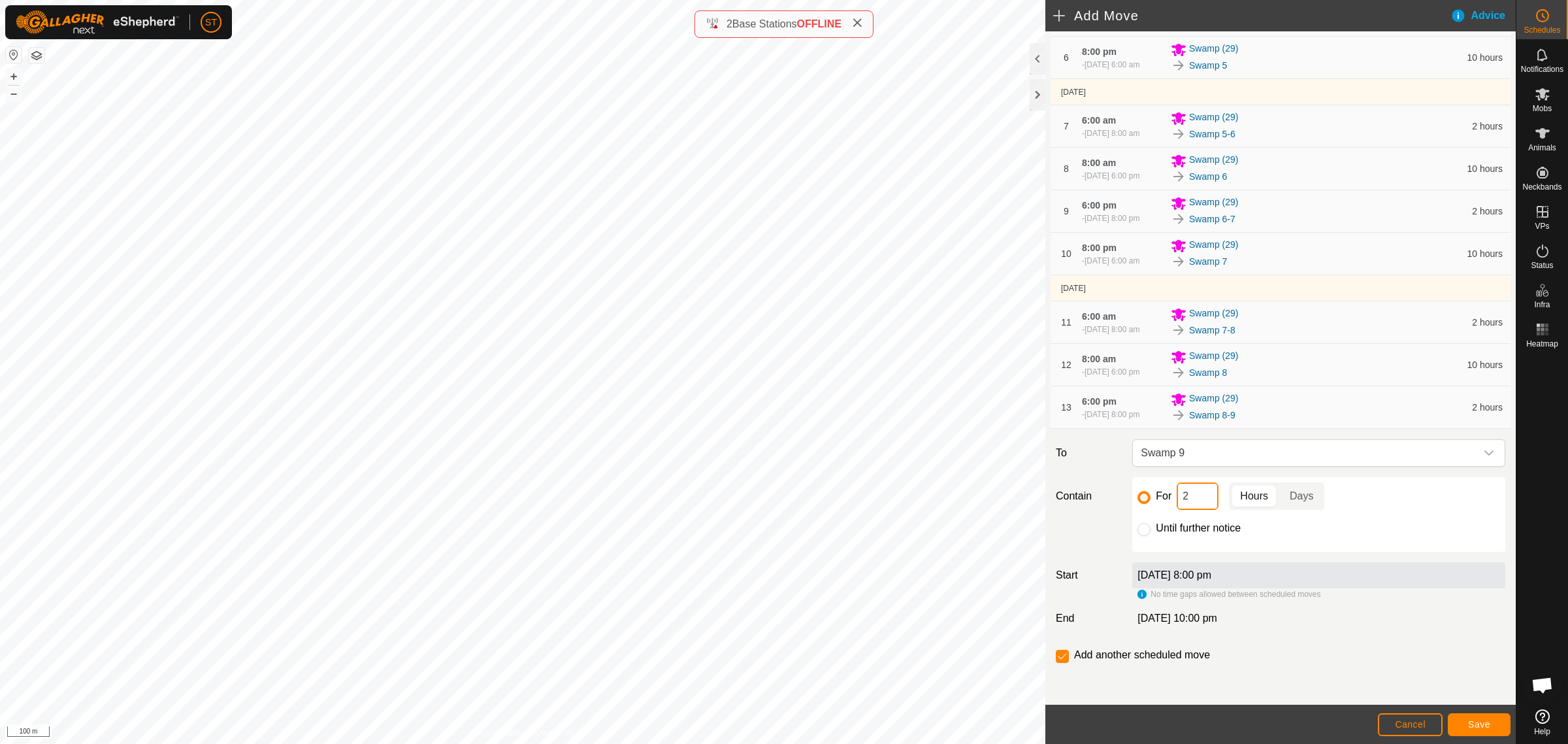
drag, startPoint x: 1192, startPoint y: 498, endPoint x: 1132, endPoint y: 495, distance: 60.1
click at [1137, 498] on div "For 2 Hours Days" at bounding box center [1319, 496] width 363 height 27
type input "10"
click at [1468, 727] on span "Save" at bounding box center [1479, 724] width 22 height 10
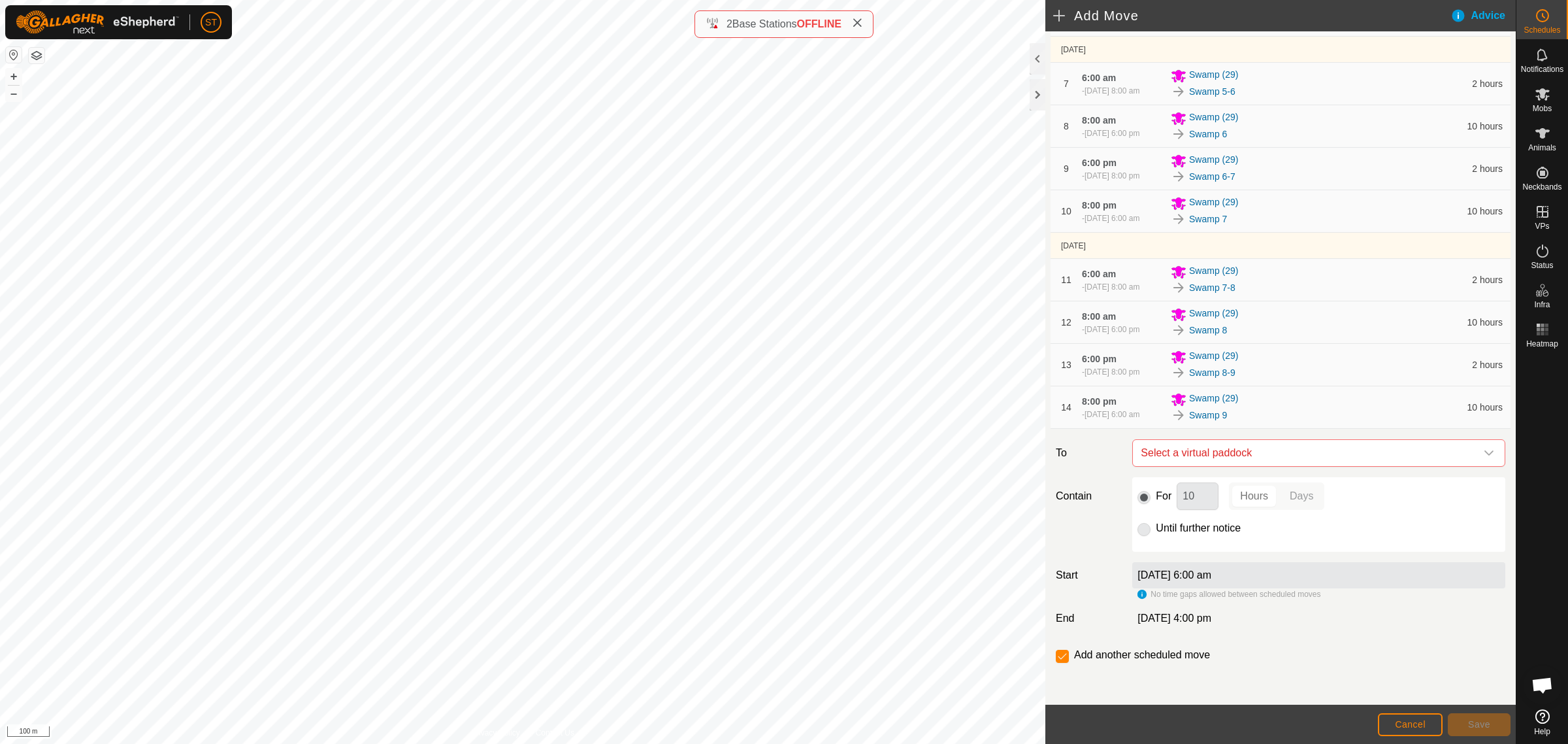
scroll to position [448, 0]
click at [1269, 453] on span "Select a virtual paddock" at bounding box center [1305, 453] width 340 height 26
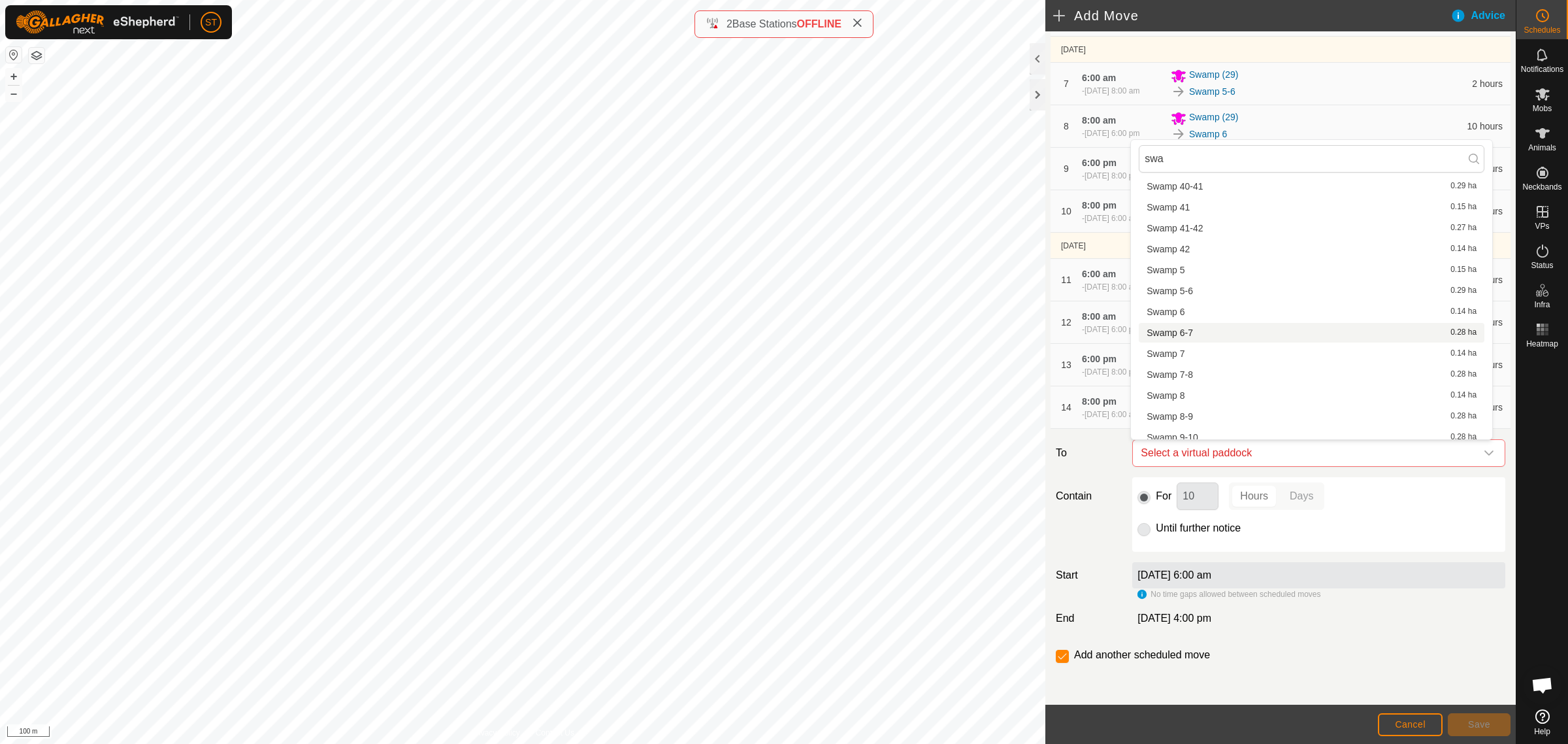
scroll to position [1481, 0]
type input "swa"
click at [1240, 433] on li "Swamp 9-10 0.28 ha" at bounding box center [1311, 430] width 345 height 20
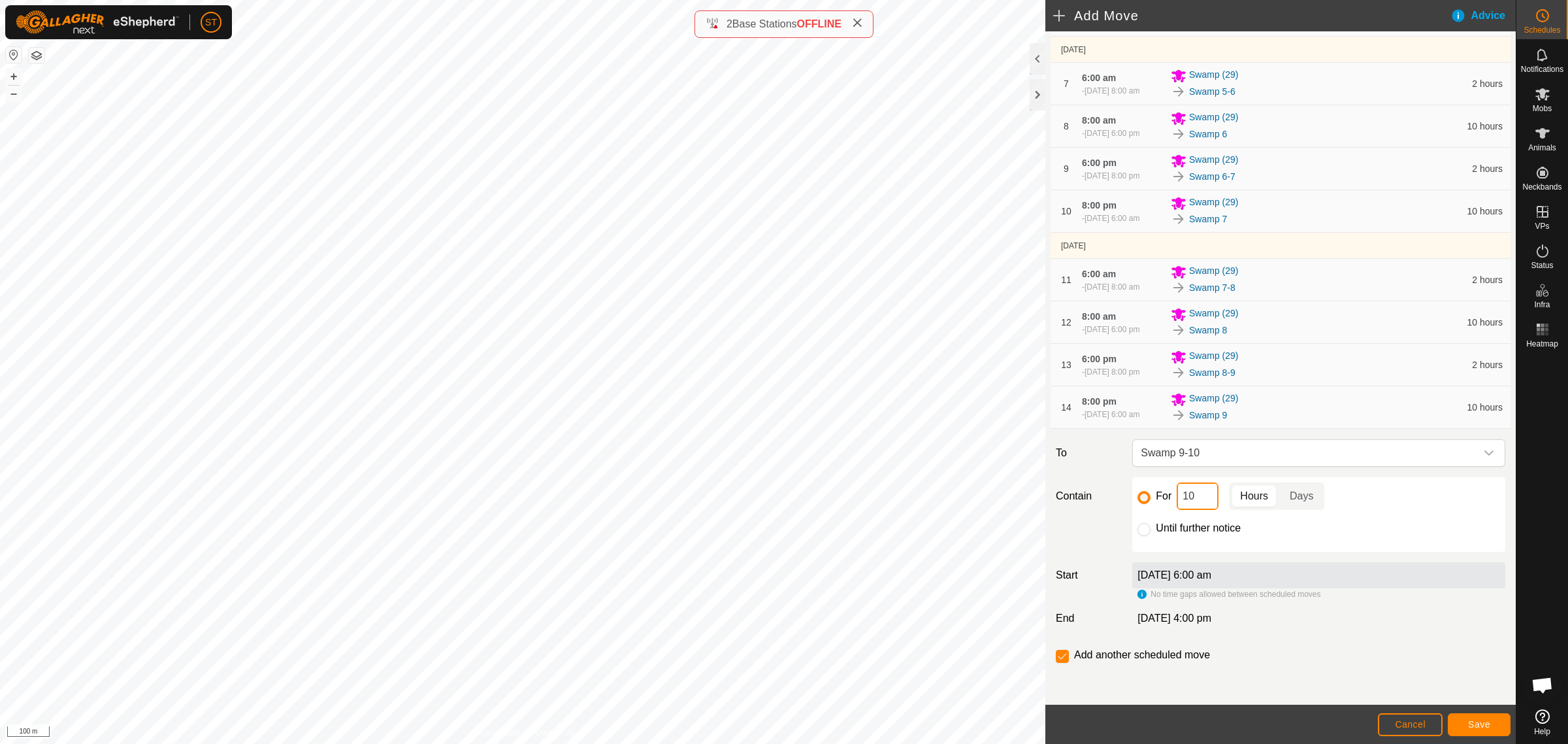
drag, startPoint x: 1192, startPoint y: 499, endPoint x: 1135, endPoint y: 502, distance: 57.1
click at [1137, 502] on div "For 10 Hours Days" at bounding box center [1319, 496] width 363 height 27
type input "2"
click at [1481, 722] on span "Save" at bounding box center [1479, 724] width 22 height 10
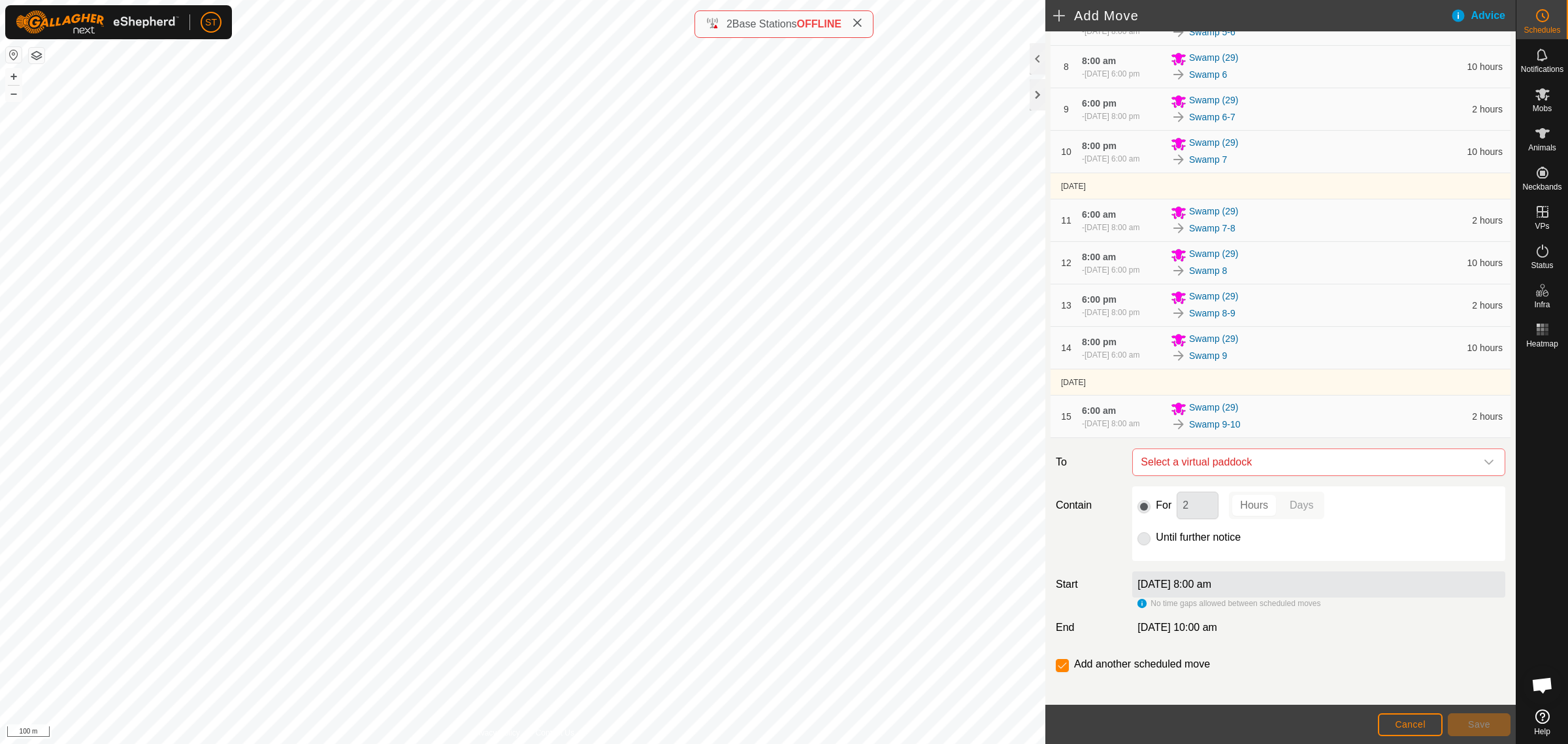
scroll to position [490, 0]
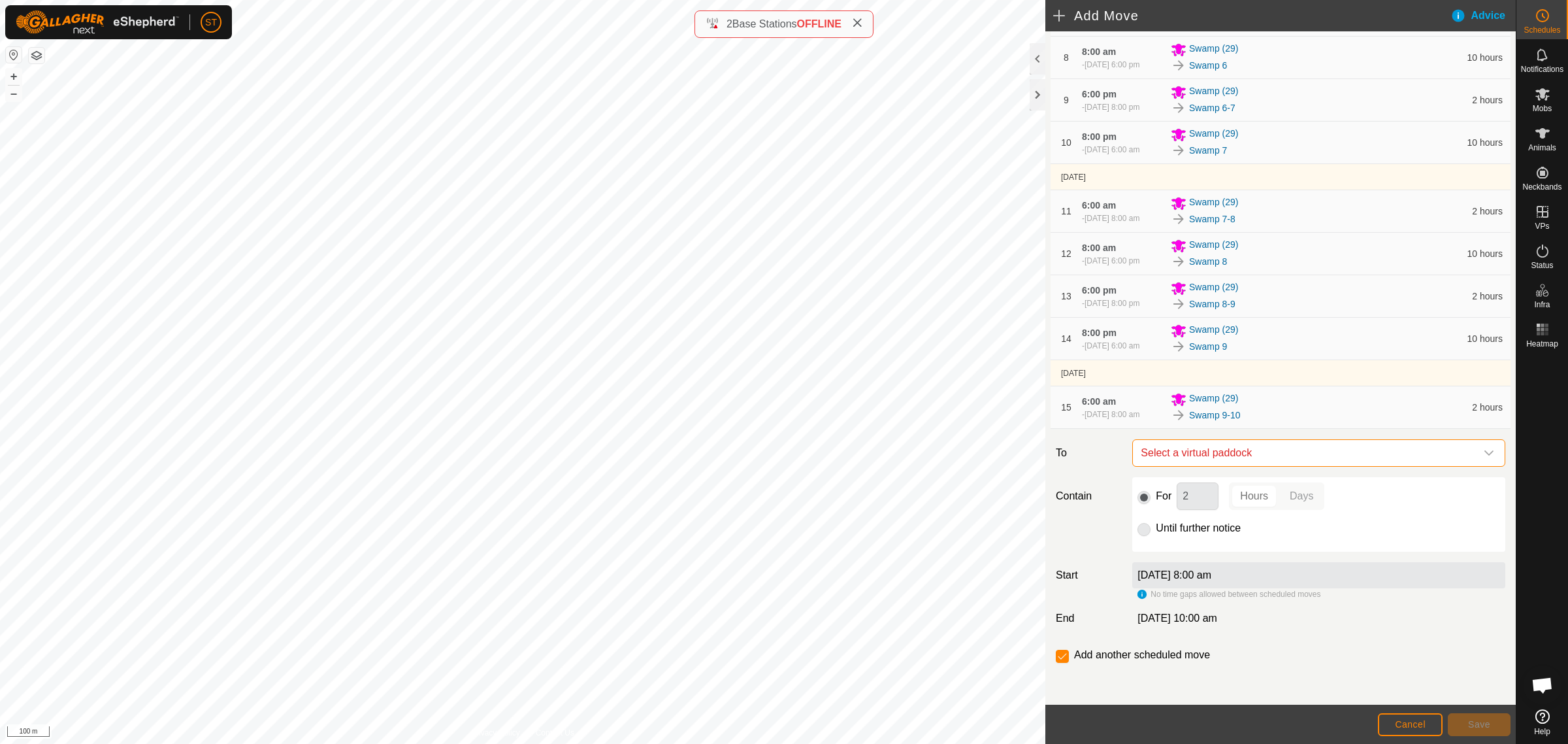
click at [1261, 466] on span "Select a virtual paddock" at bounding box center [1305, 453] width 340 height 26
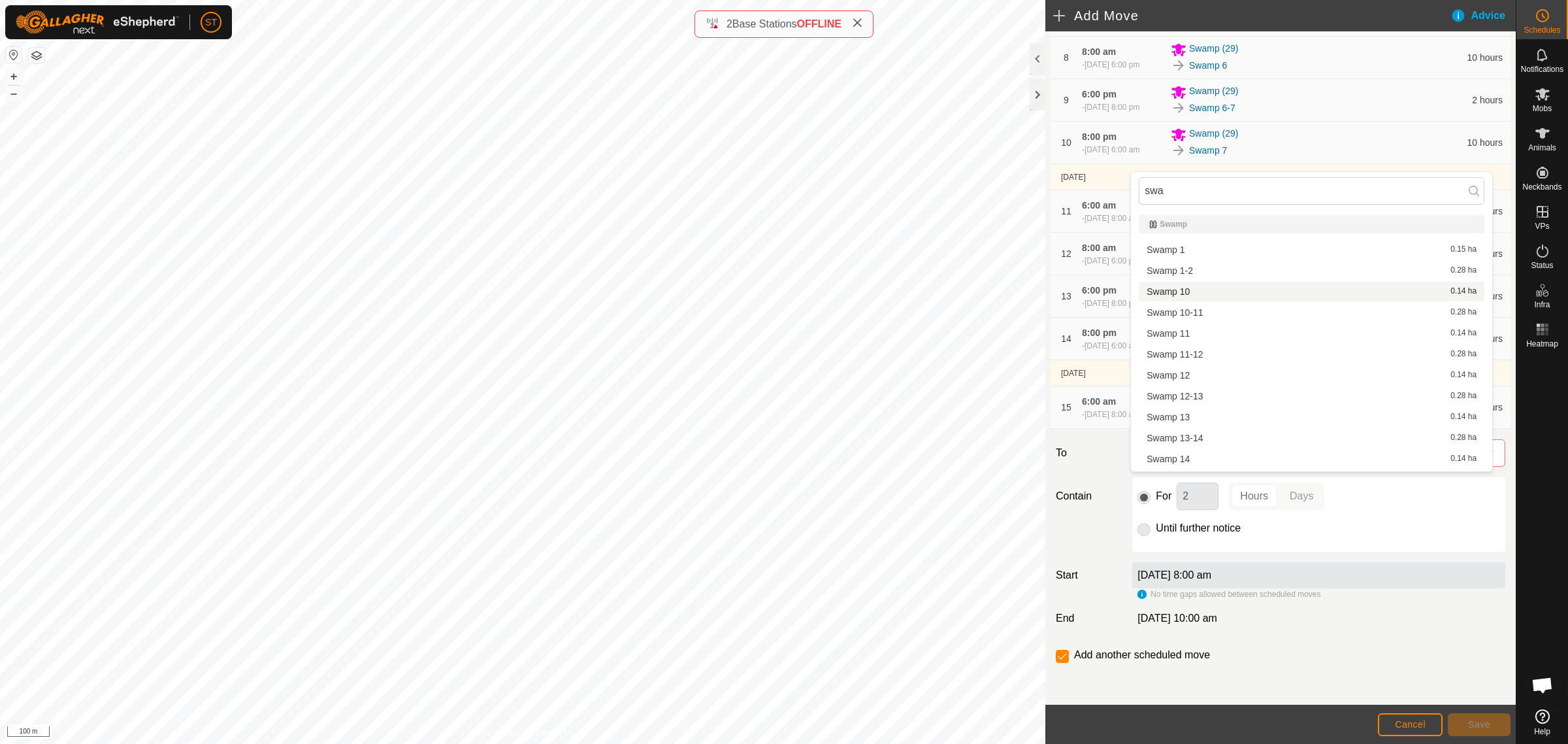
type input "swa"
click at [1186, 286] on li "Swamp 10 0.14 ha" at bounding box center [1311, 291] width 345 height 20
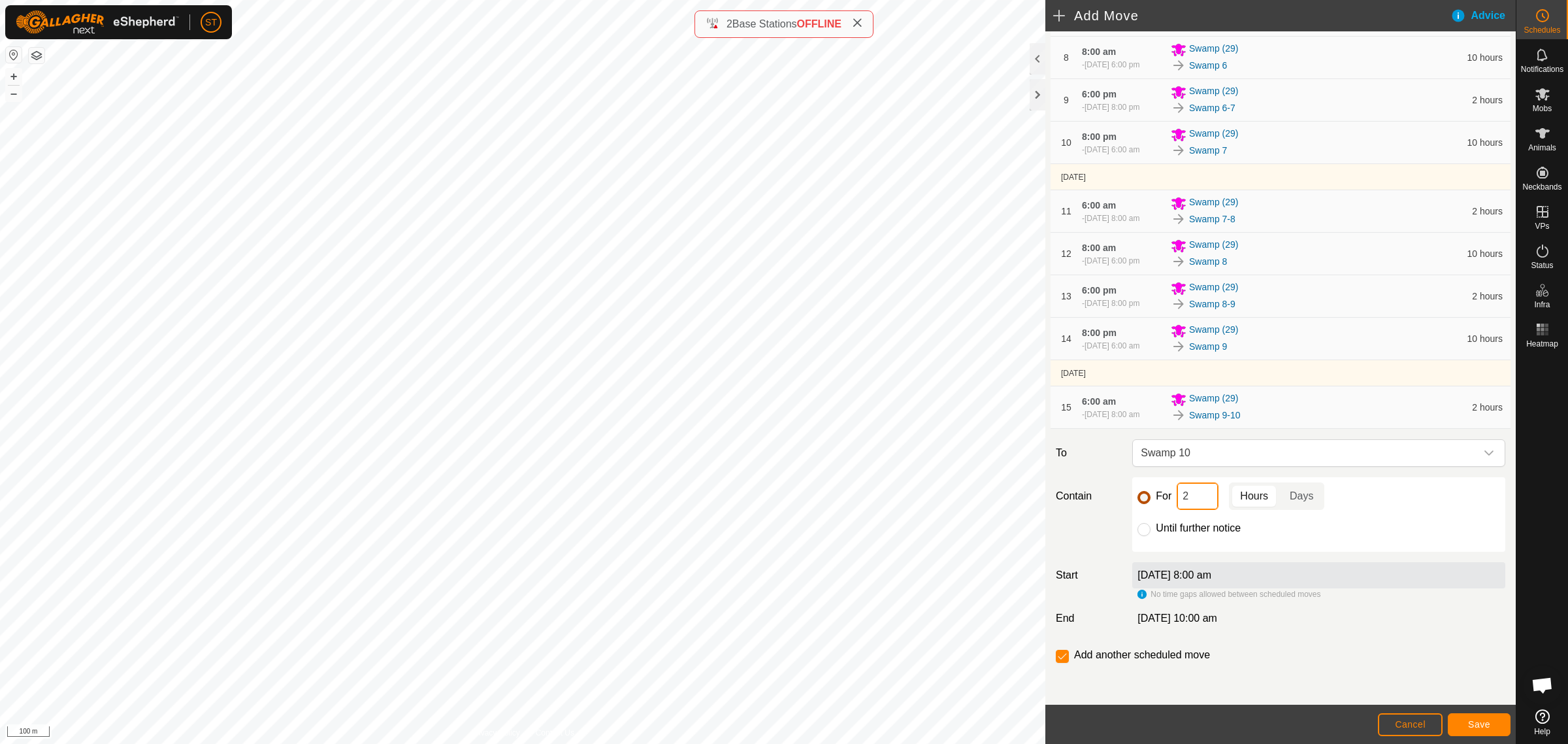
drag, startPoint x: 1194, startPoint y: 531, endPoint x: 1145, endPoint y: 531, distance: 49.0
click at [1147, 510] on div "For 2 Hours Days" at bounding box center [1319, 496] width 363 height 27
type input "10"
click at [1059, 662] on input "checkbox" at bounding box center [1062, 657] width 13 height 13
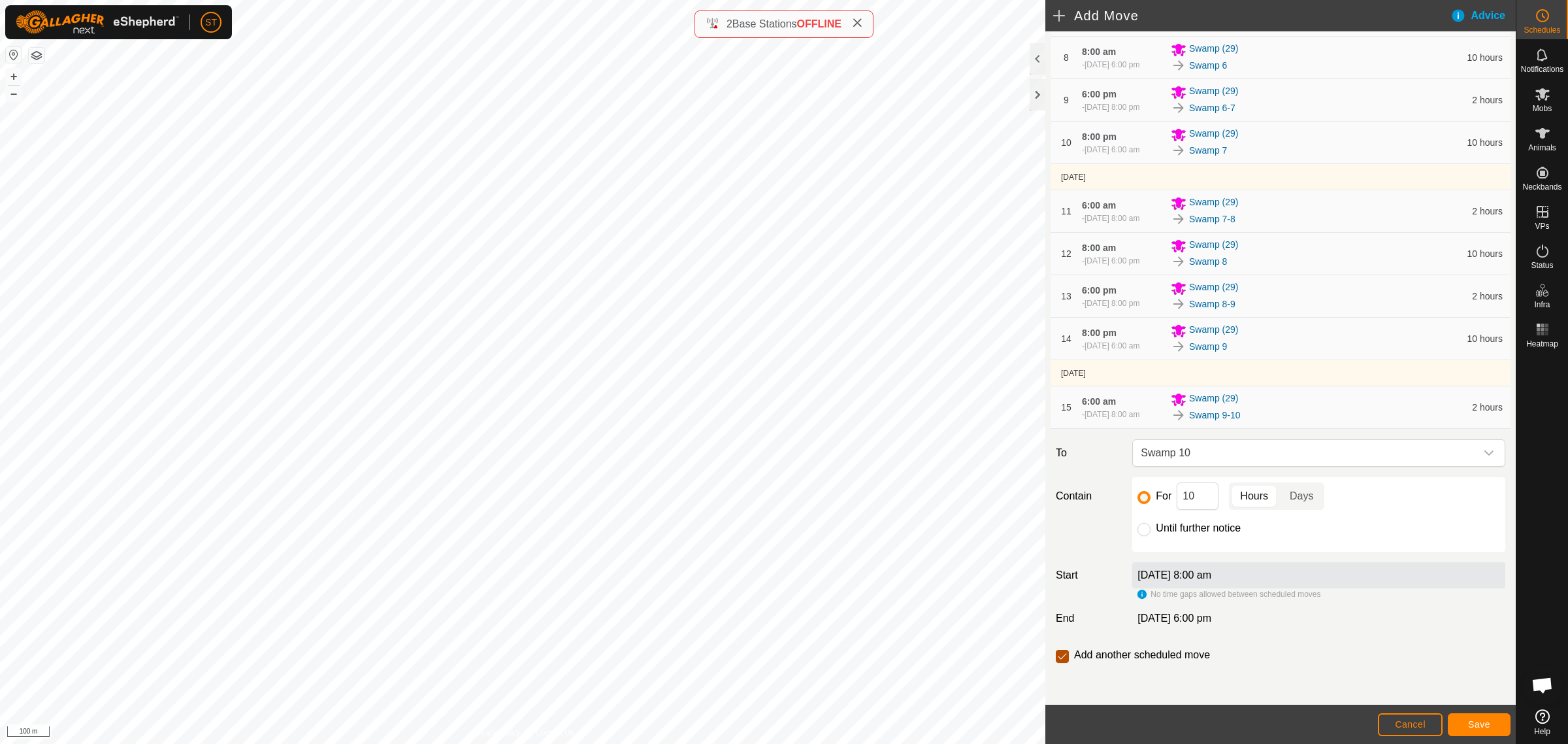
checkbox input "false"
click at [1463, 724] on button "Save" at bounding box center [1478, 724] width 63 height 23
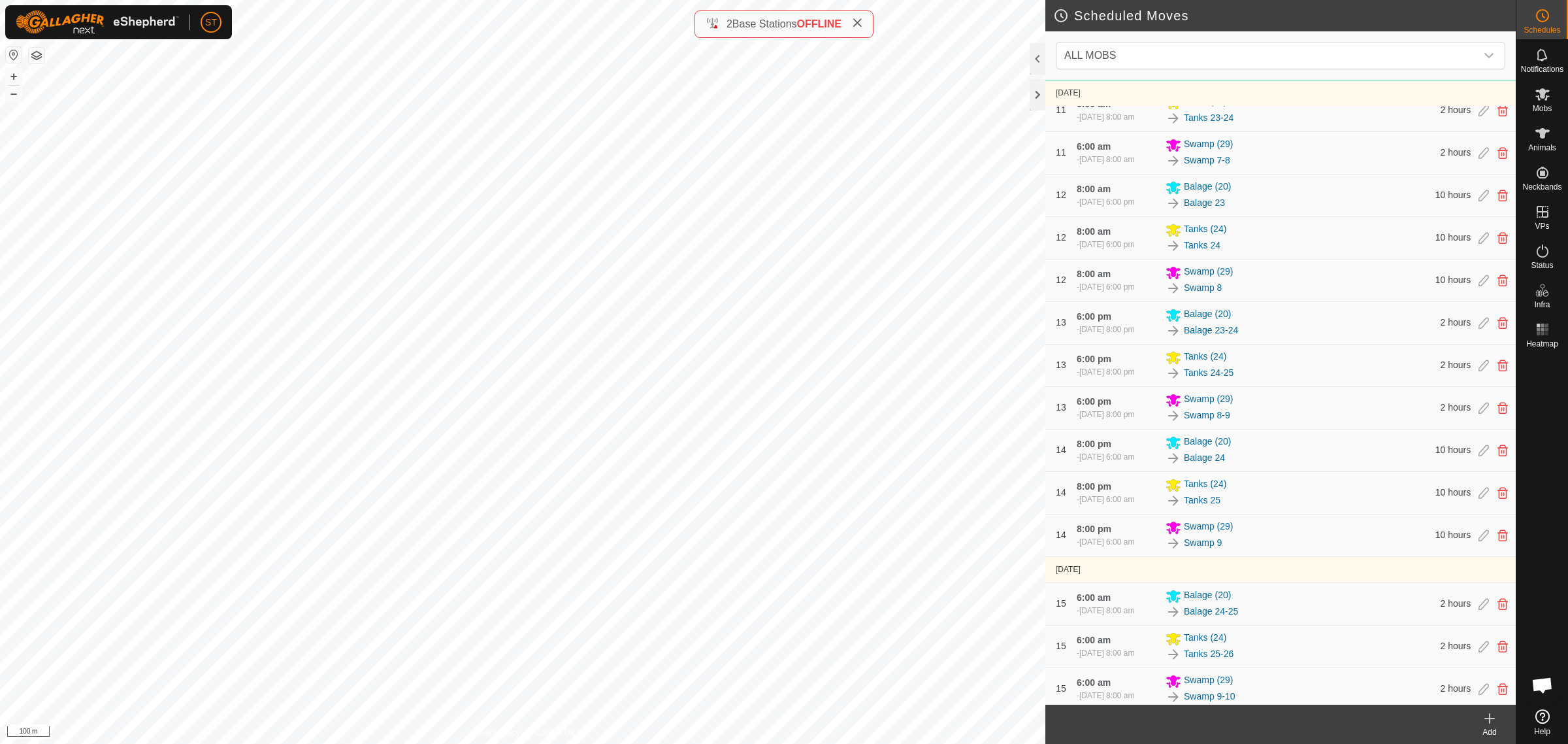
scroll to position [1455, 0]
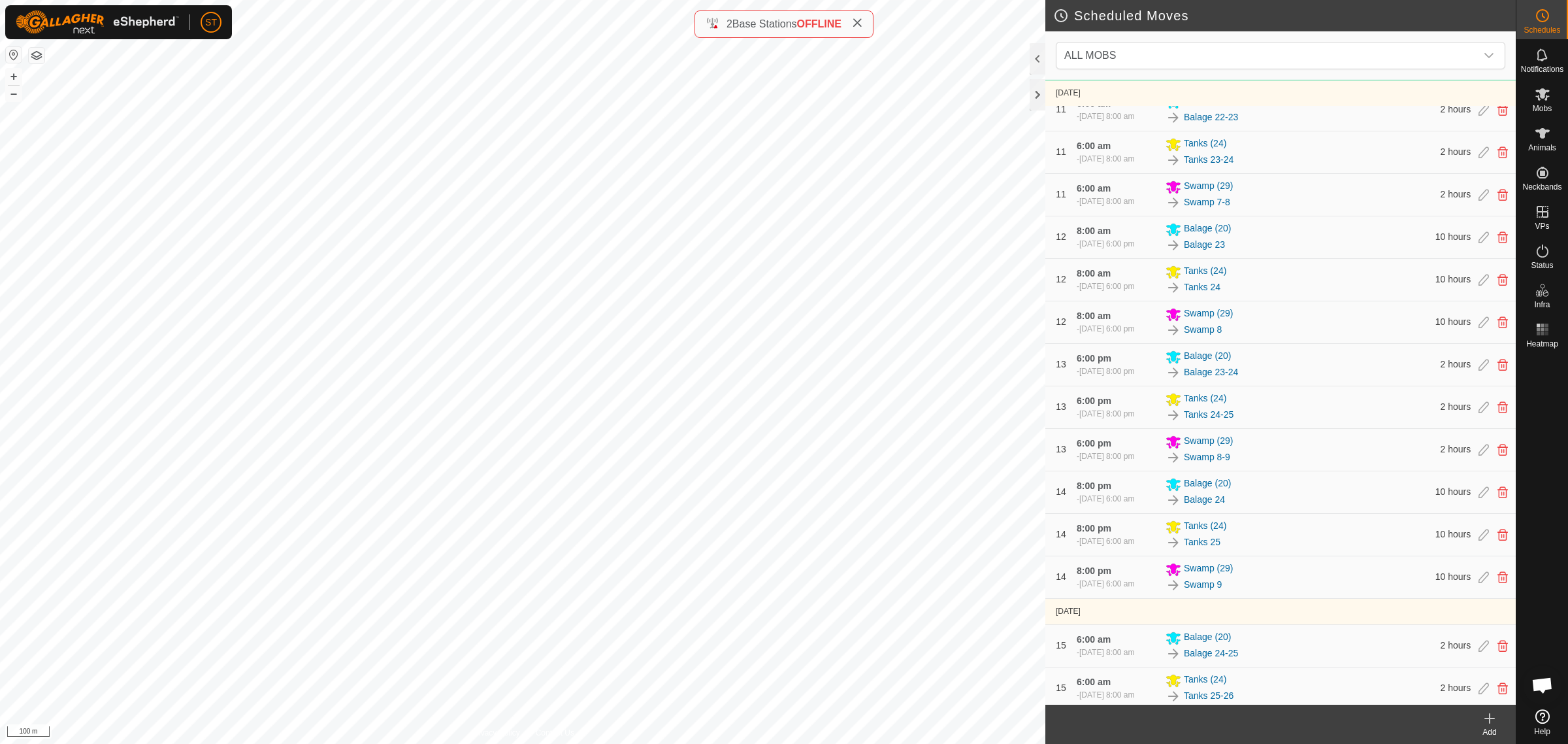
click at [1052, 548] on div "Scheduled Moves ALL MOBS [DATE] - [DATE] [DATE] 8:00 am - [DATE] 6:00 pm Tanks …" at bounding box center [758, 372] width 1516 height 744
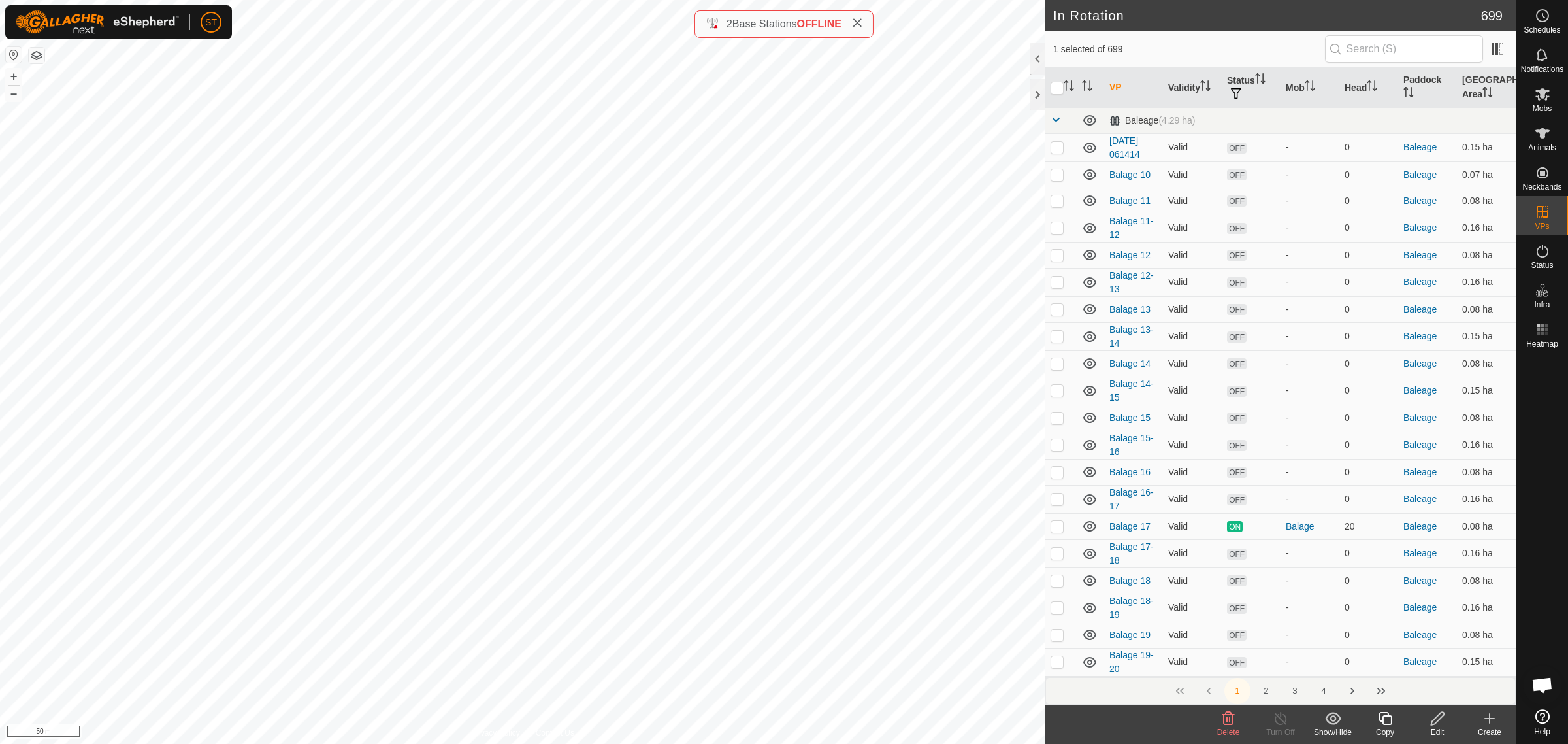
click at [1219, 720] on delete-svg-icon at bounding box center [1228, 719] width 52 height 16
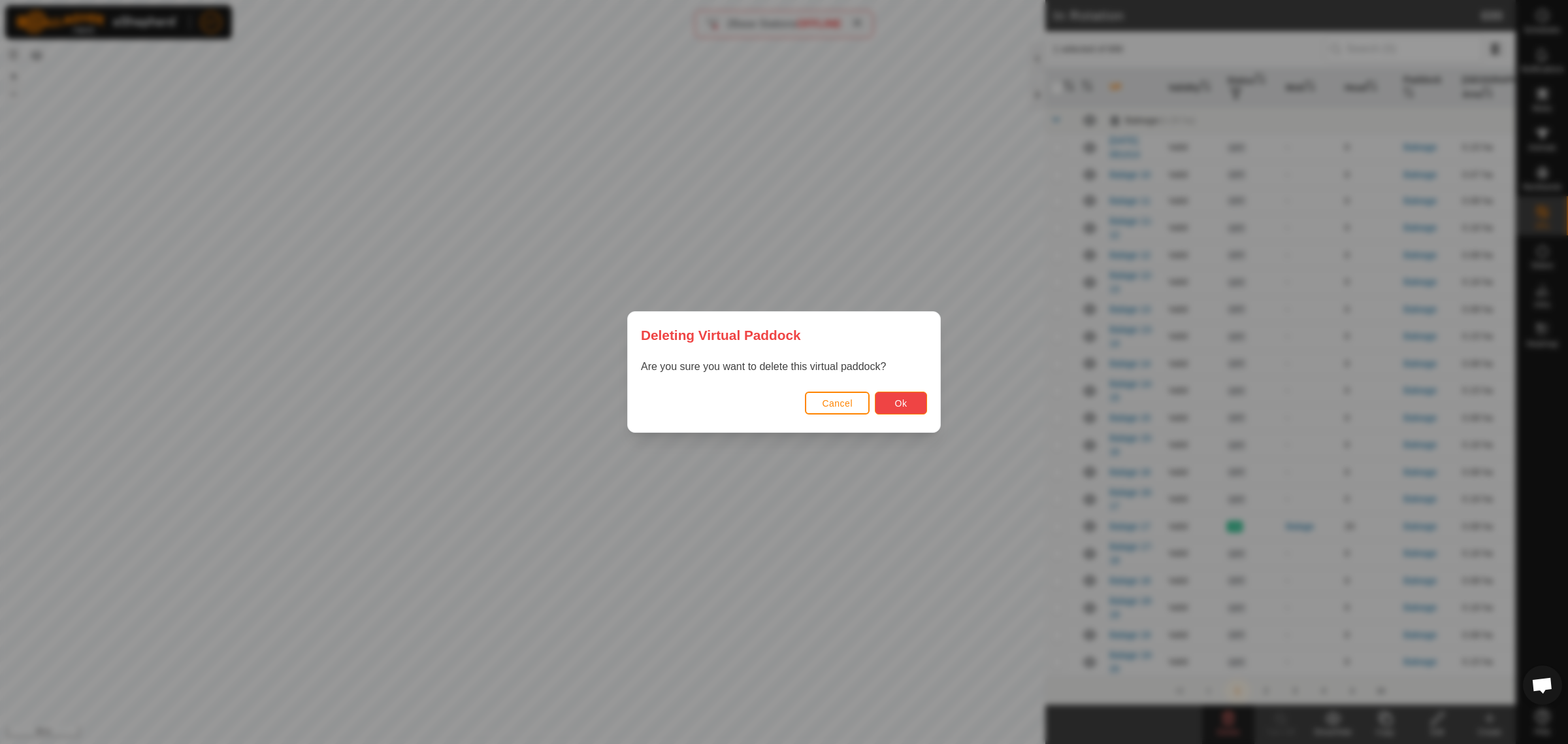
click at [915, 397] on button "Ok" at bounding box center [901, 403] width 52 height 23
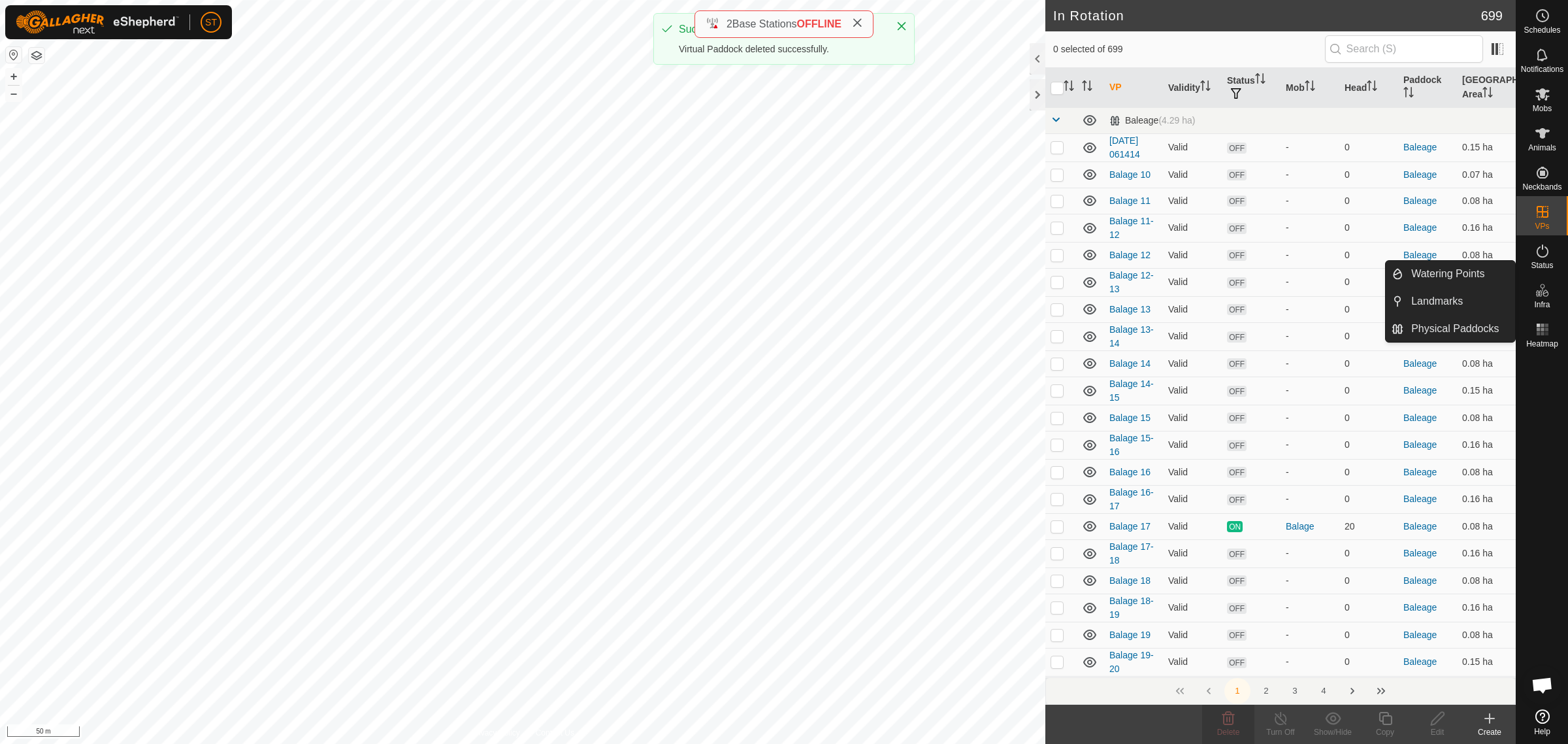
click at [1486, 723] on icon at bounding box center [1489, 719] width 16 height 16
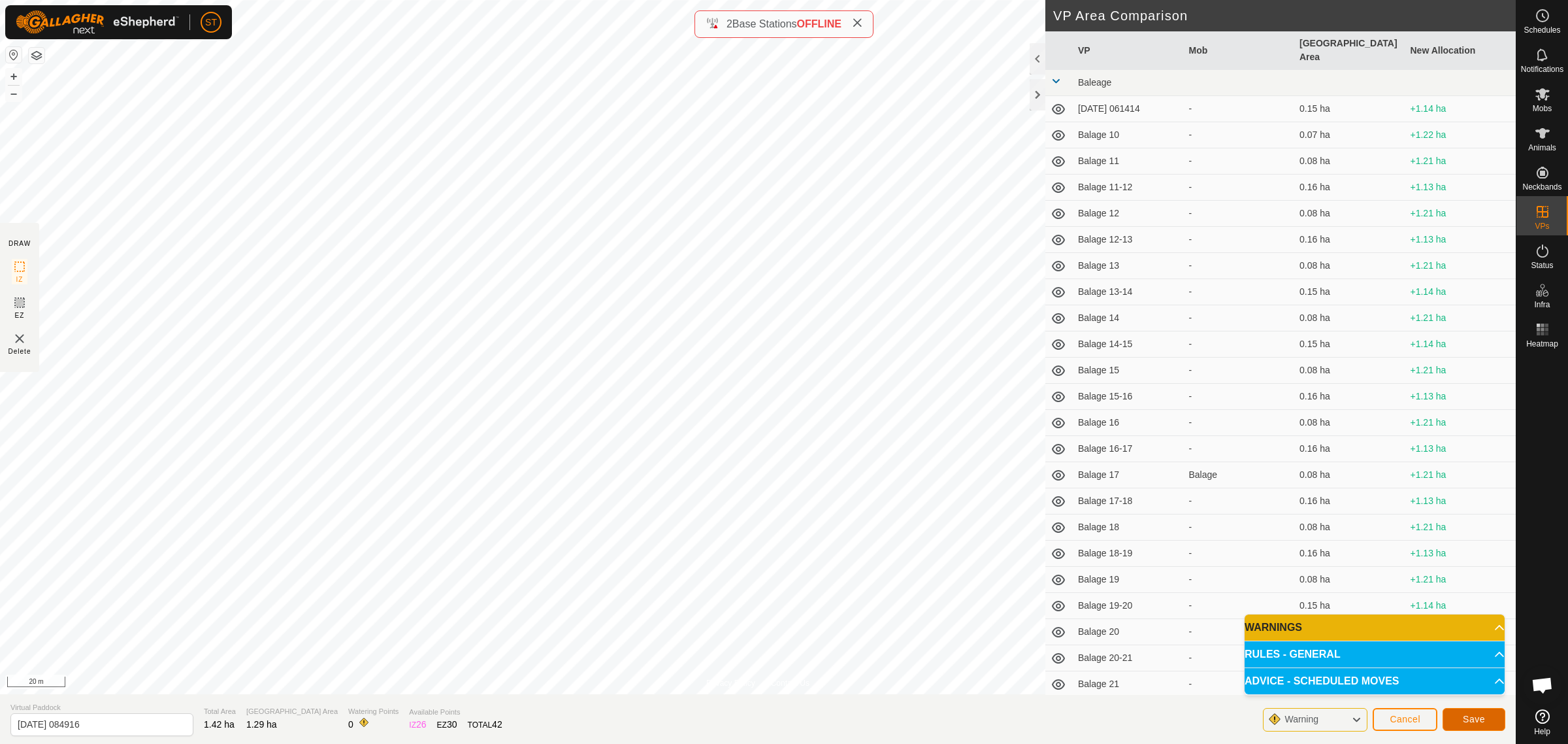
click at [1470, 726] on button "Save" at bounding box center [1473, 719] width 63 height 23
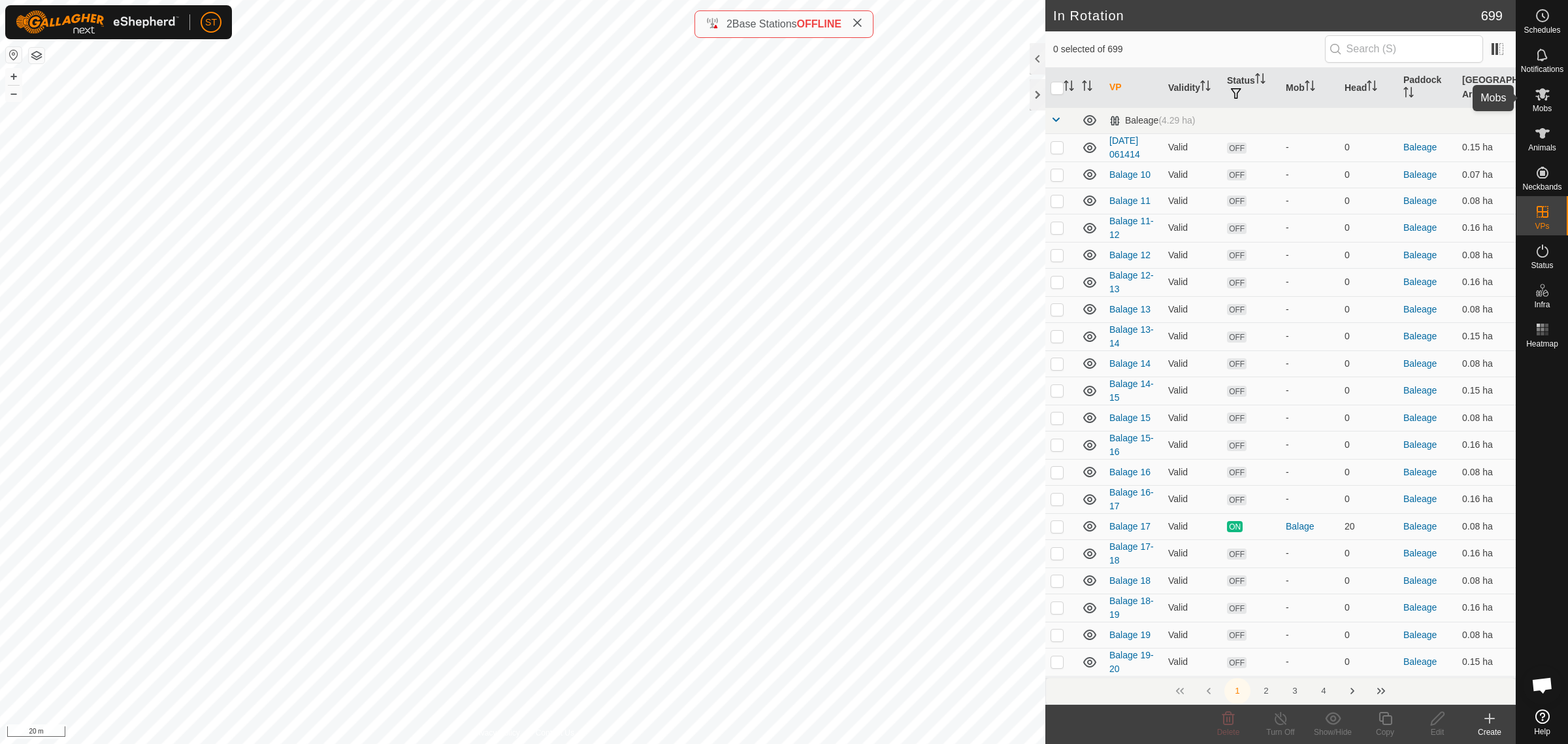
click at [1545, 98] on icon at bounding box center [1543, 94] width 16 height 16
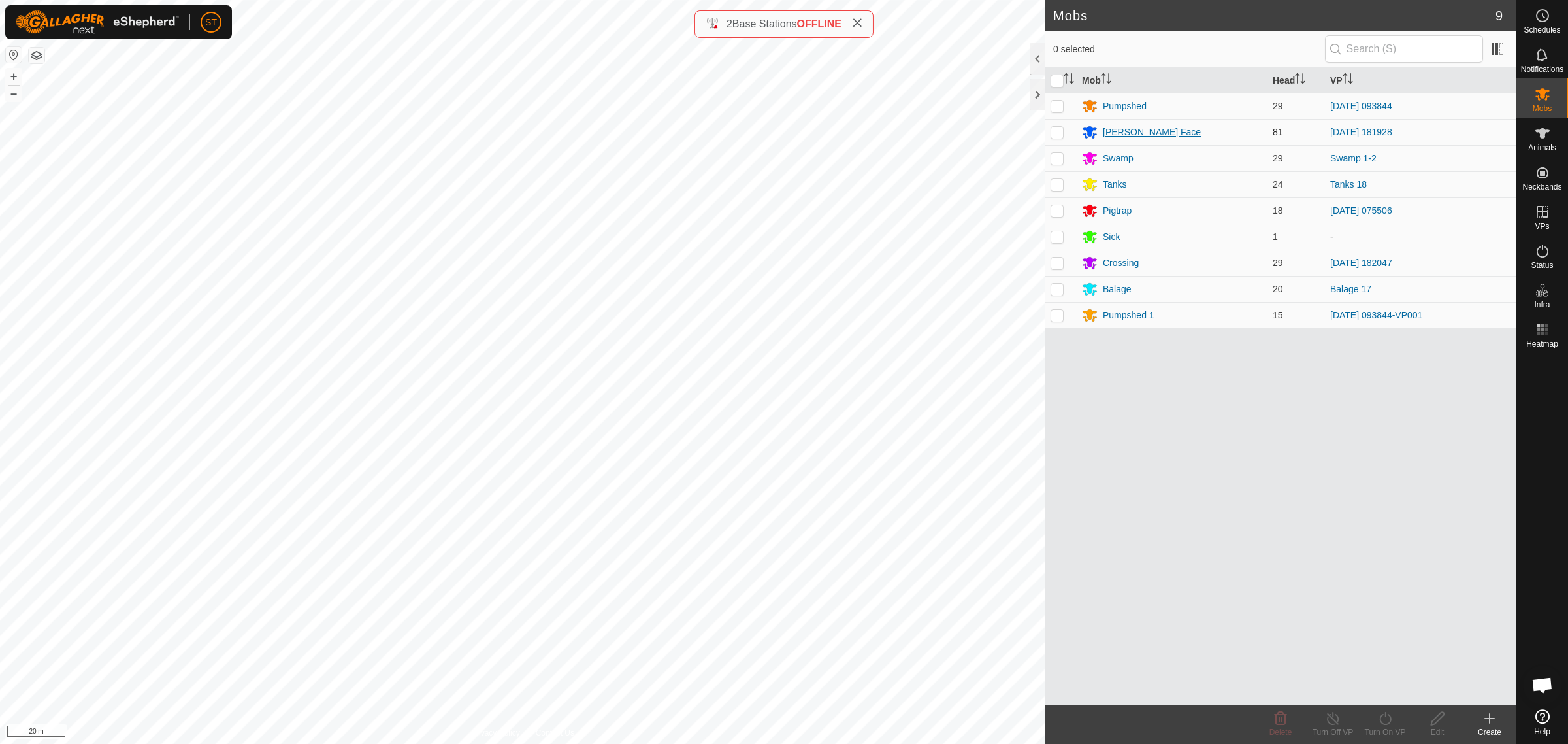
click at [1141, 134] on div "[PERSON_NAME] Face" at bounding box center [1152, 132] width 98 height 14
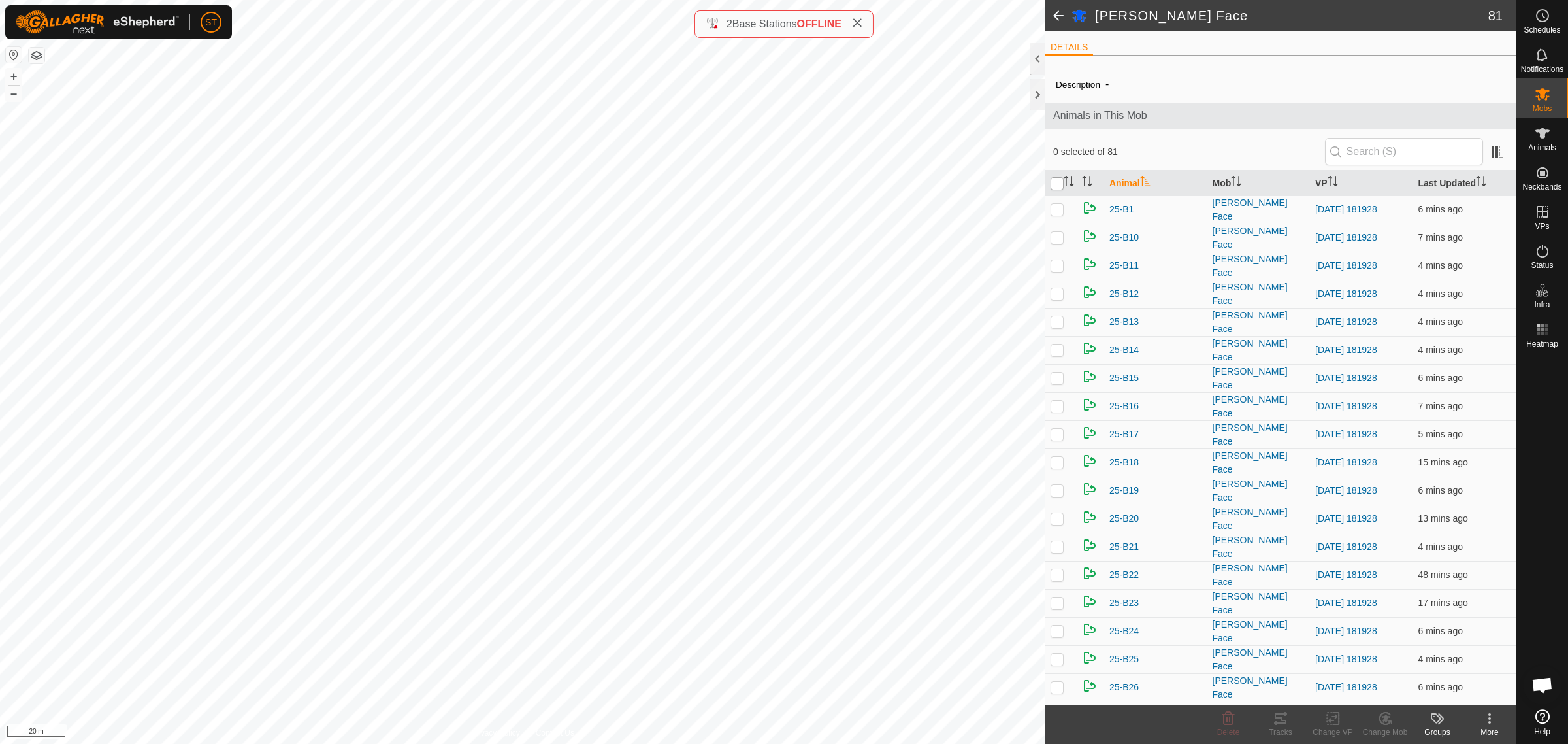
click at [1055, 187] on input "checkbox" at bounding box center [1057, 184] width 13 height 13
checkbox input "true"
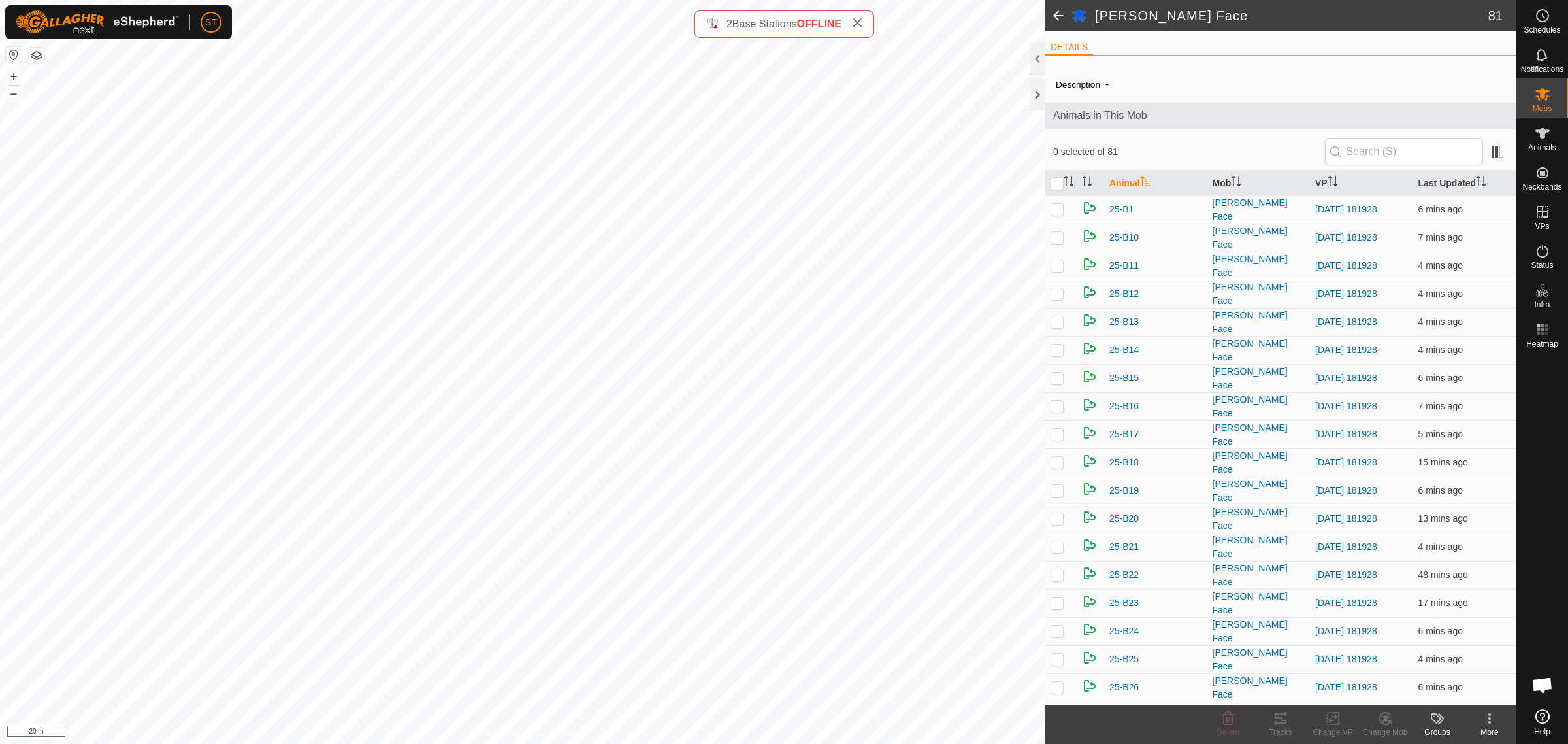
checkbox input "true"
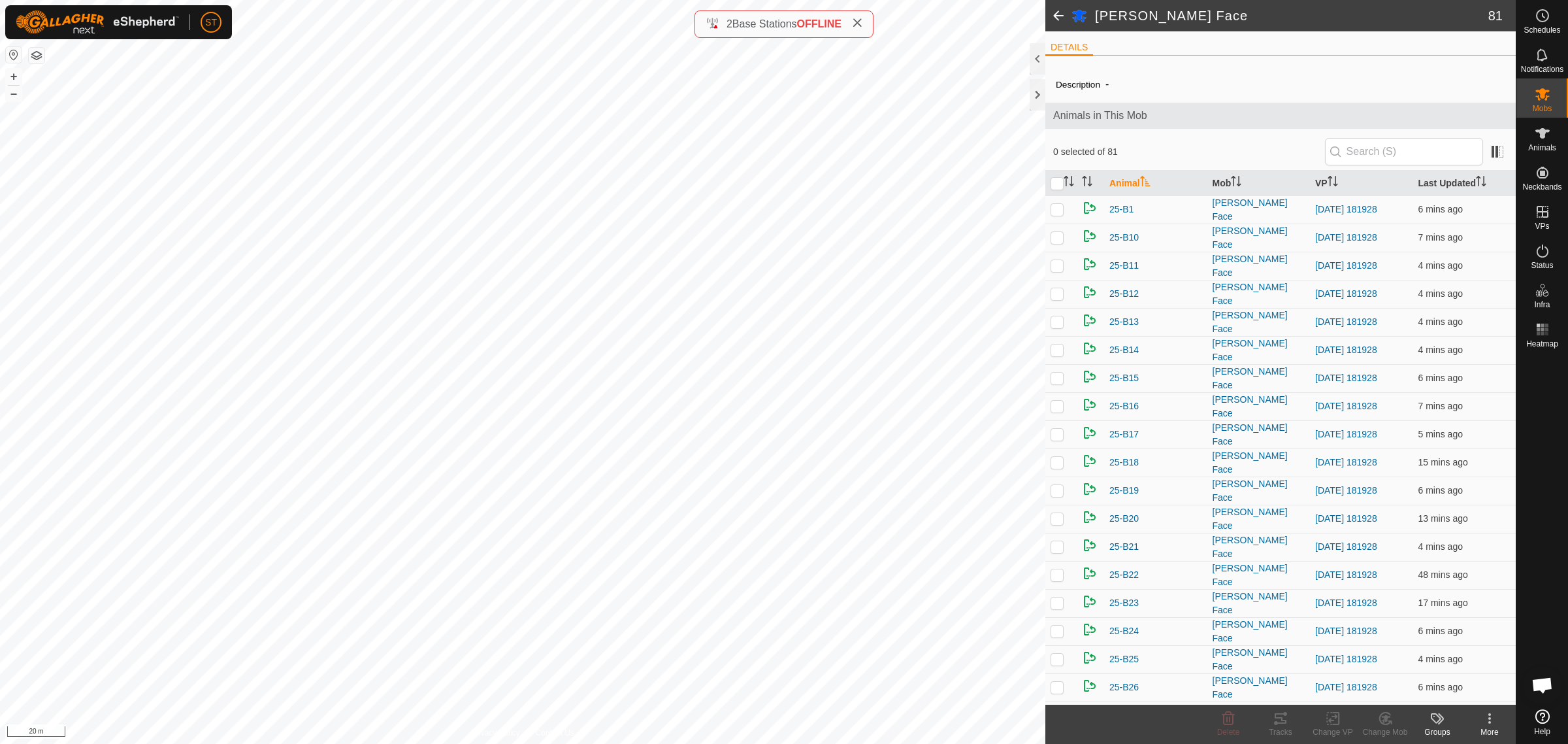
checkbox input "true"
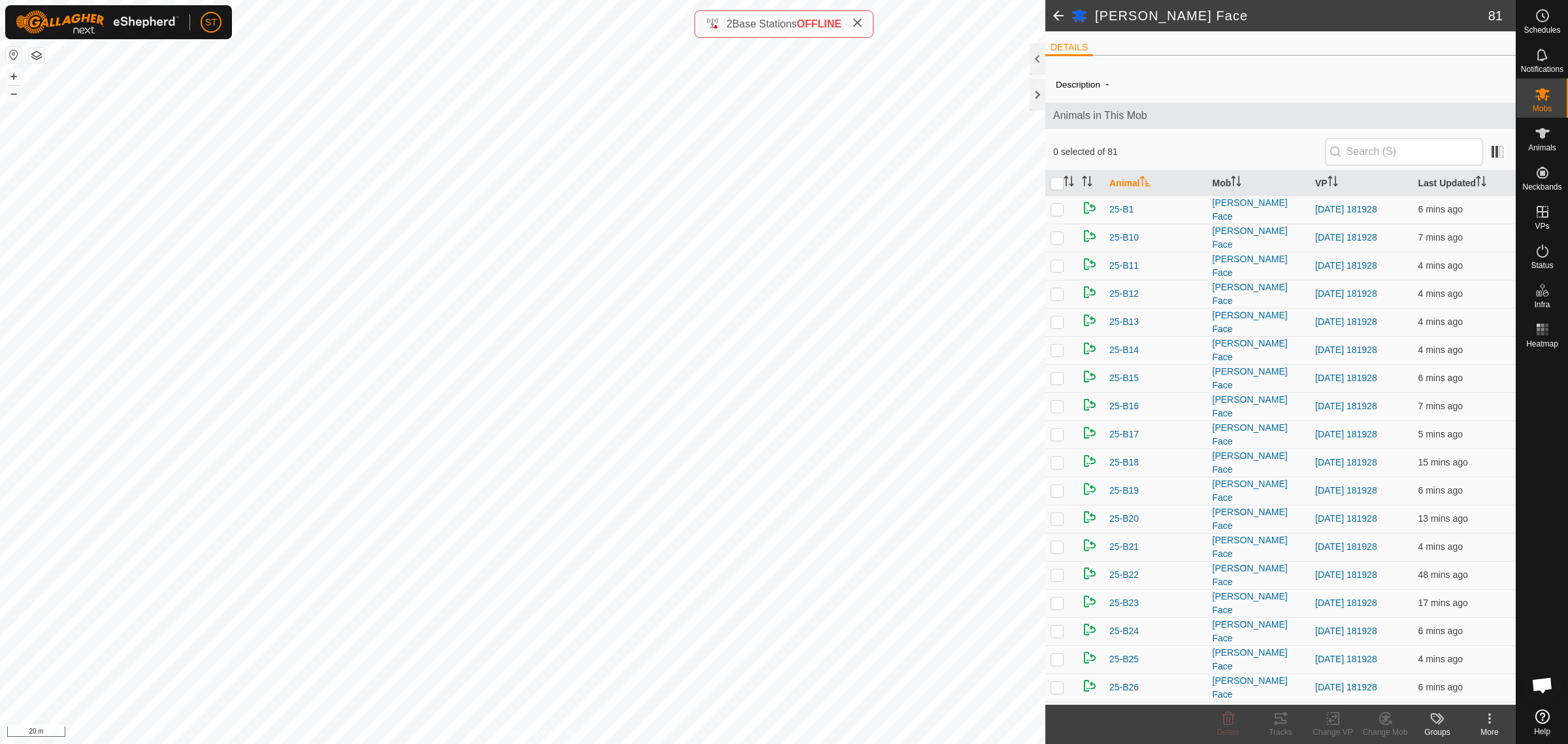
checkbox input "true"
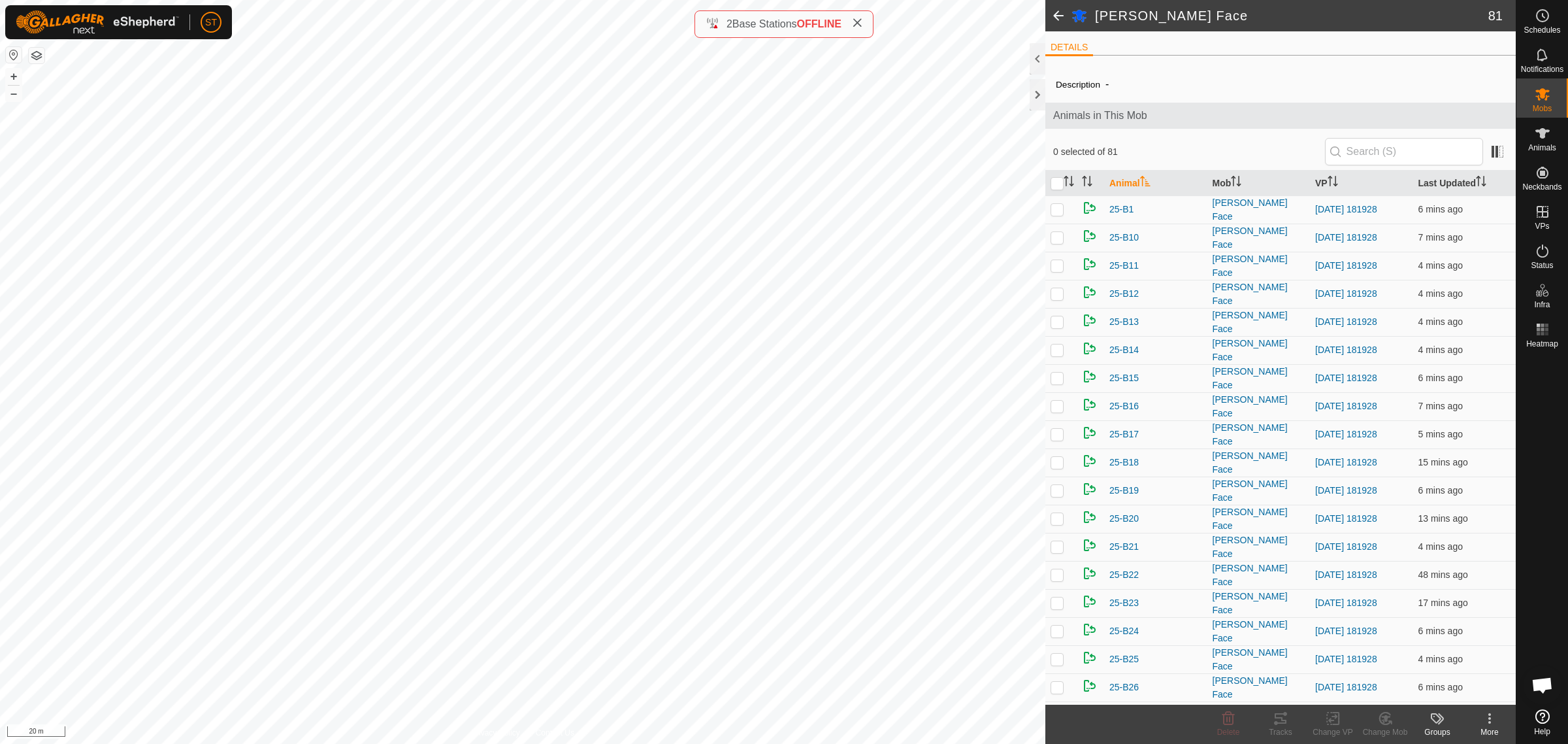
checkbox input "true"
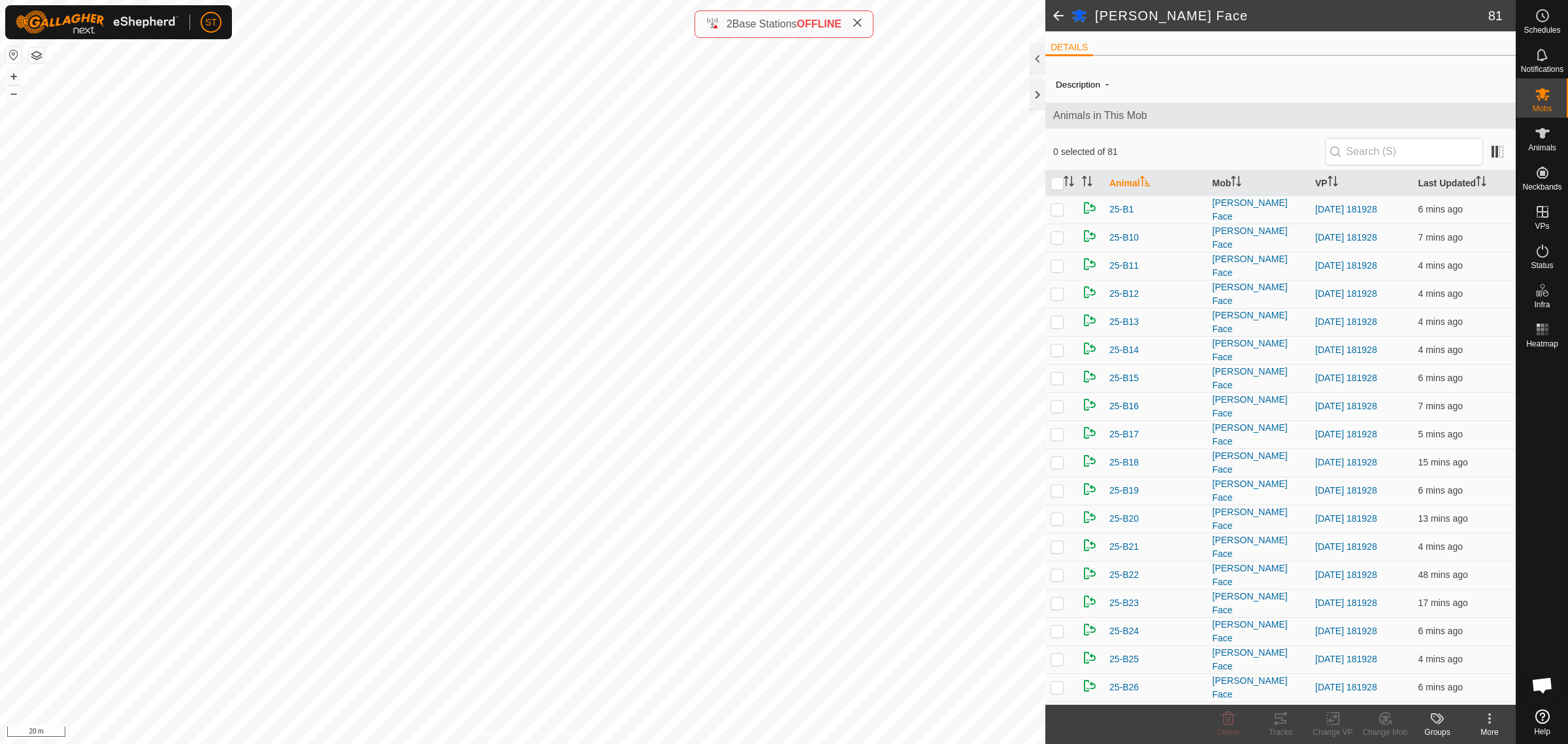
checkbox input "true"
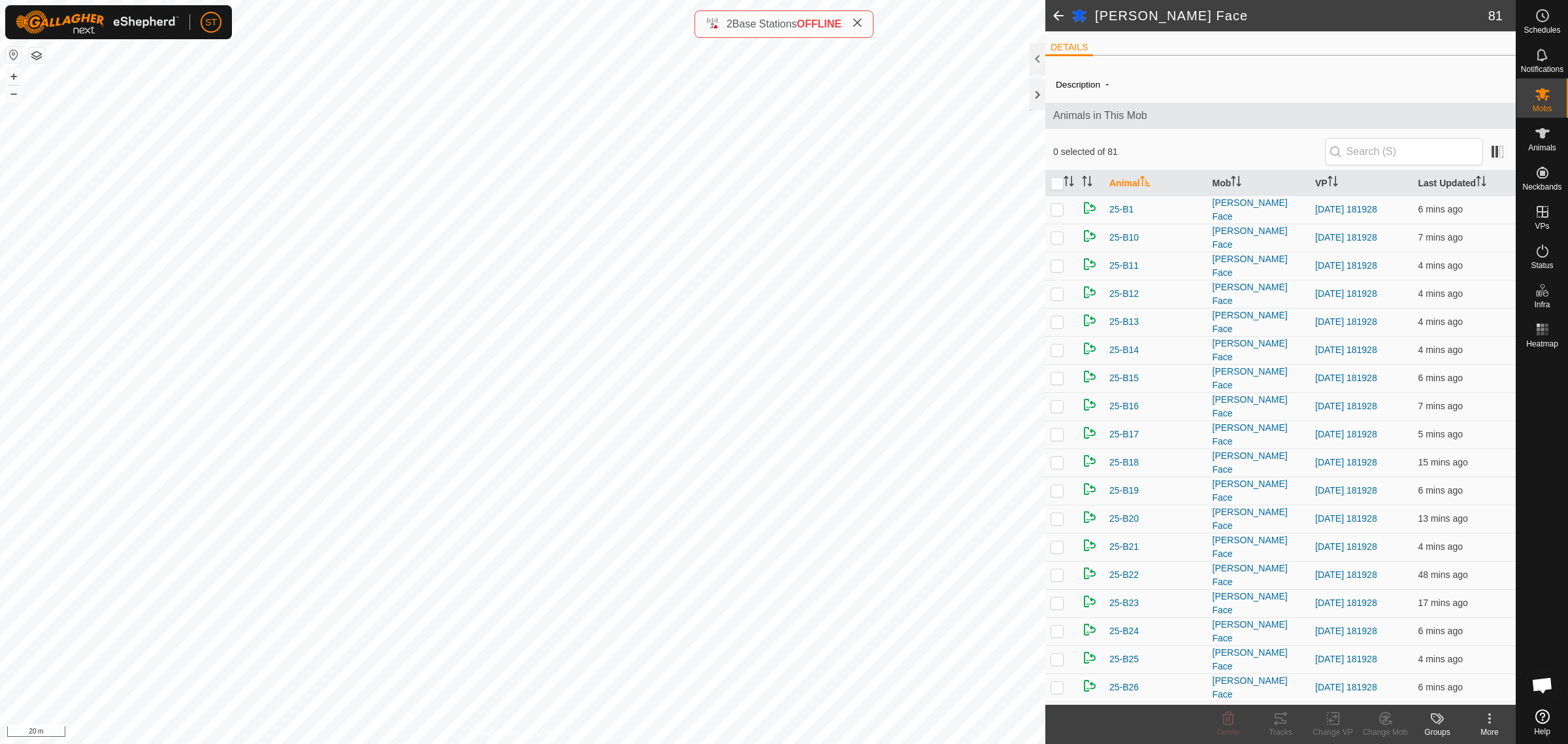
checkbox input "true"
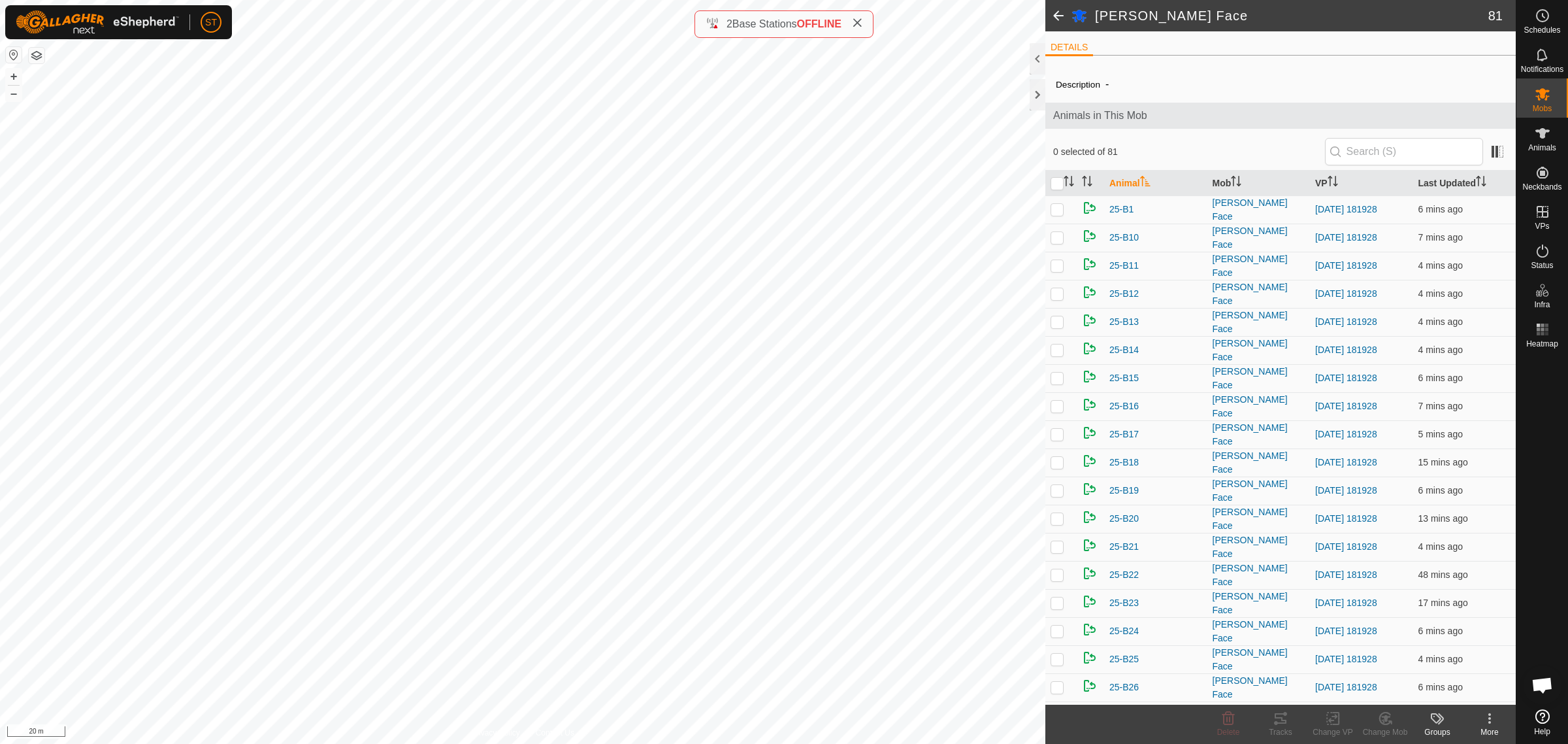
checkbox input "true"
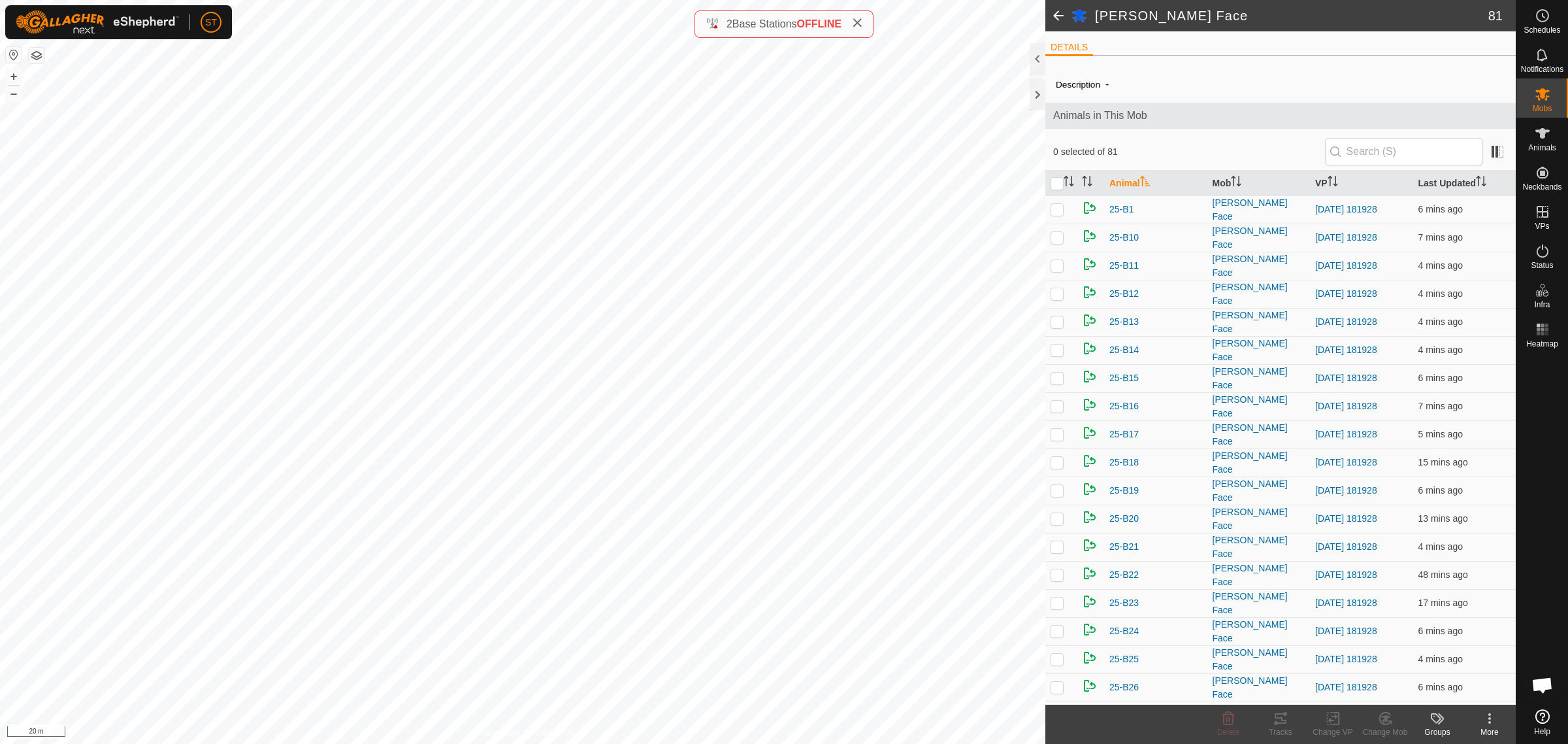
checkbox input "true"
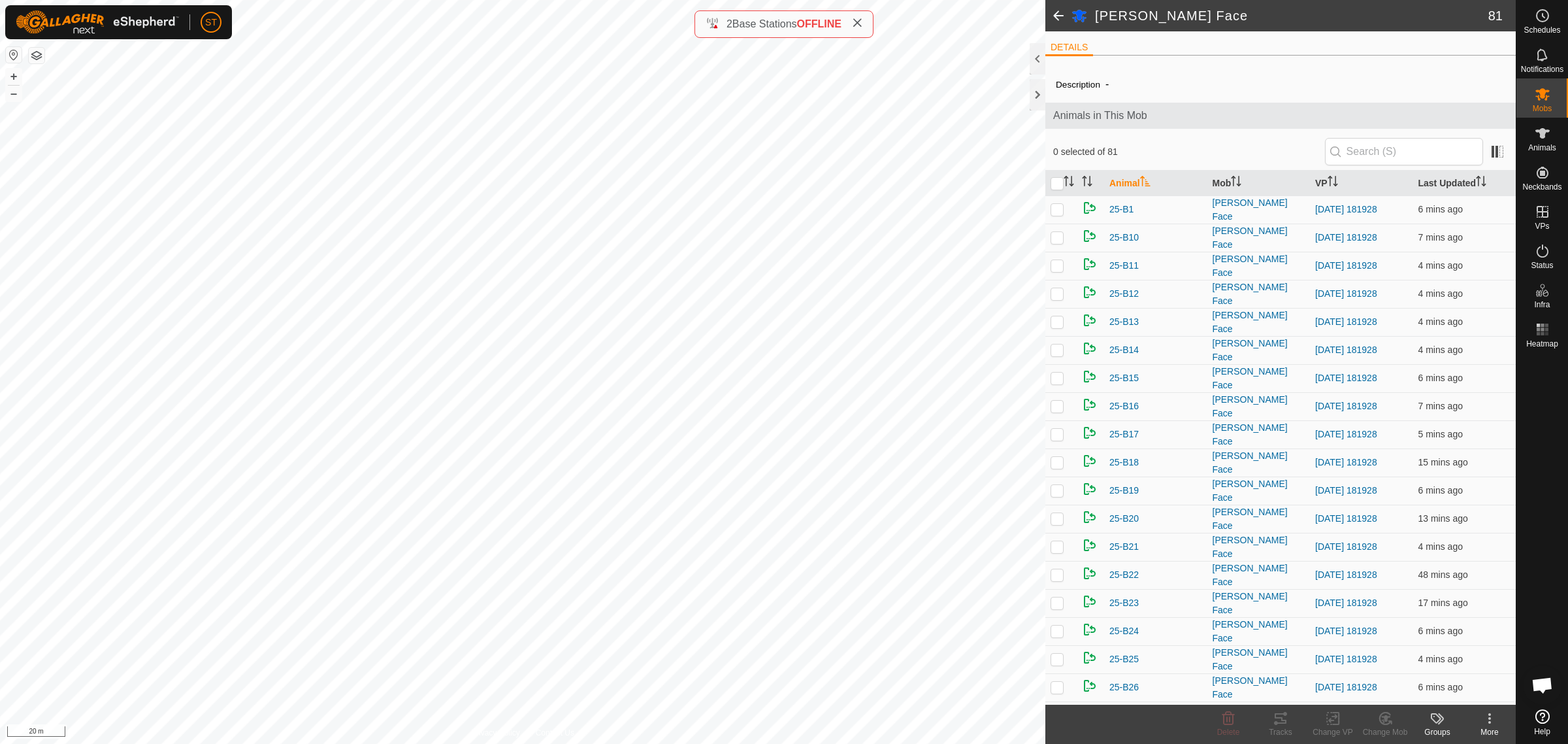
checkbox input "true"
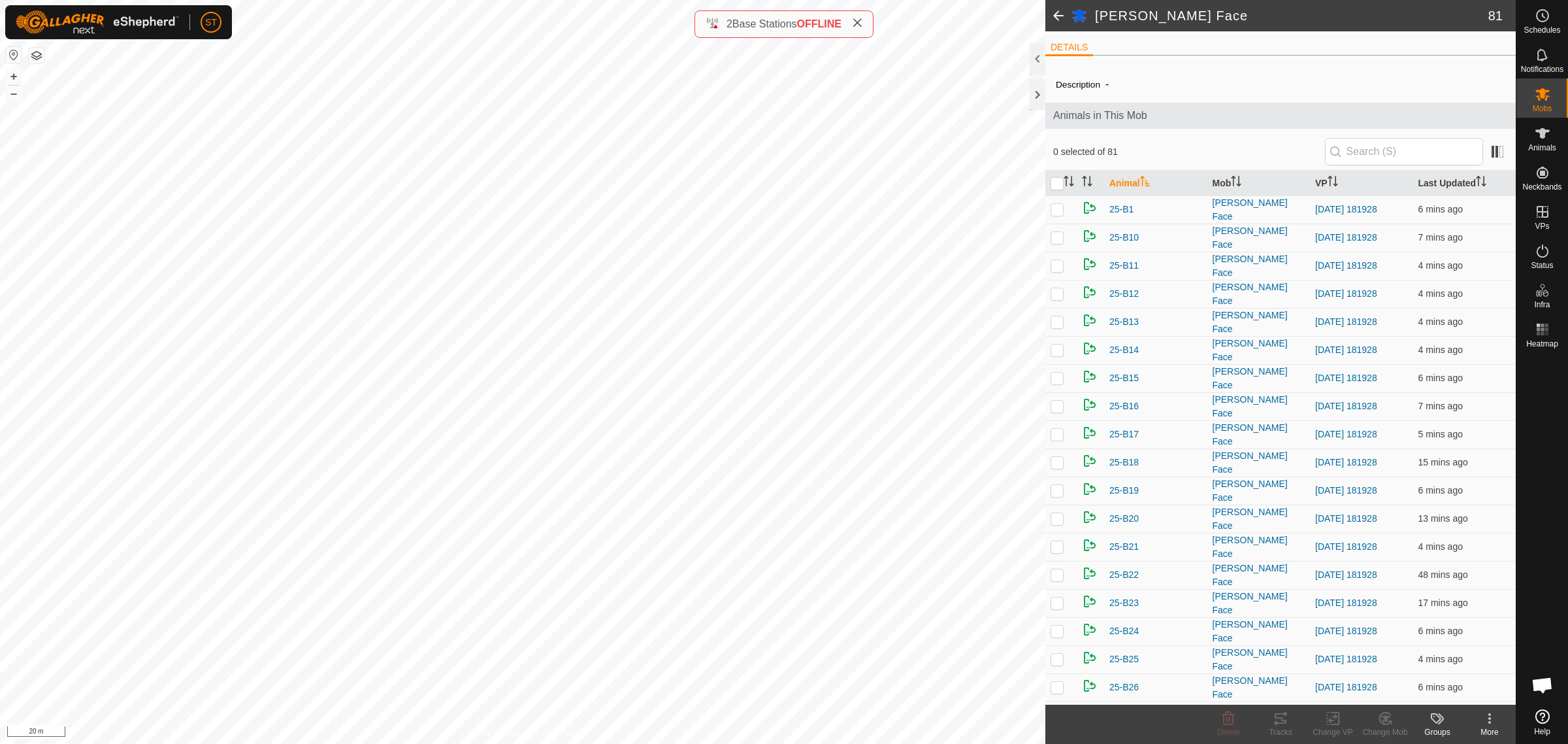
checkbox input "true"
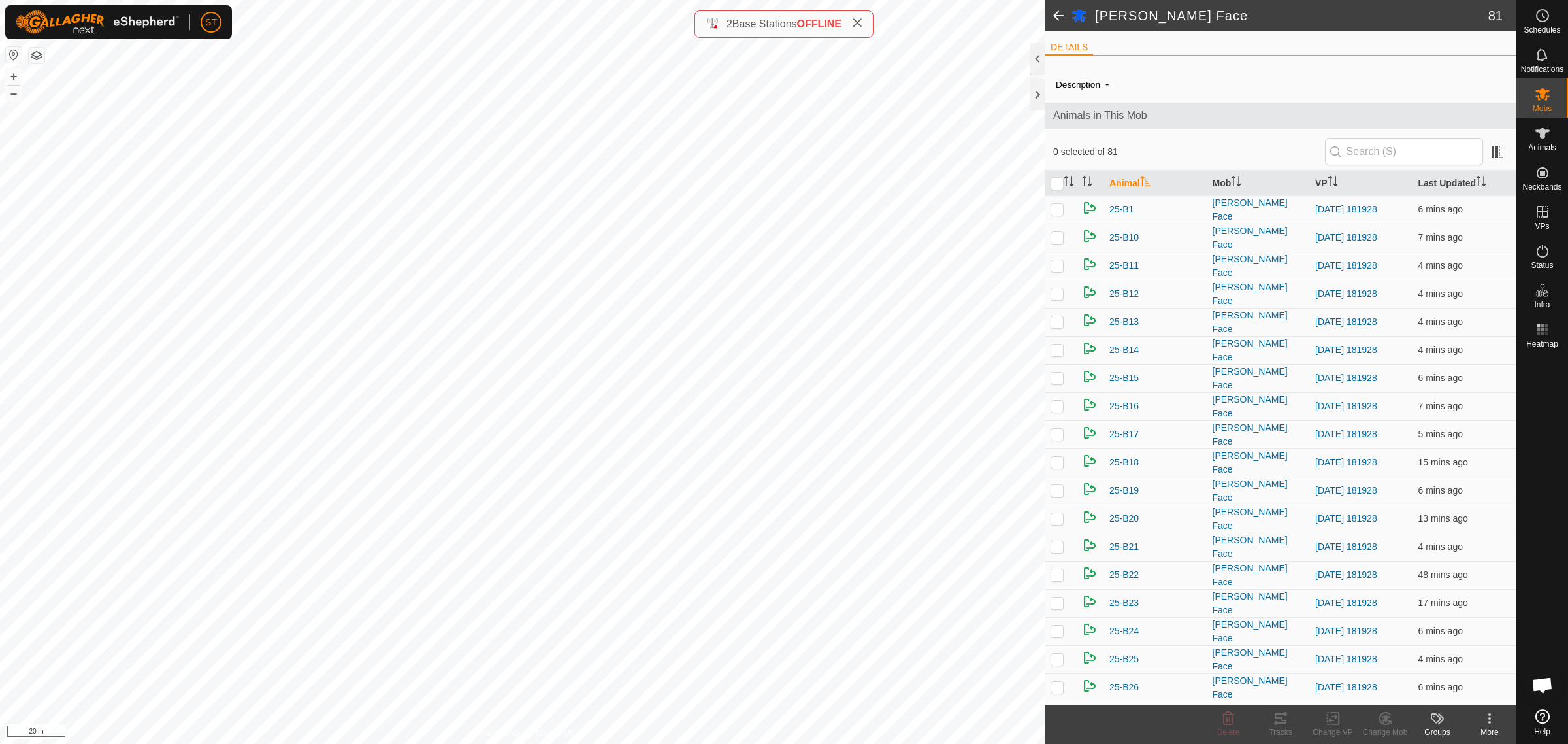
checkbox input "true"
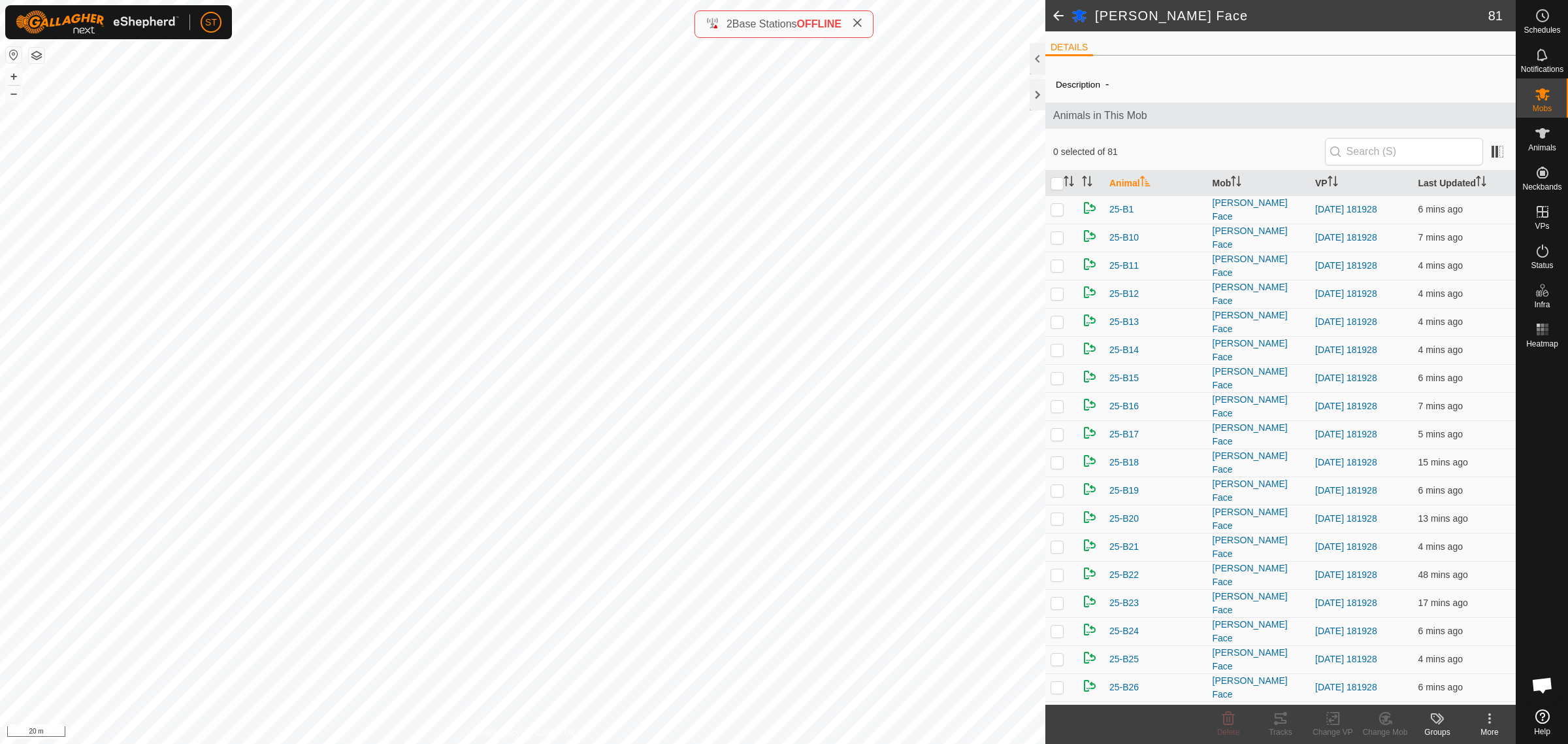
checkbox input "true"
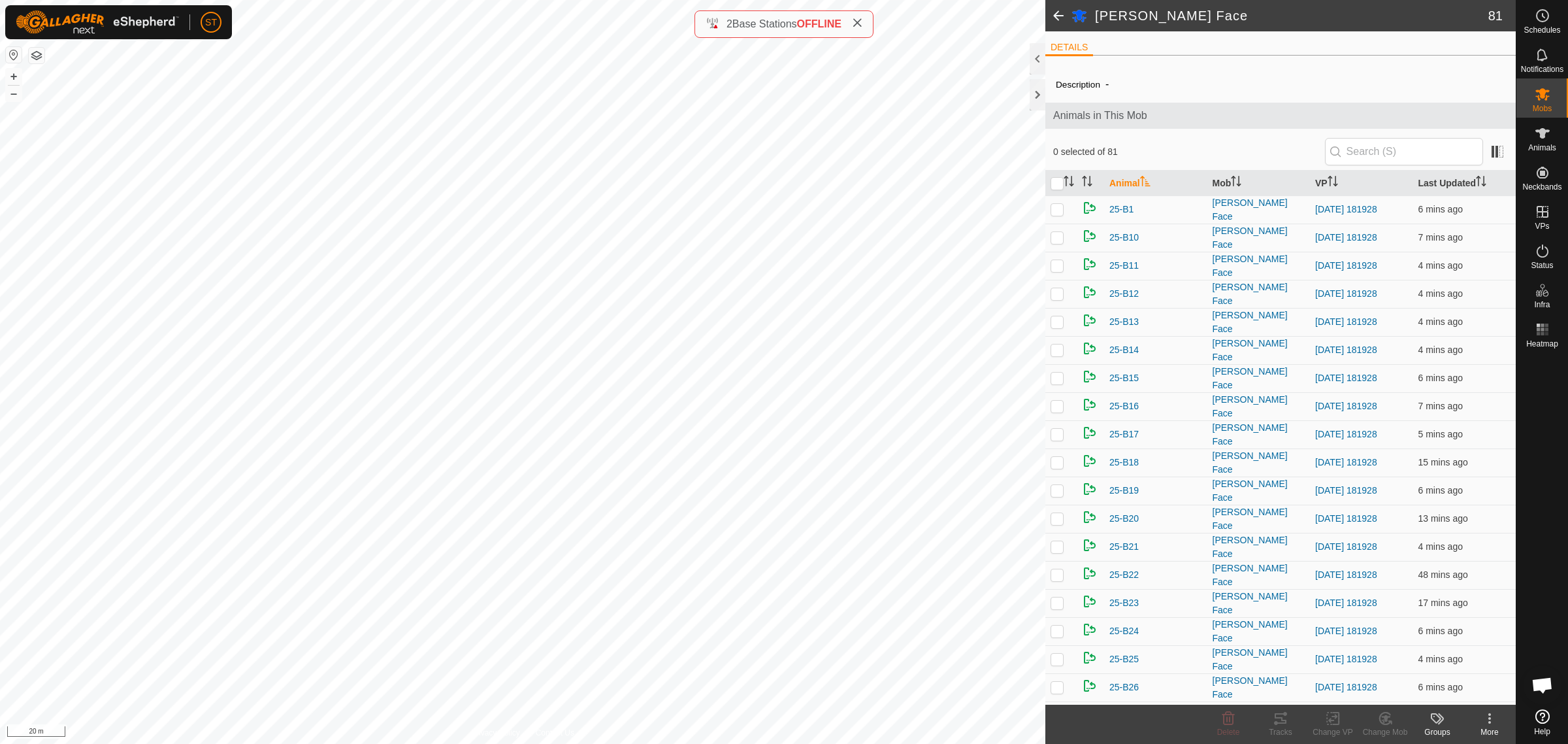
checkbox input "true"
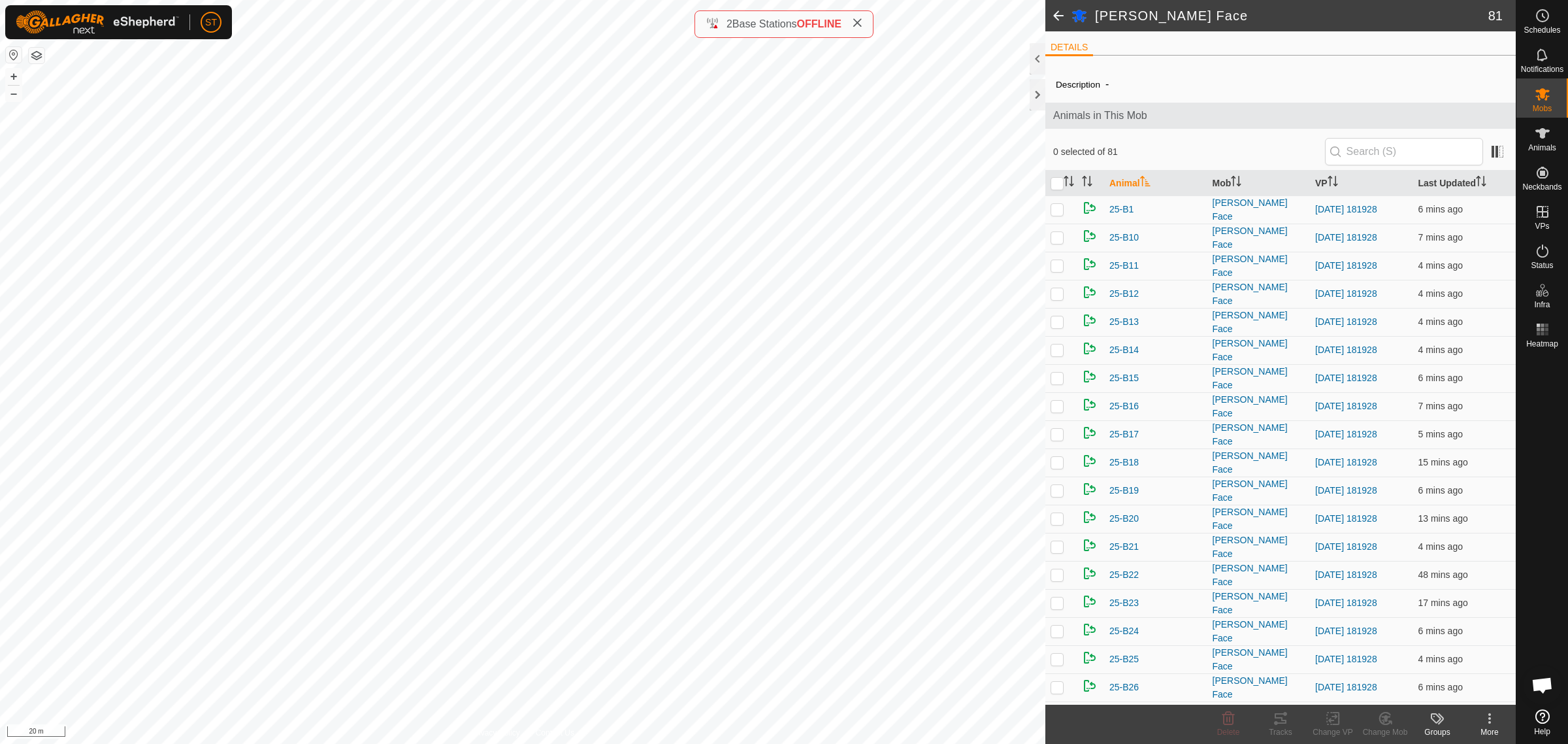
checkbox input "true"
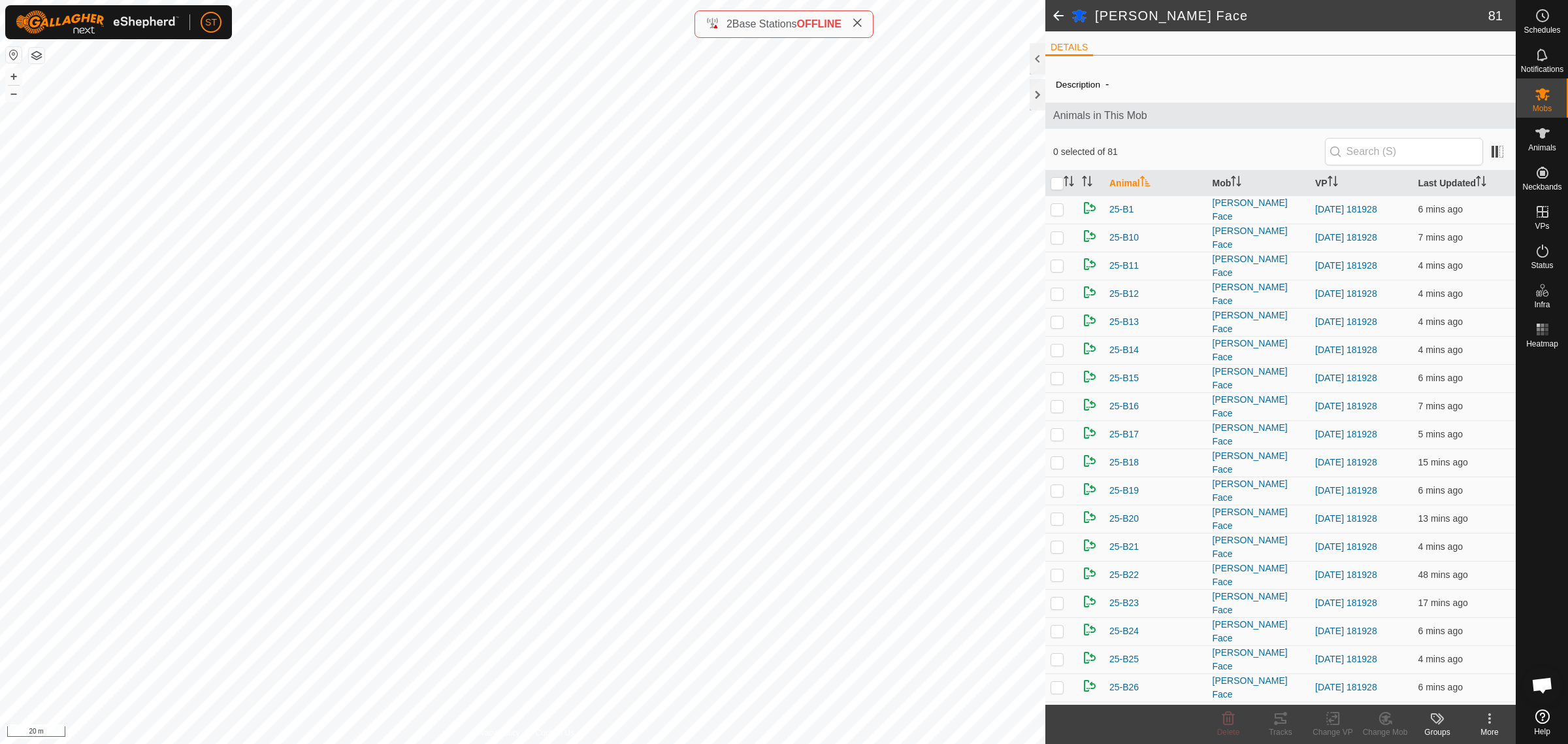
checkbox input "true"
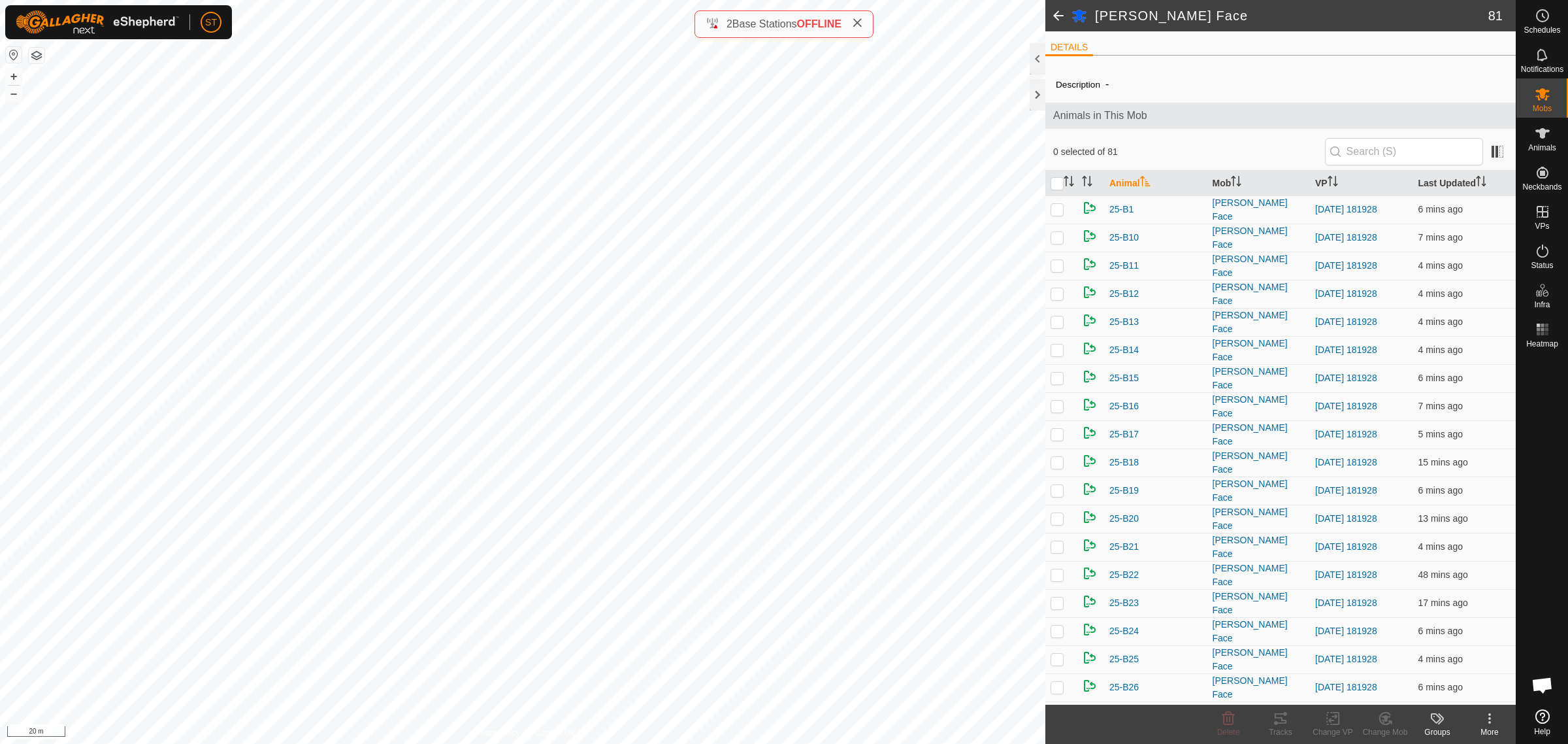
checkbox input "true"
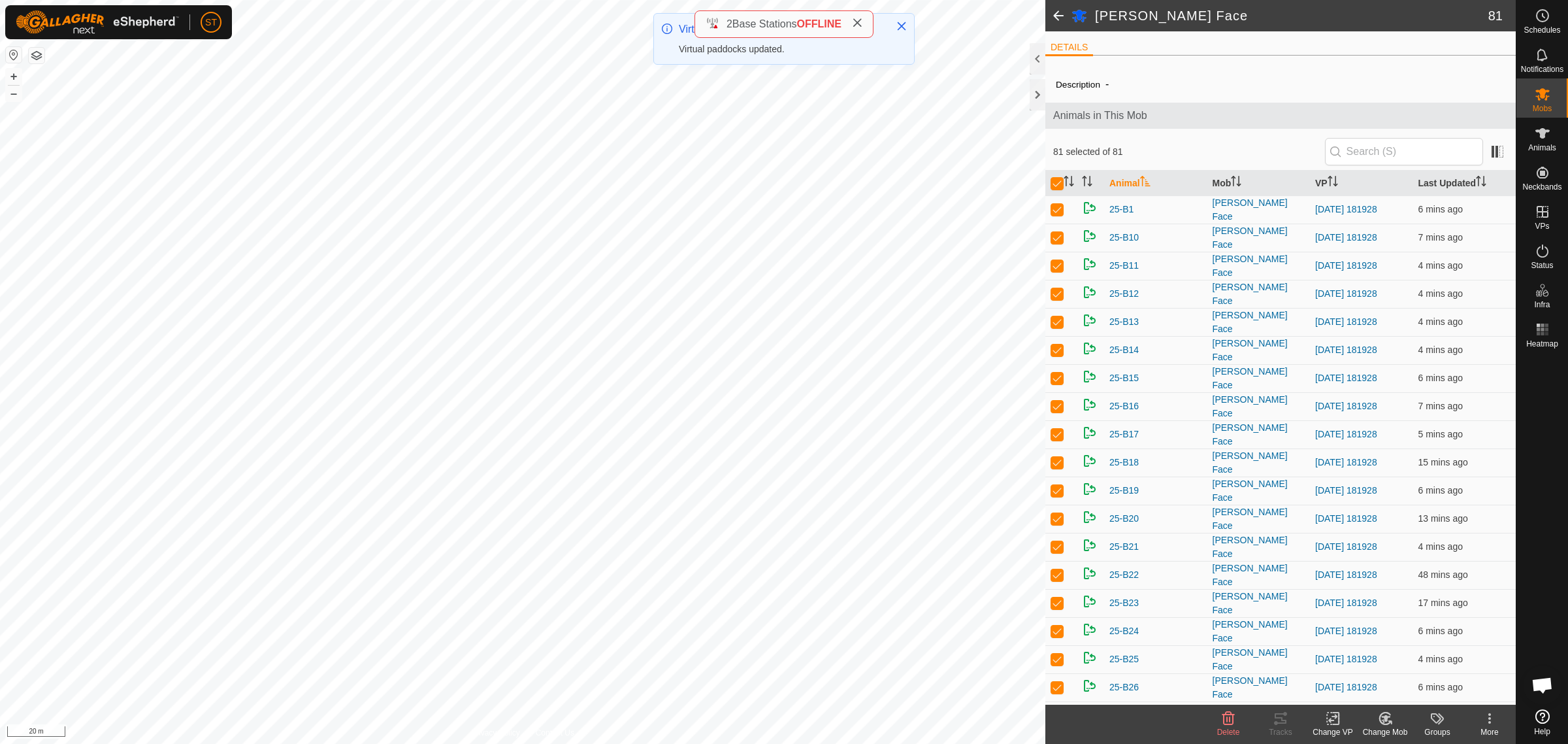
click at [1327, 720] on icon at bounding box center [1333, 719] width 17 height 16
click at [1345, 664] on link "Choose VP..." at bounding box center [1371, 663] width 129 height 26
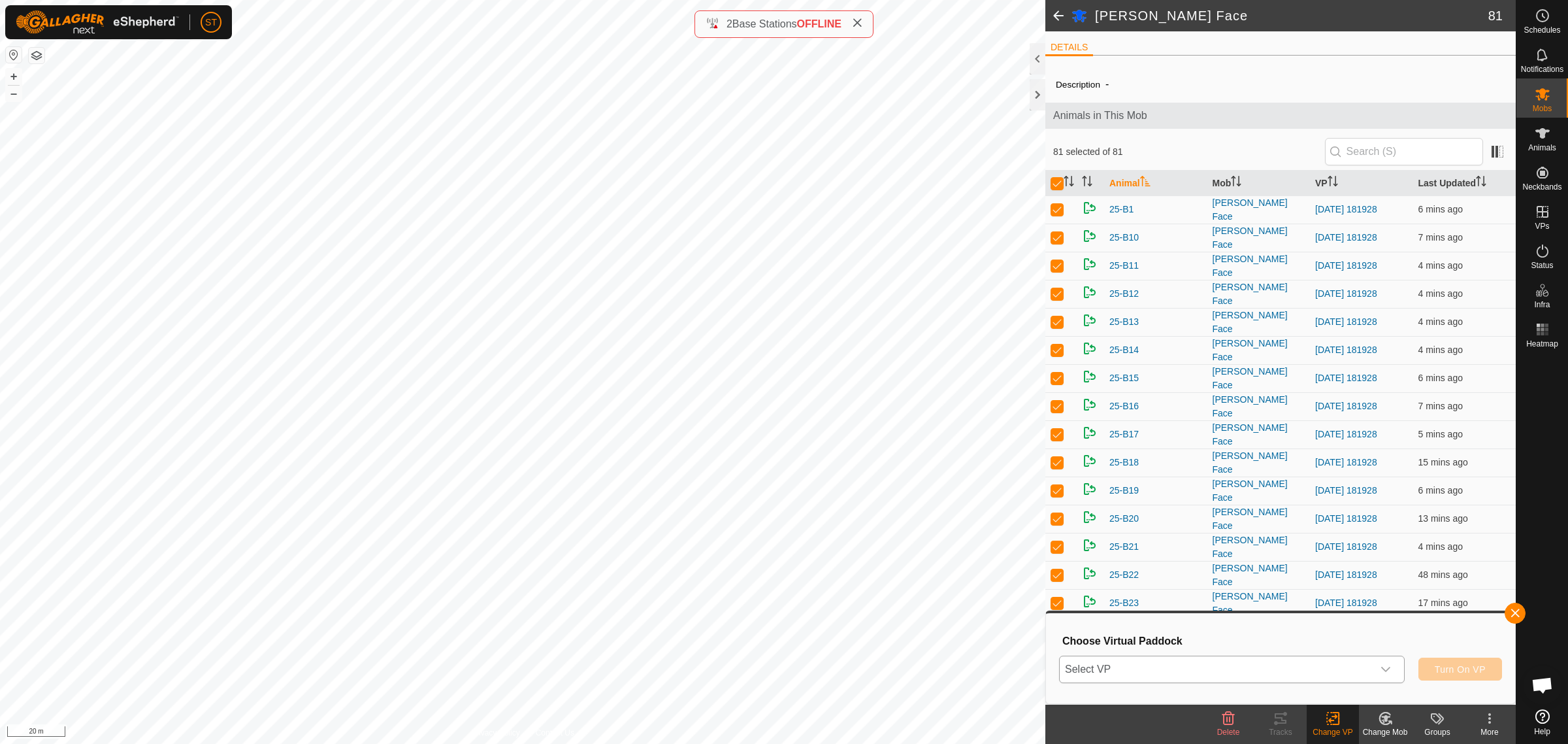
click at [1388, 675] on div "dropdown trigger" at bounding box center [1386, 670] width 26 height 26
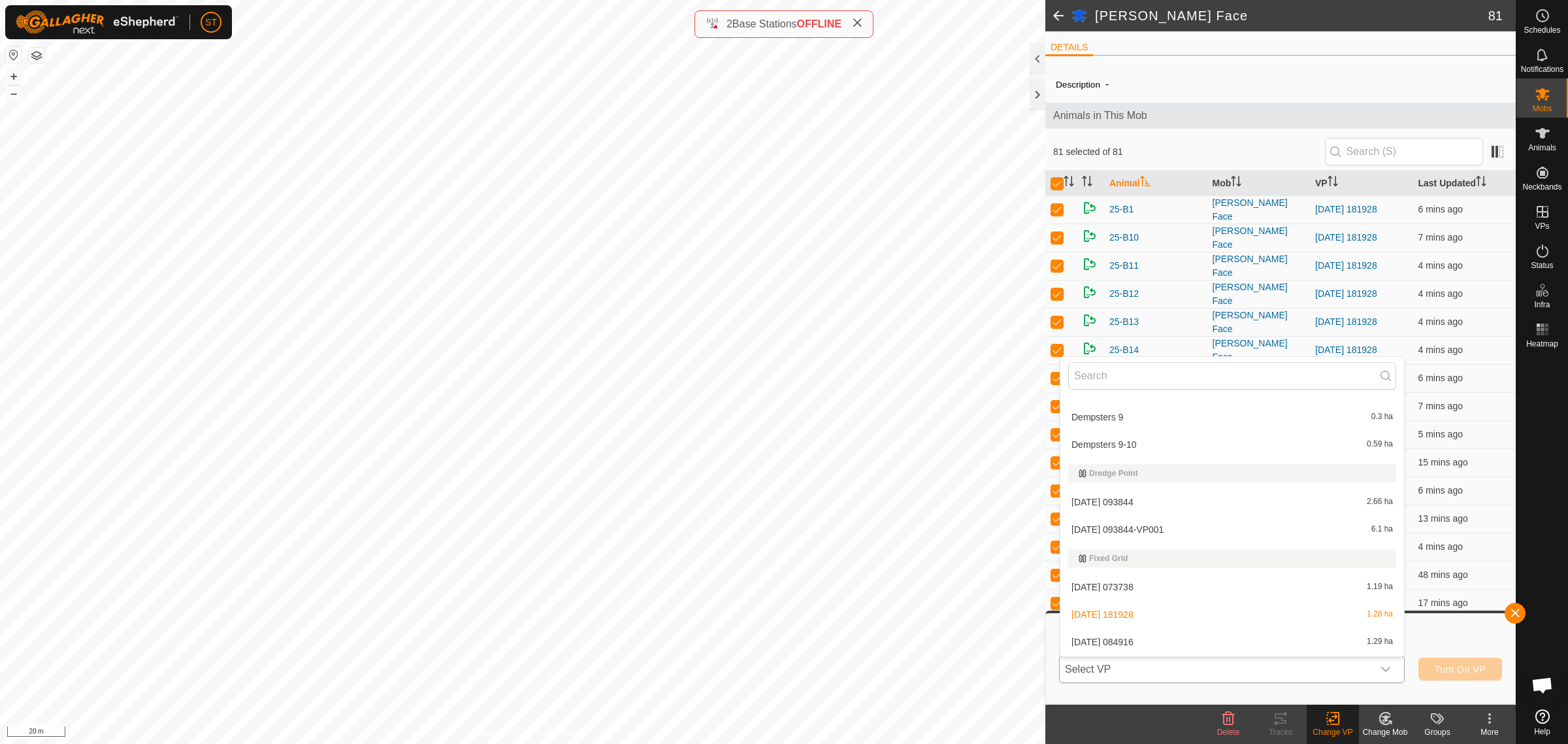
scroll to position [6210, 0]
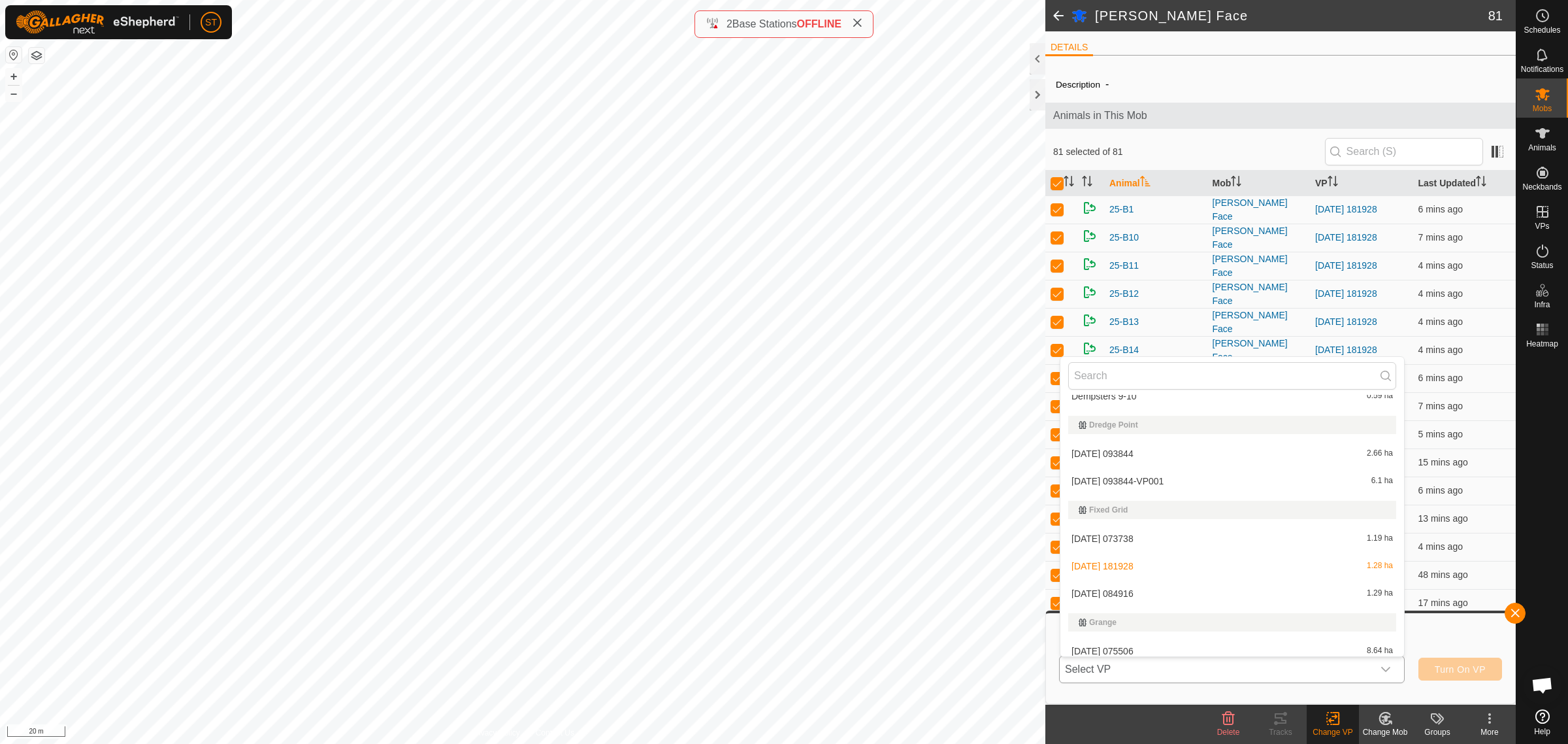
click at [1134, 587] on li "[DATE] 084916 1.29 ha" at bounding box center [1232, 594] width 344 height 26
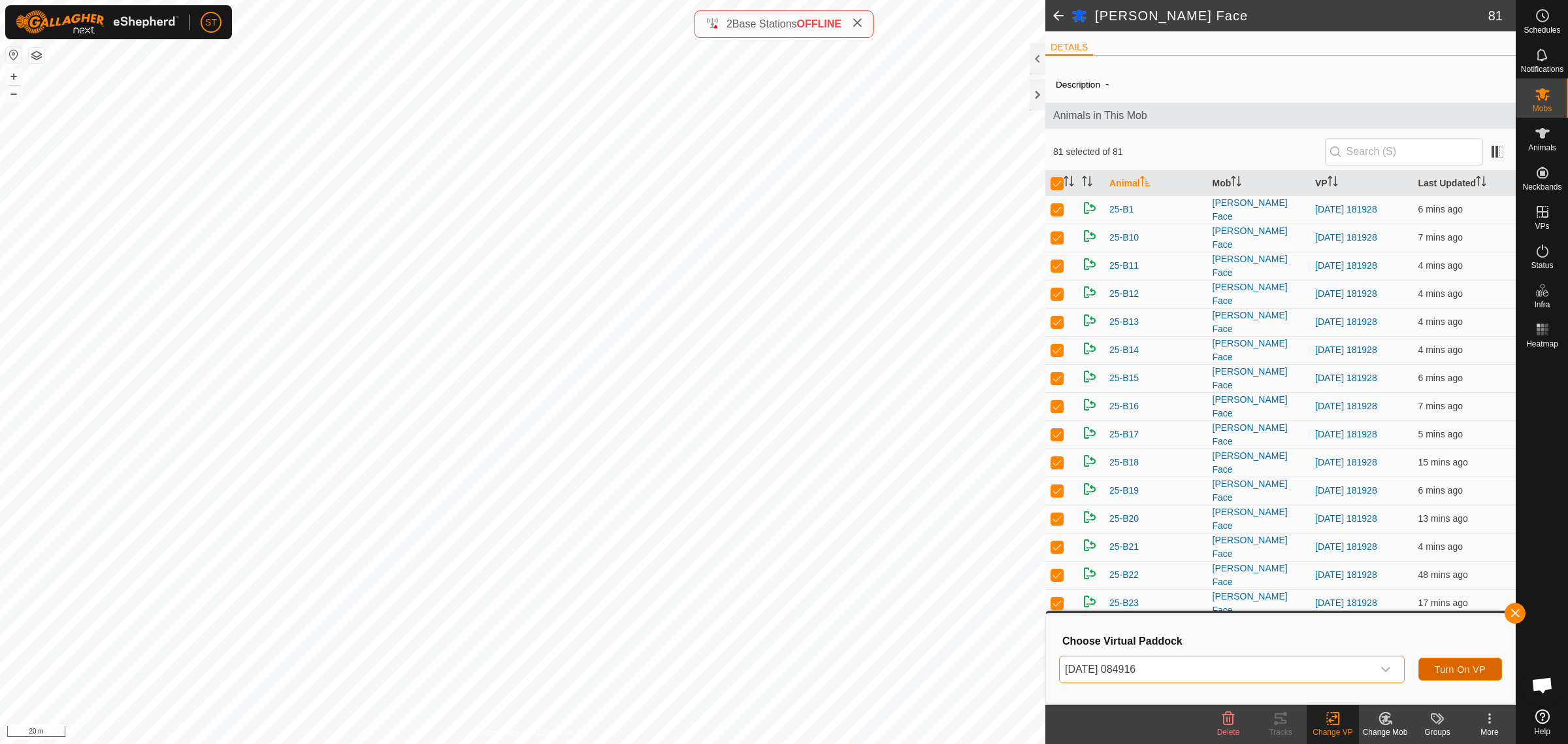
click at [1455, 664] on span "Turn On VP" at bounding box center [1460, 670] width 51 height 10
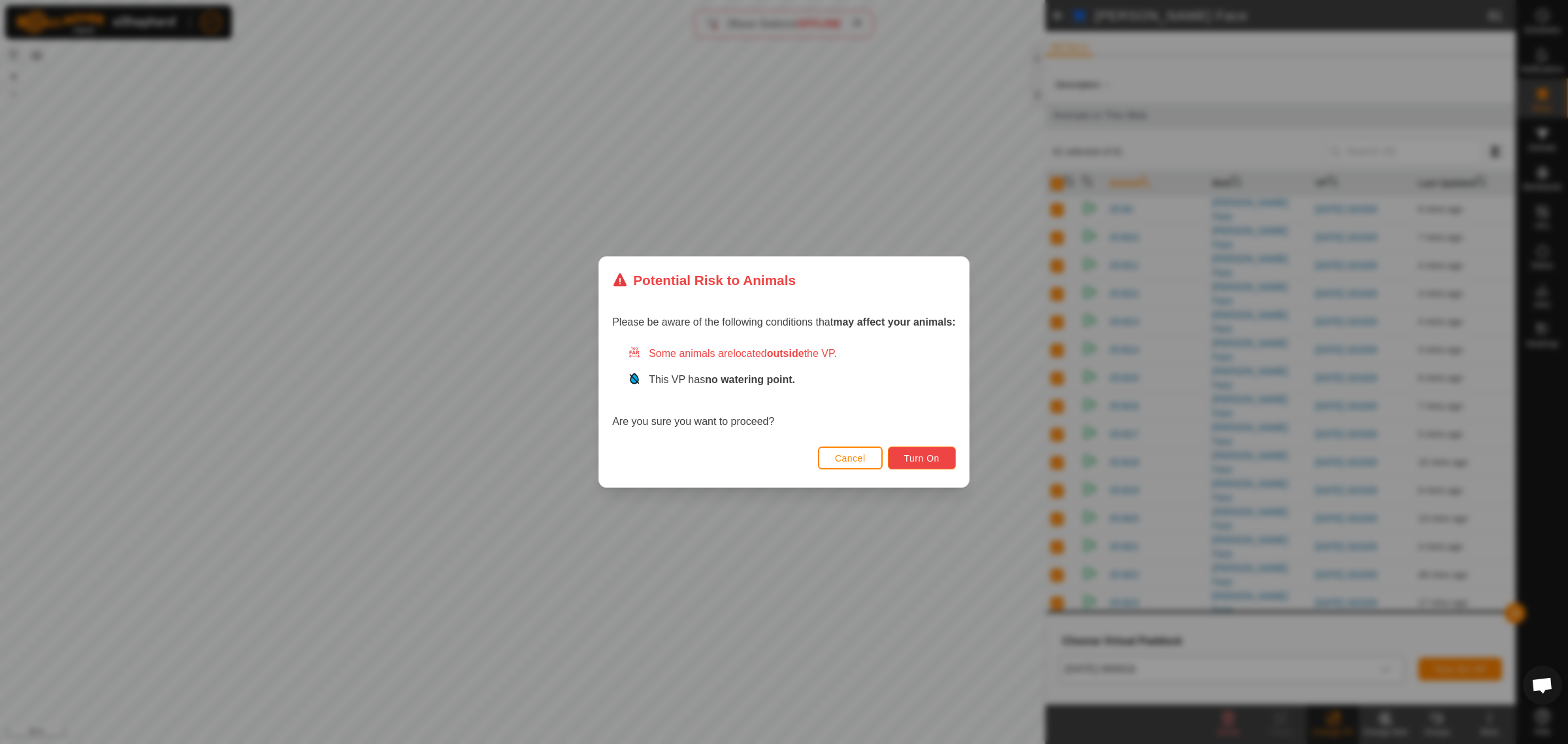
click at [916, 461] on span "Turn On" at bounding box center [921, 458] width 35 height 10
